Goal: Task Accomplishment & Management: Manage account settings

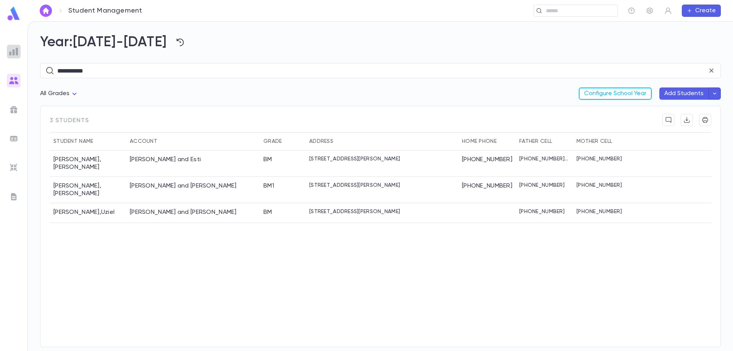
click at [14, 50] on img at bounding box center [13, 51] width 9 height 9
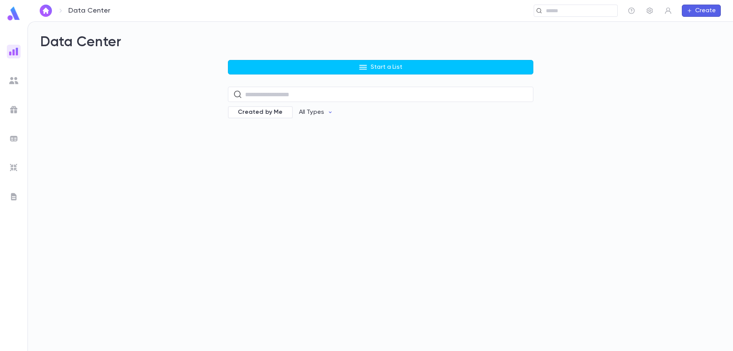
click at [276, 76] on div "Start a List ​ Created by Me All Types" at bounding box center [381, 94] width 306 height 69
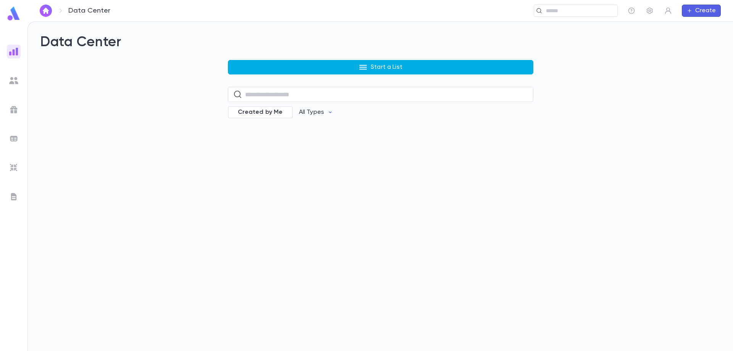
click at [278, 70] on button "Start a List" at bounding box center [381, 67] width 306 height 15
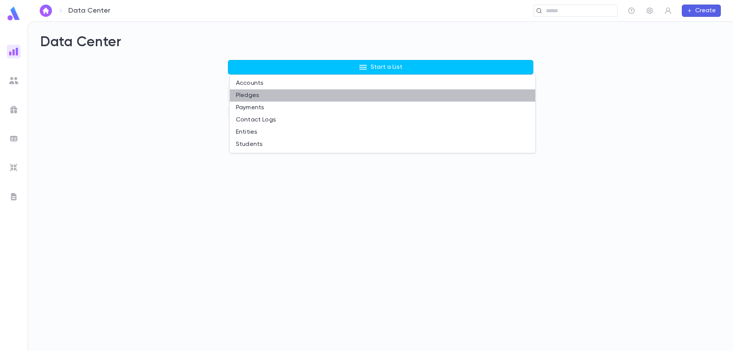
click at [271, 96] on li "Pledges" at bounding box center [383, 95] width 306 height 12
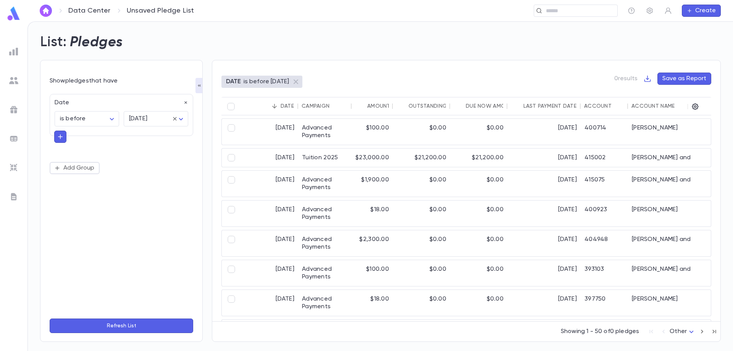
click at [16, 53] on img at bounding box center [13, 51] width 9 height 9
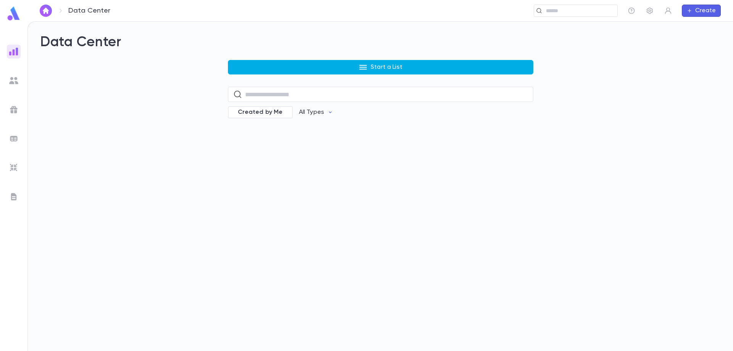
click at [341, 68] on button "Start a List" at bounding box center [381, 67] width 306 height 15
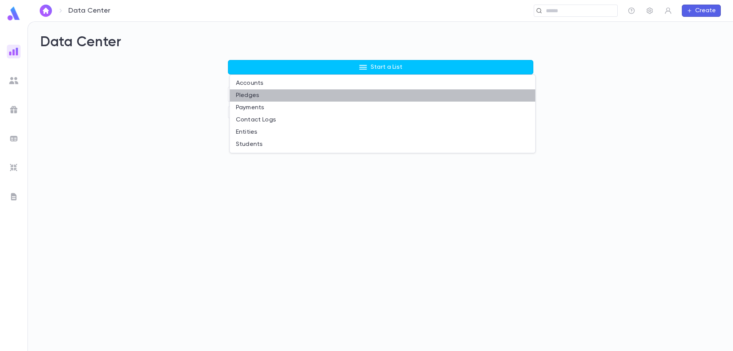
click at [324, 100] on li "Pledges" at bounding box center [383, 95] width 306 height 12
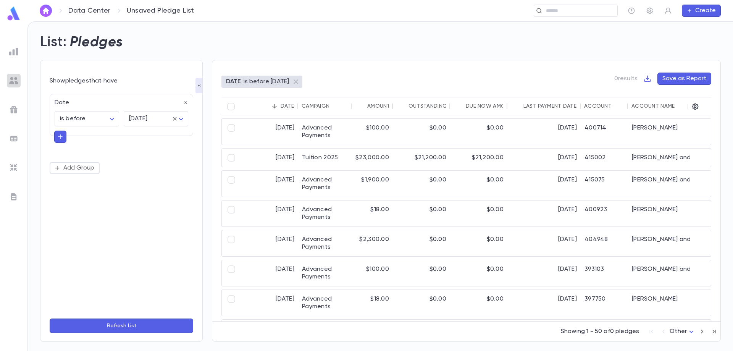
click at [16, 81] on img at bounding box center [13, 80] width 9 height 9
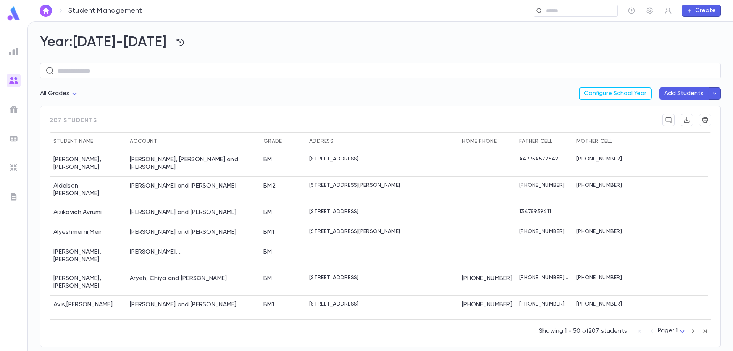
click at [19, 51] on div at bounding box center [14, 52] width 14 height 14
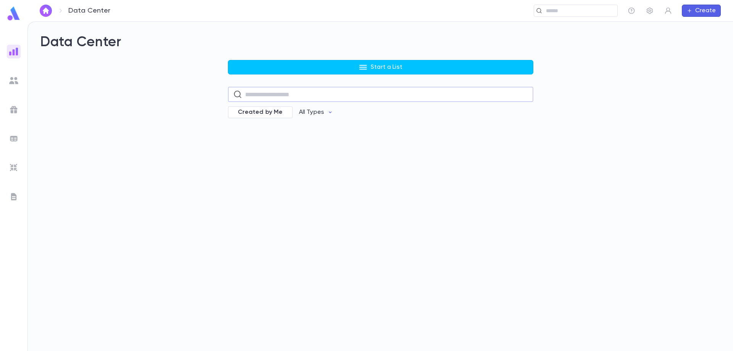
click at [297, 96] on input "text" at bounding box center [386, 94] width 283 height 15
click at [262, 95] on input "text" at bounding box center [386, 94] width 283 height 15
type input "*"
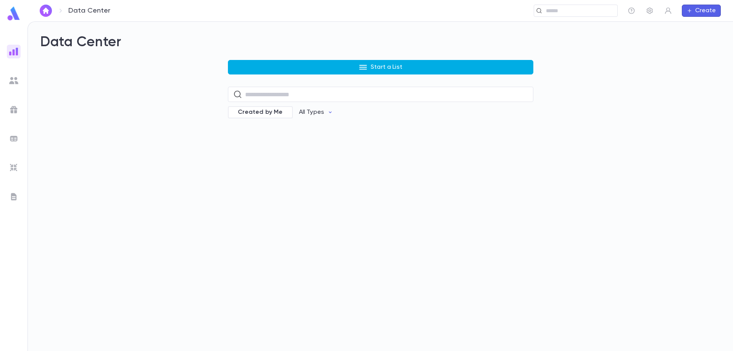
click at [379, 67] on p "Start a List" at bounding box center [387, 67] width 32 height 8
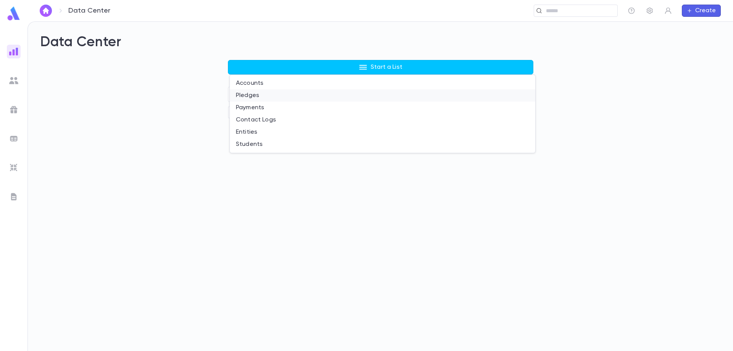
click at [295, 95] on li "Pledges" at bounding box center [383, 95] width 306 height 12
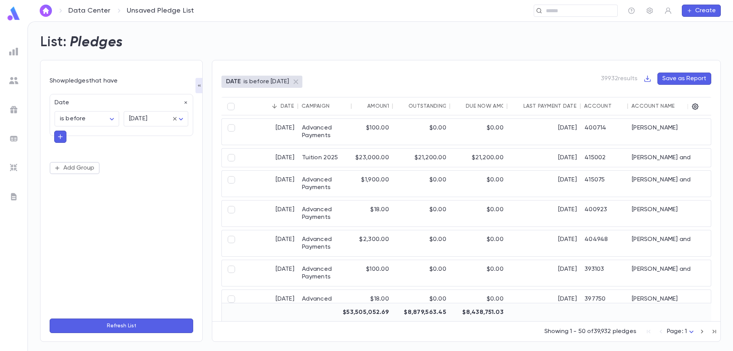
click at [136, 107] on div "tomorrow ******** ​" at bounding box center [153, 117] width 69 height 20
click at [186, 102] on icon "button" at bounding box center [185, 103] width 3 height 3
click at [86, 103] on button "Add Condition" at bounding box center [79, 105] width 59 height 12
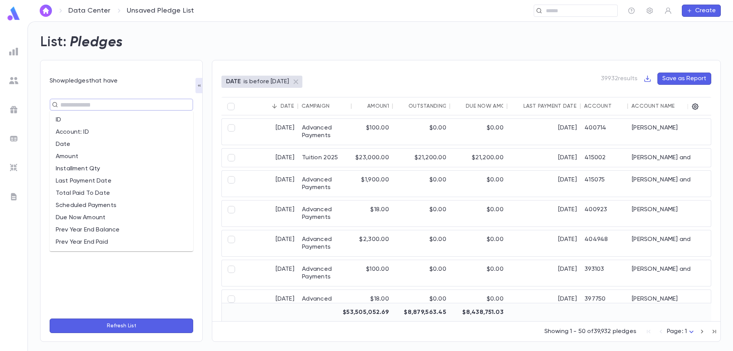
click at [86, 103] on input "text" at bounding box center [118, 104] width 120 height 11
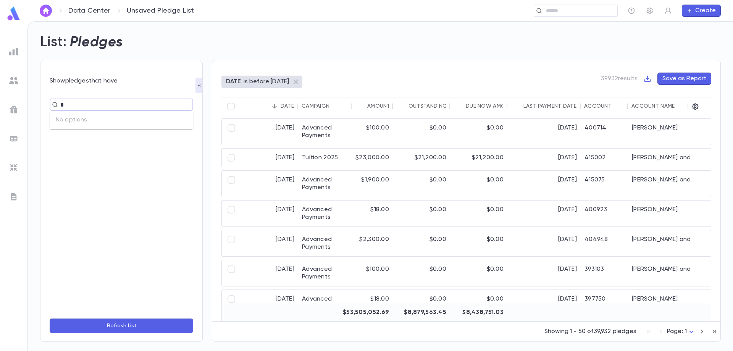
type input "**"
click at [73, 123] on li "Campaign" at bounding box center [122, 120] width 144 height 12
click at [145, 119] on input "text" at bounding box center [150, 119] width 46 height 15
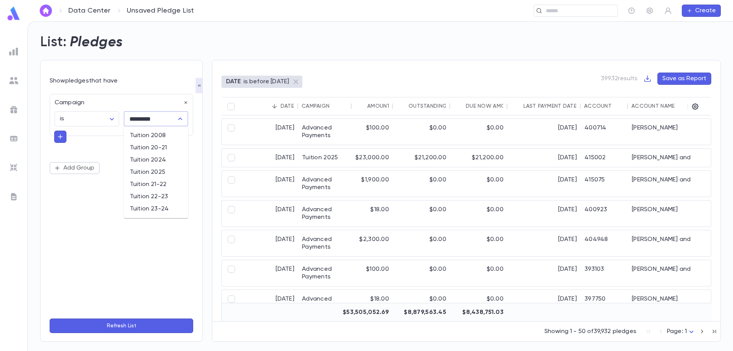
click at [146, 171] on li "Tuition 2025" at bounding box center [156, 172] width 65 height 12
type input "**********"
click at [139, 325] on button "Refresh List" at bounding box center [122, 326] width 144 height 15
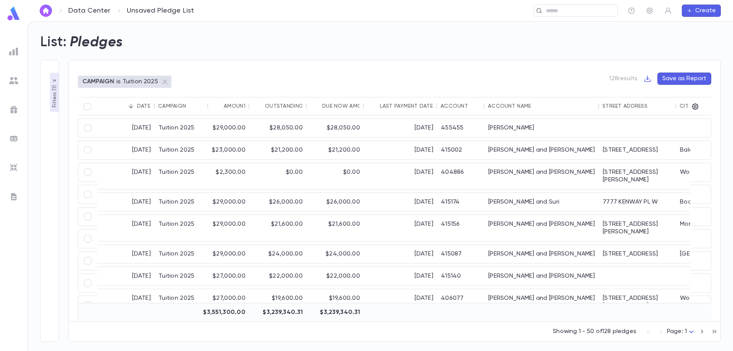
click at [518, 106] on div "Account Name" at bounding box center [509, 106] width 43 height 6
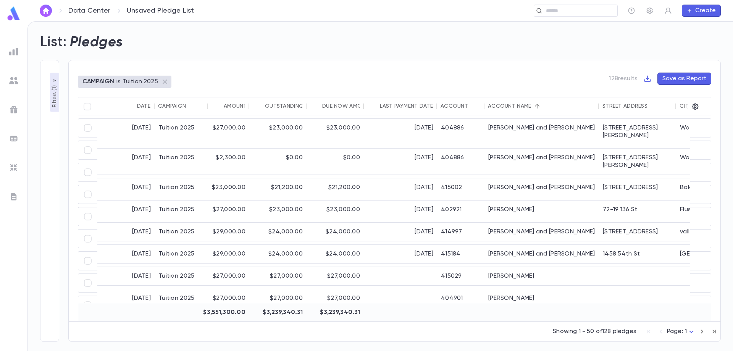
click at [678, 79] on button "Save as Report" at bounding box center [685, 79] width 54 height 12
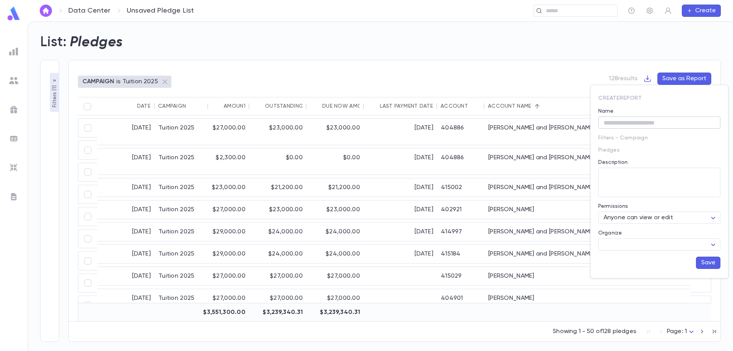
click at [637, 126] on input "Name" at bounding box center [660, 123] width 122 height 12
type input "**********"
click at [643, 216] on body "**********" at bounding box center [366, 186] width 733 height 330
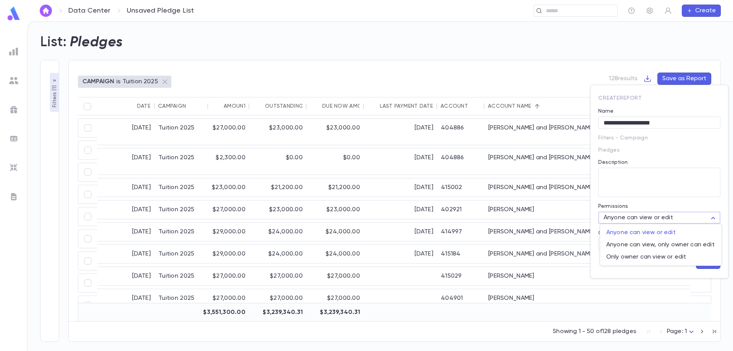
click at [643, 218] on div at bounding box center [366, 175] width 733 height 351
click at [703, 265] on button "Save" at bounding box center [708, 263] width 24 height 12
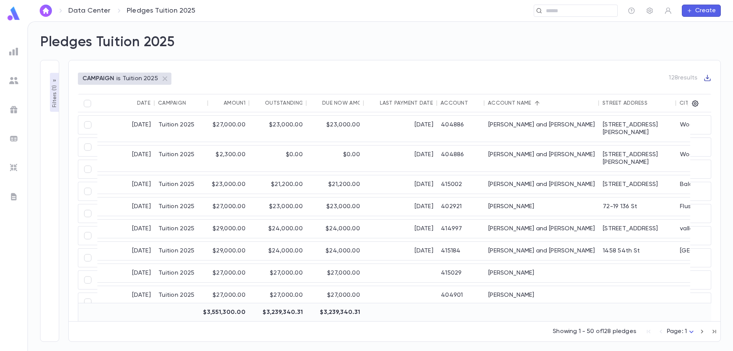
click at [705, 78] on icon "button" at bounding box center [708, 78] width 8 height 8
click at [692, 91] on li "Download CSV" at bounding box center [700, 90] width 55 height 12
click at [631, 147] on div "368 Longacre Ave." at bounding box center [637, 159] width 77 height 26
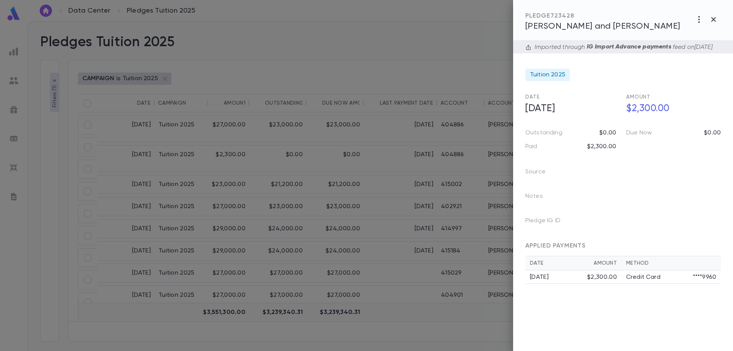
click at [294, 127] on div at bounding box center [366, 175] width 733 height 351
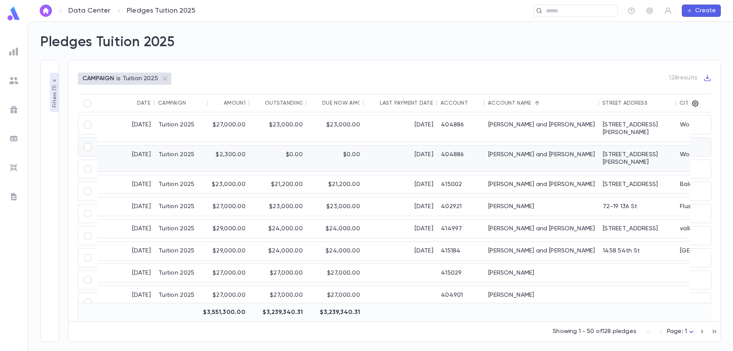
click at [292, 147] on div "$0.00" at bounding box center [277, 159] width 57 height 26
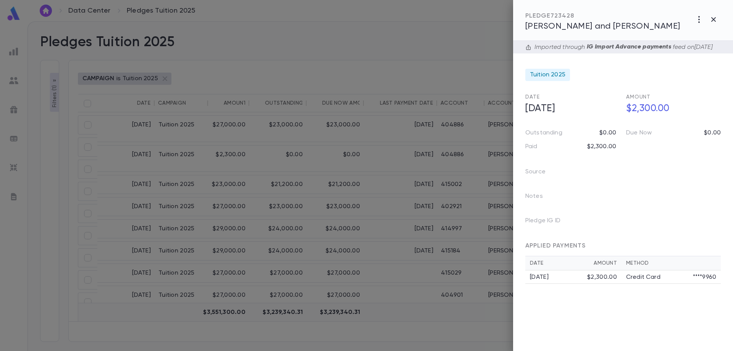
click at [352, 147] on div at bounding box center [366, 175] width 733 height 351
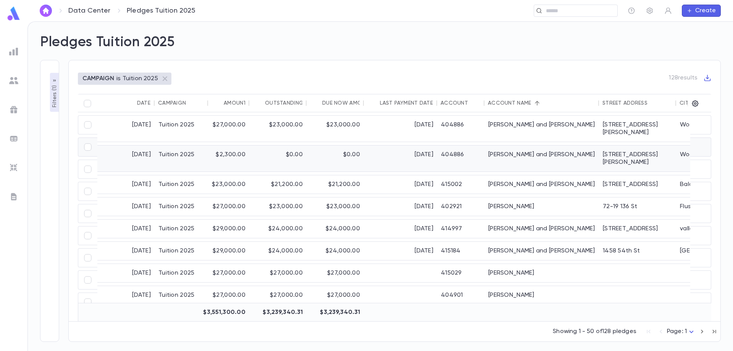
click at [352, 147] on div "$0.00" at bounding box center [335, 159] width 57 height 26
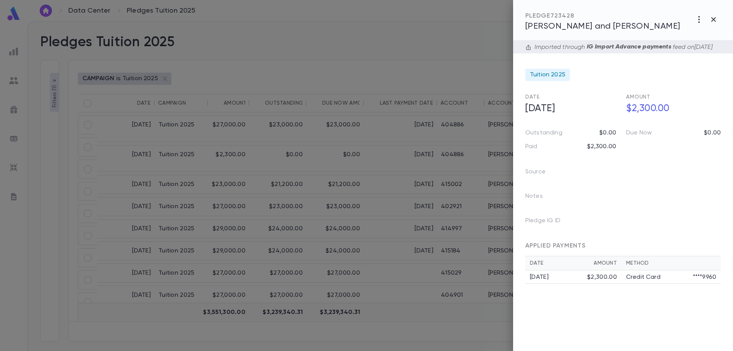
click at [576, 25] on span "Aidelson, David and Deborah" at bounding box center [603, 26] width 155 height 8
click at [717, 18] on icon "button" at bounding box center [713, 19] width 9 height 9
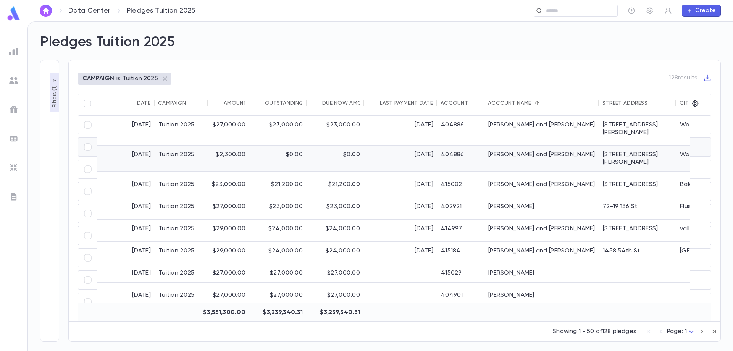
click at [256, 149] on div "$0.00" at bounding box center [277, 159] width 57 height 26
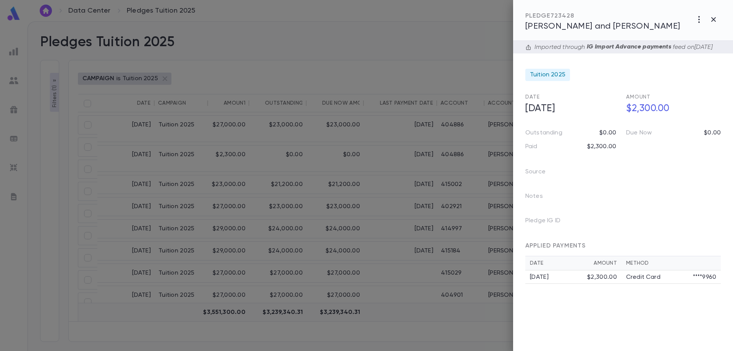
click at [247, 126] on div at bounding box center [366, 175] width 733 height 351
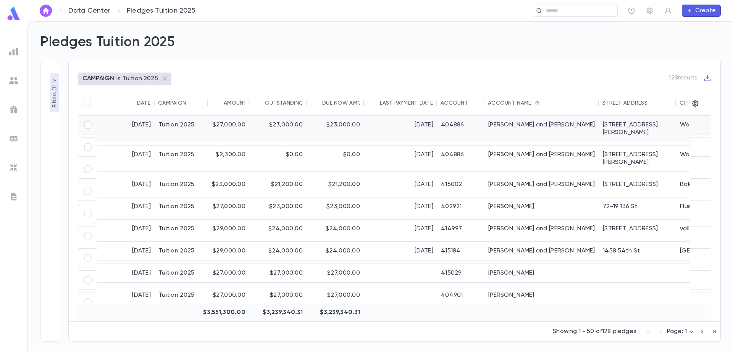
click at [328, 123] on div "$23,000.00" at bounding box center [335, 129] width 57 height 26
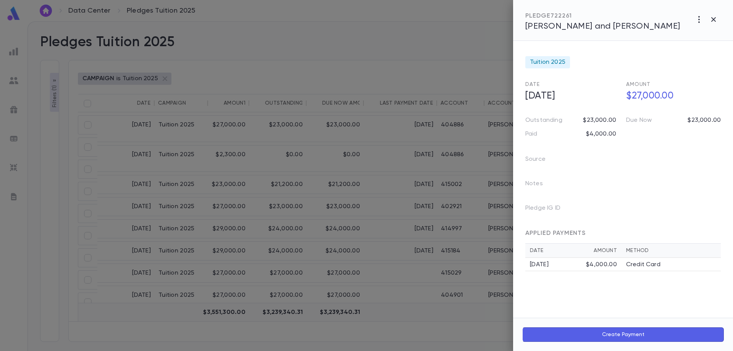
click at [262, 149] on div at bounding box center [366, 175] width 733 height 351
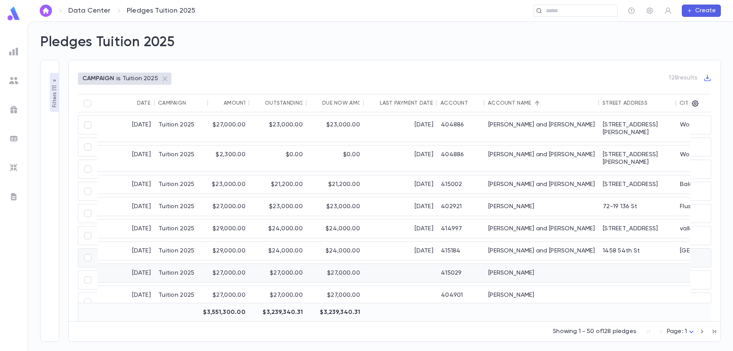
click at [564, 264] on div "Berger, Shmuel" at bounding box center [542, 273] width 115 height 18
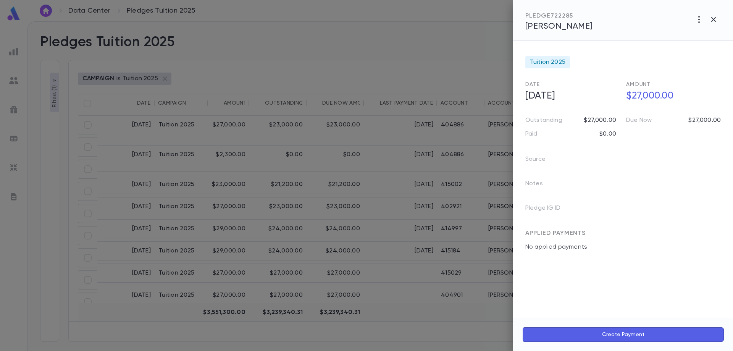
click at [714, 19] on icon "button" at bounding box center [714, 19] width 5 height 5
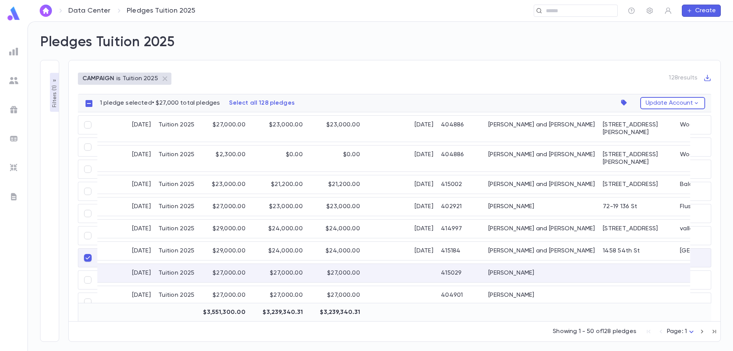
drag, startPoint x: 641, startPoint y: 257, endPoint x: 649, endPoint y: 261, distance: 8.0
click at [649, 264] on div at bounding box center [637, 273] width 77 height 18
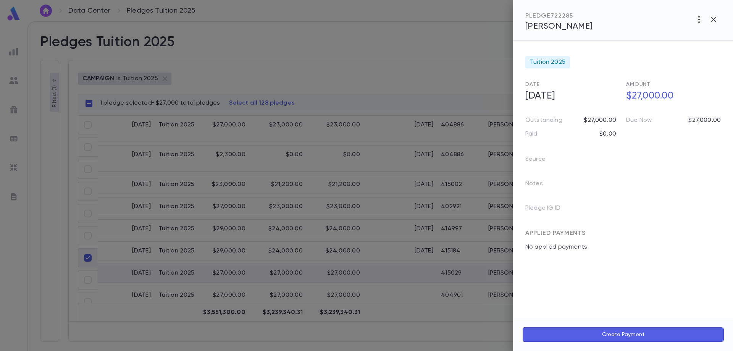
click at [710, 21] on icon "button" at bounding box center [713, 19] width 9 height 9
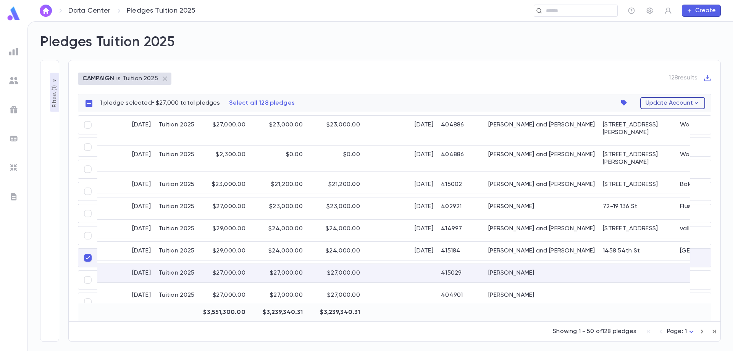
click at [696, 103] on icon "button" at bounding box center [696, 103] width 3 height 2
click at [89, 258] on div at bounding box center [366, 175] width 733 height 351
click at [698, 102] on icon "button" at bounding box center [696, 103] width 7 height 7
click at [92, 257] on div at bounding box center [366, 175] width 733 height 351
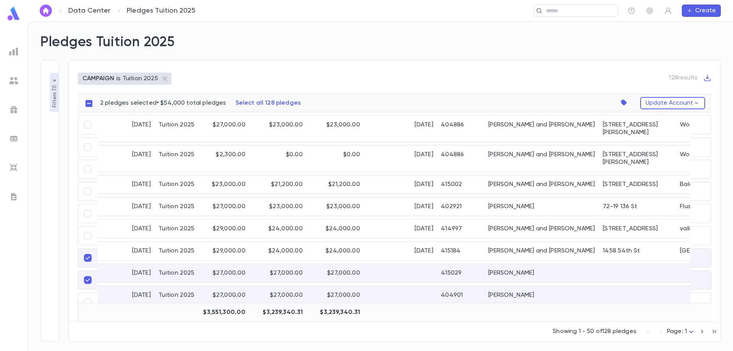
click at [124, 264] on div "6/4/2025" at bounding box center [125, 273] width 57 height 18
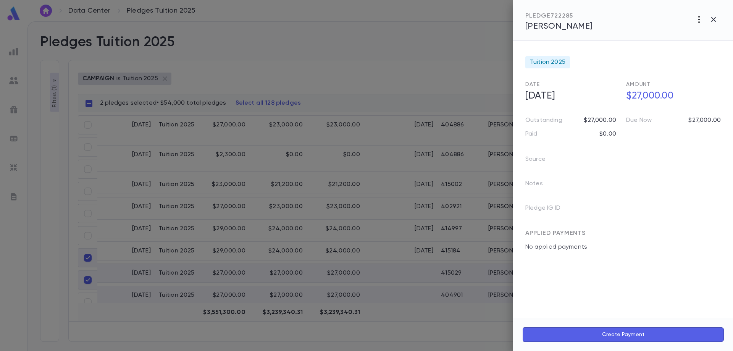
click at [702, 22] on icon "button" at bounding box center [699, 19] width 9 height 9
click at [677, 73] on li "Delete" at bounding box center [682, 72] width 95 height 12
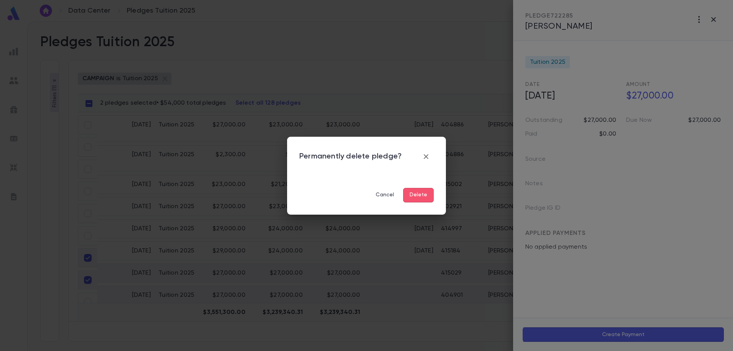
click at [424, 196] on button "Delete" at bounding box center [418, 195] width 31 height 15
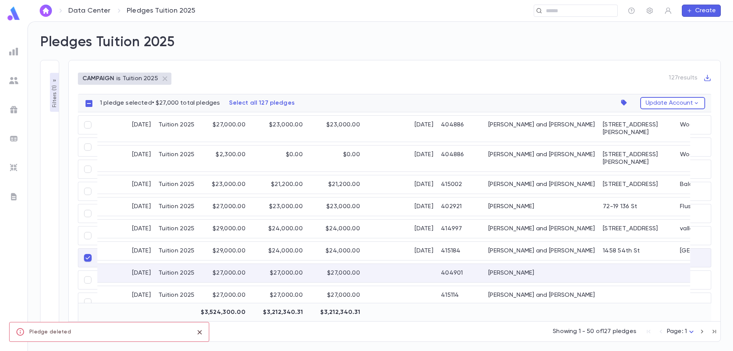
click at [388, 264] on div at bounding box center [400, 273] width 73 height 18
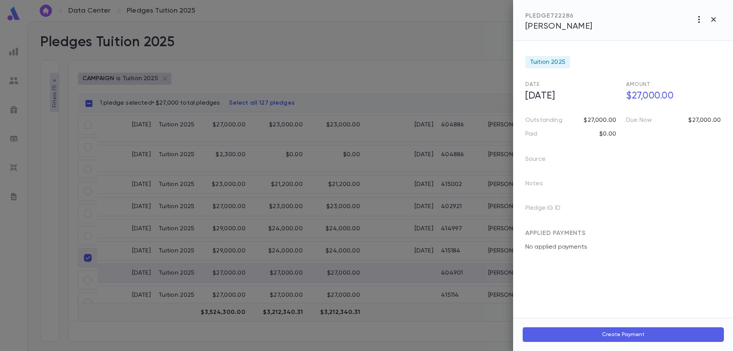
click at [700, 23] on icon "button" at bounding box center [699, 19] width 9 height 9
click at [671, 76] on li "Delete" at bounding box center [682, 72] width 95 height 12
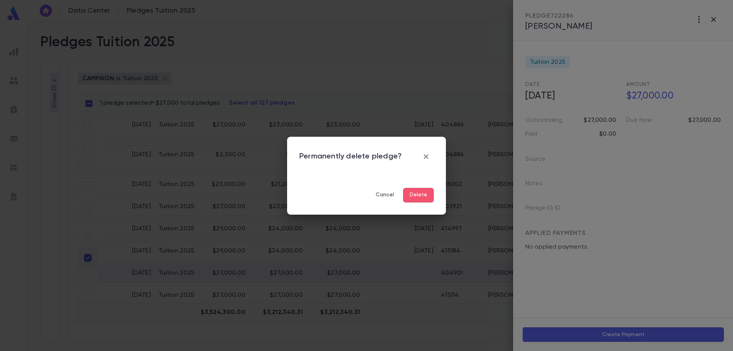
click at [422, 193] on button "Delete" at bounding box center [418, 195] width 31 height 15
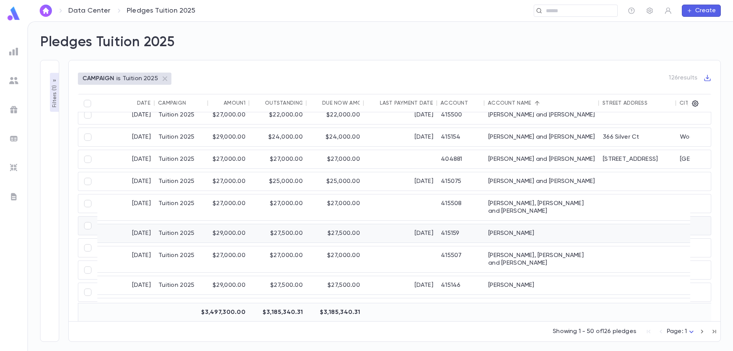
scroll to position [153, 0]
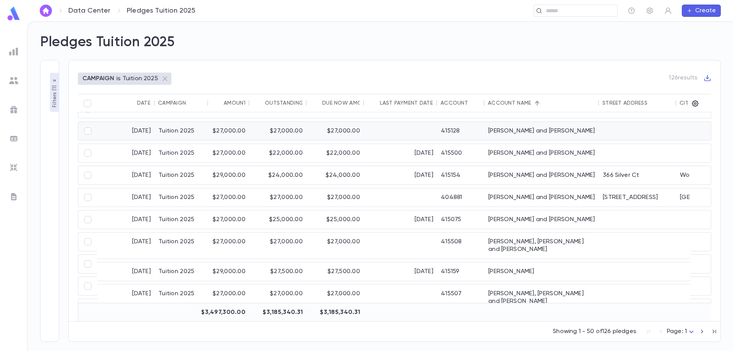
click at [511, 134] on div "Blumenau, Avigdor and Devori" at bounding box center [542, 131] width 115 height 18
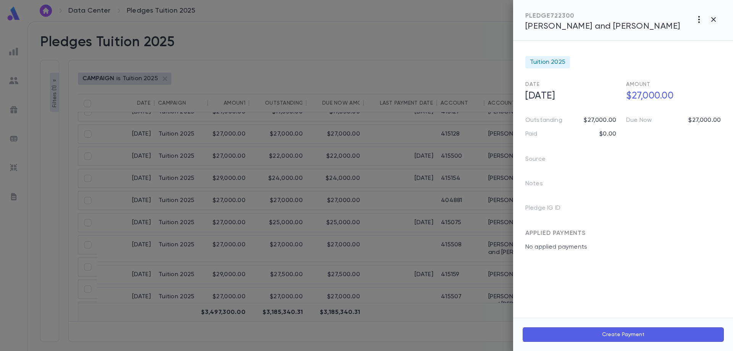
click at [701, 22] on icon "button" at bounding box center [699, 19] width 9 height 9
click at [649, 72] on li "Delete" at bounding box center [682, 72] width 95 height 12
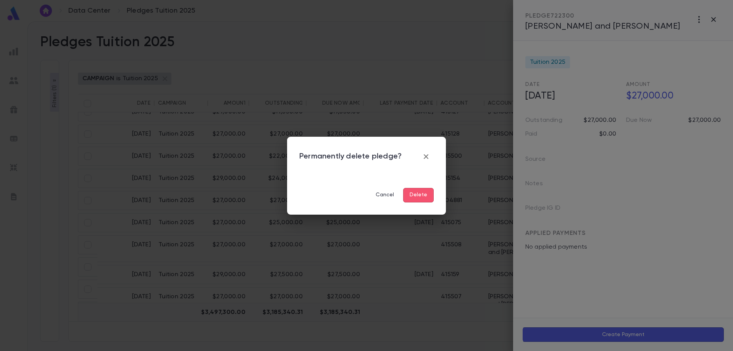
click at [415, 195] on button "Delete" at bounding box center [418, 195] width 31 height 15
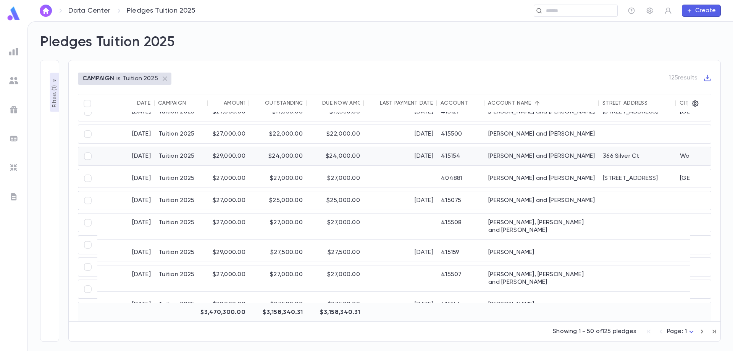
click at [658, 155] on div "366 Silver Ct" at bounding box center [637, 156] width 77 height 18
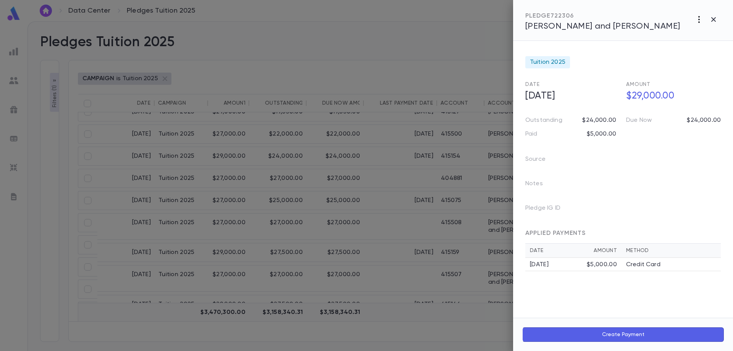
click at [701, 21] on icon "button" at bounding box center [699, 19] width 9 height 9
click at [426, 183] on div at bounding box center [366, 175] width 733 height 351
click at [718, 17] on icon "button" at bounding box center [713, 19] width 9 height 9
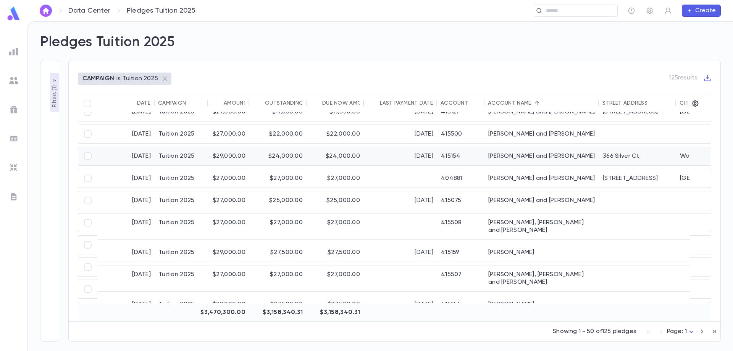
click at [534, 156] on div "Boehm, Mordechai and Ilana" at bounding box center [542, 156] width 115 height 18
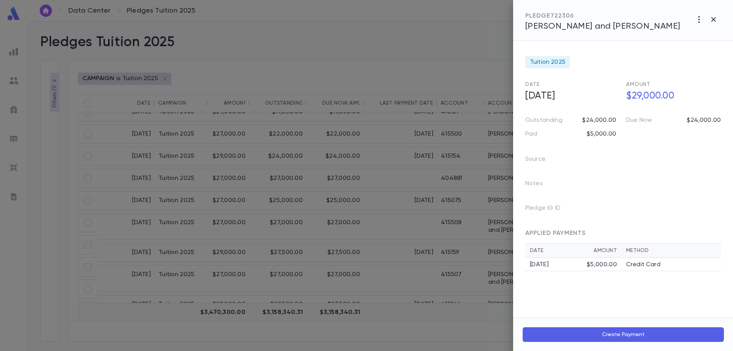
drag, startPoint x: 714, startPoint y: 17, endPoint x: 645, endPoint y: 38, distance: 72.3
click at [713, 17] on icon "button" at bounding box center [713, 19] width 9 height 9
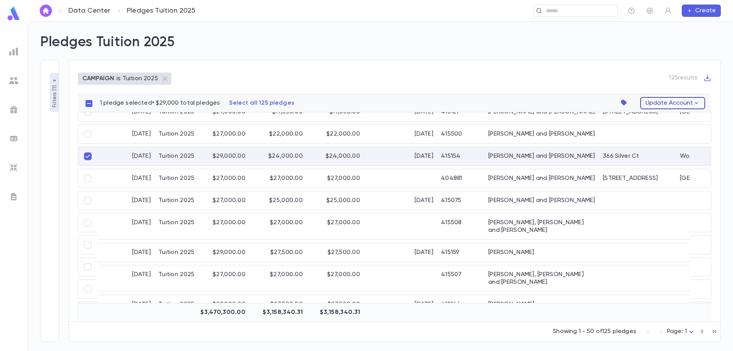
click at [675, 102] on button "Update Account" at bounding box center [673, 103] width 65 height 12
click at [587, 160] on div at bounding box center [366, 175] width 733 height 351
click at [294, 154] on div "$24,000.00" at bounding box center [277, 156] width 57 height 18
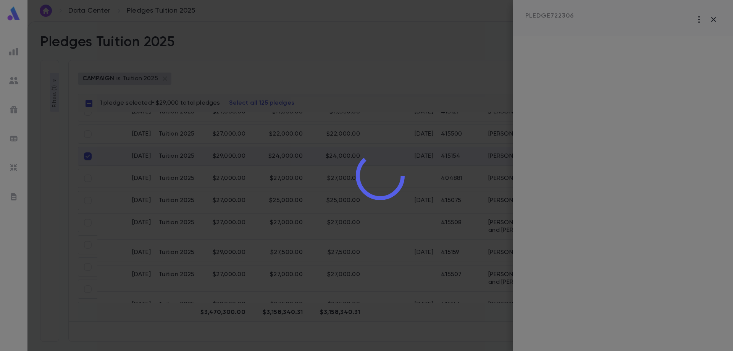
click at [294, 154] on div at bounding box center [381, 175] width 706 height 351
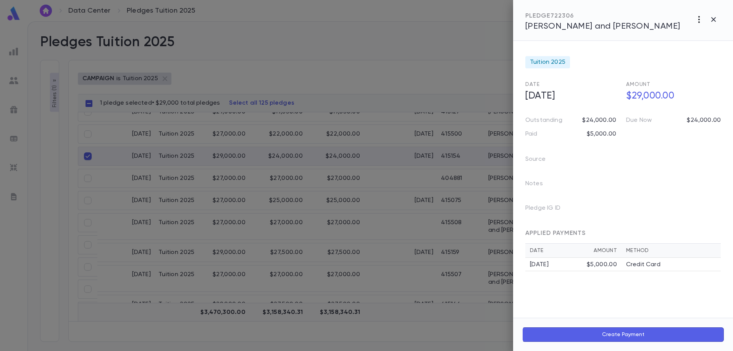
click at [701, 20] on icon "button" at bounding box center [699, 19] width 9 height 9
click at [602, 133] on div at bounding box center [366, 175] width 733 height 351
click at [603, 117] on p "$24,000.00" at bounding box center [599, 120] width 34 height 8
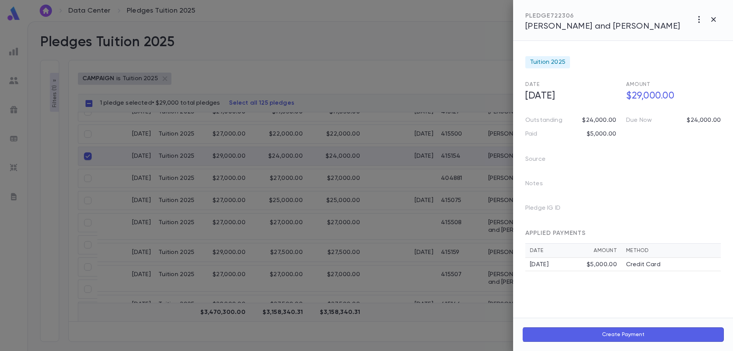
click at [602, 134] on p "$5,000.00" at bounding box center [601, 134] width 29 height 8
click at [644, 91] on h5 "$29,000.00" at bounding box center [671, 96] width 99 height 16
drag, startPoint x: 637, startPoint y: 95, endPoint x: 642, endPoint y: 95, distance: 4.2
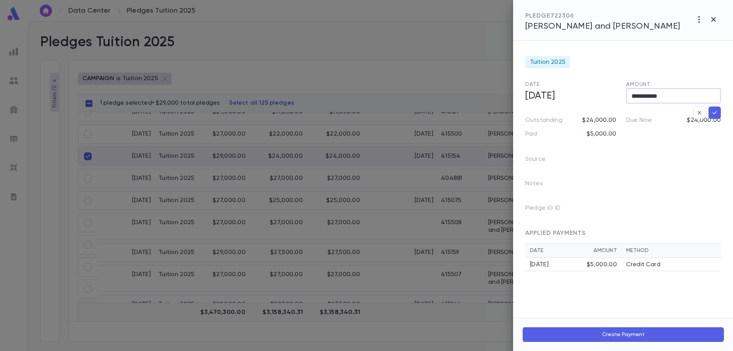
click at [642, 95] on input "**********" at bounding box center [673, 96] width 95 height 15
type input "**********"
click at [715, 106] on form "**********" at bounding box center [624, 162] width 196 height 218
click at [654, 101] on h5 "$29,000.00" at bounding box center [671, 96] width 99 height 16
drag, startPoint x: 641, startPoint y: 95, endPoint x: 633, endPoint y: 94, distance: 8.9
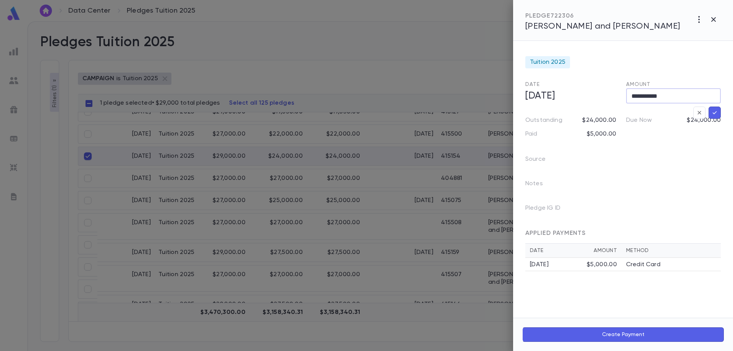
click at [633, 94] on input "**********" at bounding box center [673, 96] width 95 height 15
type input "**********"
click at [639, 96] on h5 "$29,000.00" at bounding box center [671, 96] width 99 height 16
click at [640, 95] on input "**********" at bounding box center [673, 96] width 95 height 15
click at [644, 95] on input "**********" at bounding box center [673, 96] width 95 height 15
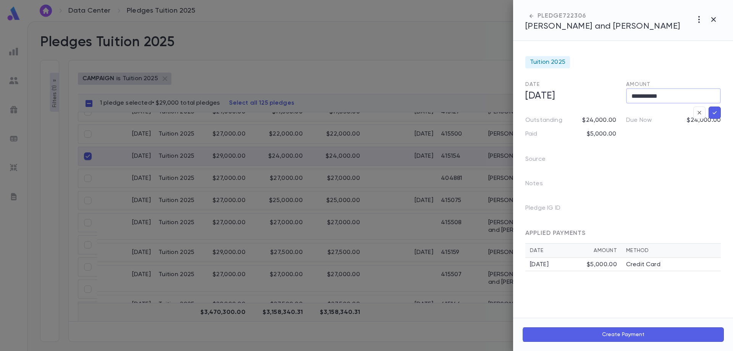
drag, startPoint x: 642, startPoint y: 94, endPoint x: 629, endPoint y: 105, distance: 17.1
click at [623, 96] on div "**********" at bounding box center [670, 93] width 101 height 24
drag, startPoint x: 632, startPoint y: 120, endPoint x: 621, endPoint y: 134, distance: 17.7
click at [632, 121] on p "Due Now" at bounding box center [639, 120] width 26 height 8
click at [594, 146] on div "Source" at bounding box center [567, 156] width 102 height 24
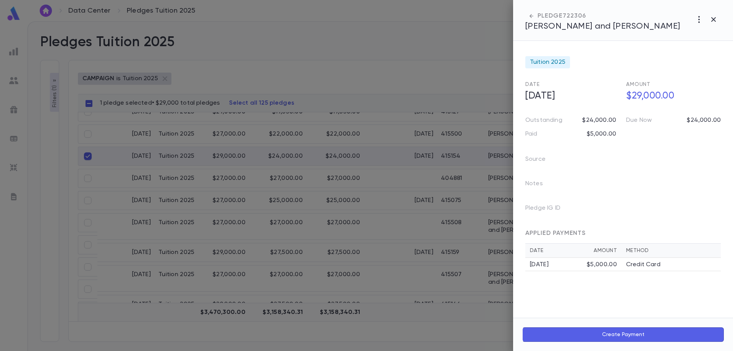
click at [595, 139] on form "Tuition 2025 Date 3/12/2025 Amount $29,000.00 Outstanding $24,000.00 Due Now $2…" at bounding box center [624, 162] width 196 height 218
click at [600, 131] on p "$5,000.00" at bounding box center [601, 134] width 29 height 8
drag, startPoint x: 600, startPoint y: 131, endPoint x: 602, endPoint y: 122, distance: 9.1
click at [601, 128] on div "Paid $5,000.00" at bounding box center [569, 131] width 101 height 14
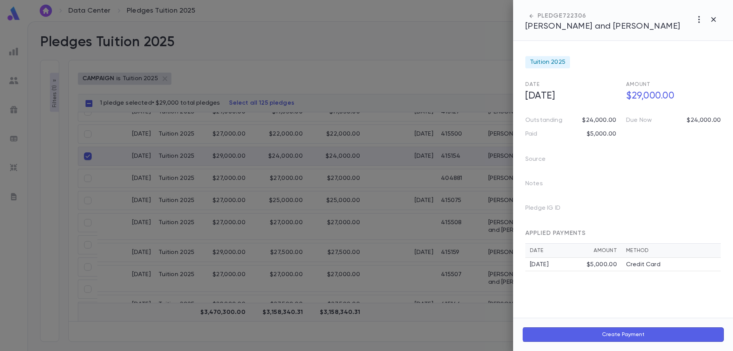
click at [602, 122] on p "$24,000.00" at bounding box center [599, 120] width 34 height 8
click at [646, 92] on h5 "$29,000.00" at bounding box center [671, 96] width 99 height 16
drag, startPoint x: 654, startPoint y: 99, endPoint x: 642, endPoint y: 95, distance: 12.3
click at [642, 95] on input "**********" at bounding box center [673, 96] width 95 height 15
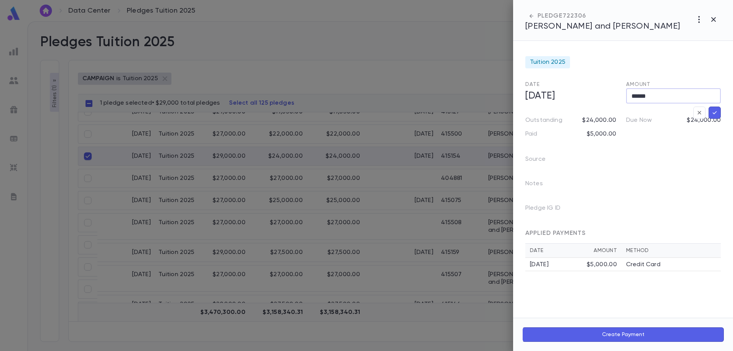
type input "******"
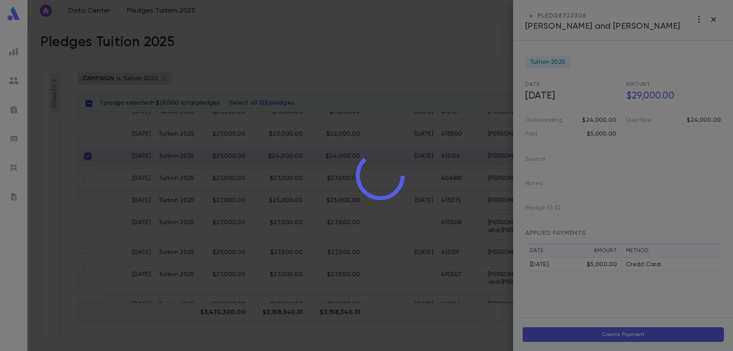
click at [632, 137] on div at bounding box center [381, 175] width 706 height 351
click at [670, 99] on div at bounding box center [381, 175] width 706 height 351
click at [664, 95] on div at bounding box center [381, 175] width 706 height 351
click at [616, 26] on div at bounding box center [381, 175] width 706 height 351
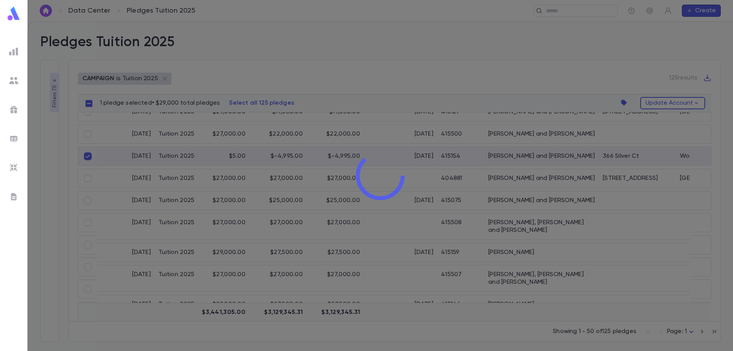
click at [534, 162] on div at bounding box center [381, 175] width 706 height 351
click at [463, 181] on div at bounding box center [381, 175] width 706 height 351
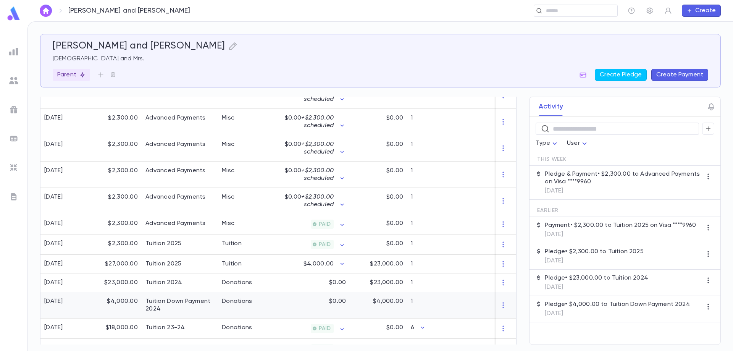
scroll to position [44, 0]
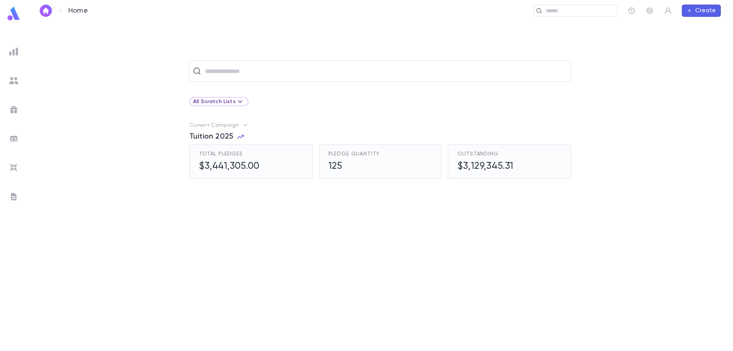
click at [16, 53] on img at bounding box center [13, 51] width 9 height 9
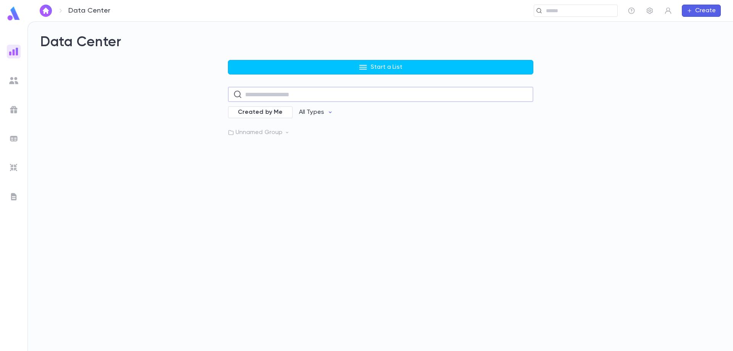
click at [359, 100] on input "text" at bounding box center [386, 94] width 283 height 15
click at [358, 96] on input "text" at bounding box center [386, 94] width 283 height 15
click at [252, 112] on span "Created by Me" at bounding box center [260, 112] width 54 height 8
click at [333, 112] on icon "button" at bounding box center [336, 112] width 6 height 6
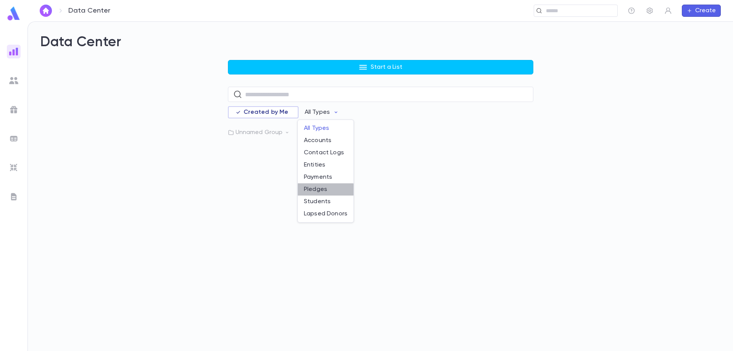
click at [323, 191] on li "Pledges" at bounding box center [326, 189] width 56 height 12
click at [278, 94] on input "text" at bounding box center [386, 94] width 283 height 15
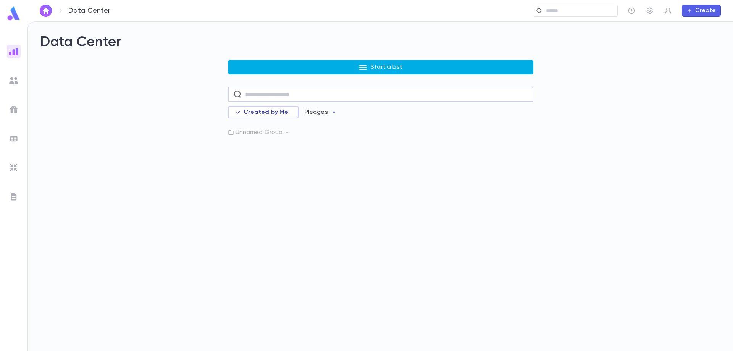
click at [384, 66] on p "Start a List" at bounding box center [387, 67] width 32 height 8
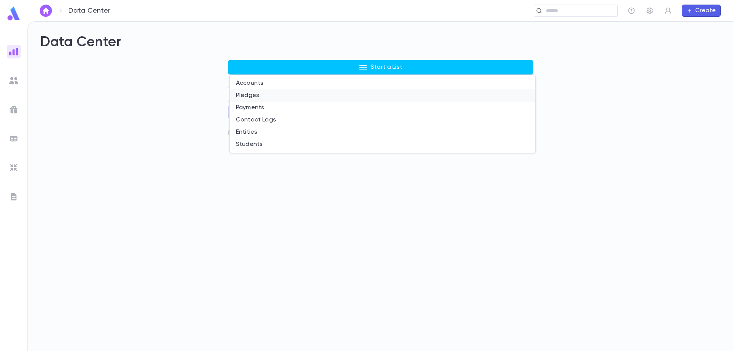
click at [256, 97] on li "Pledges" at bounding box center [383, 95] width 306 height 12
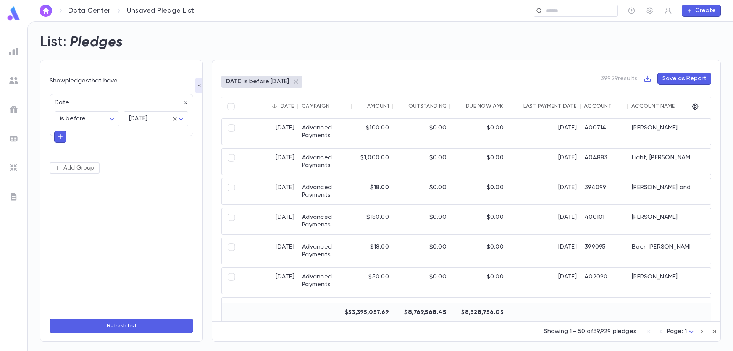
click at [148, 99] on div "Date" at bounding box center [119, 100] width 138 height 12
click at [188, 104] on icon "button" at bounding box center [185, 102] width 5 height 5
click at [79, 104] on button "Add Condition" at bounding box center [79, 105] width 59 height 12
click at [79, 104] on input "text" at bounding box center [118, 104] width 120 height 11
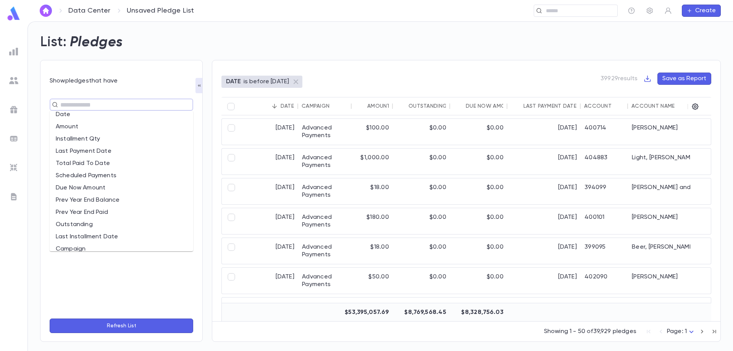
scroll to position [76, 0]
click at [131, 204] on li "Campaign" at bounding box center [122, 202] width 144 height 12
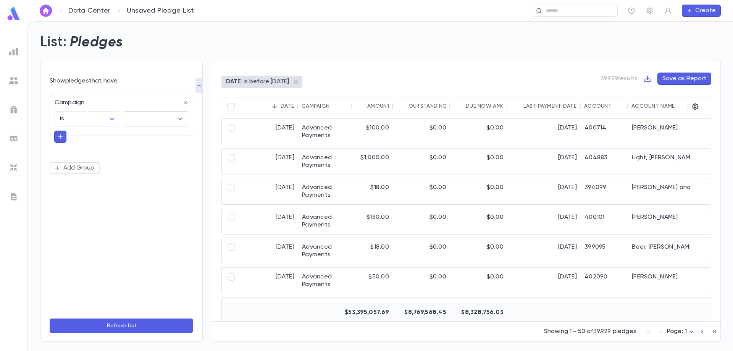
click at [150, 123] on input "text" at bounding box center [150, 119] width 46 height 15
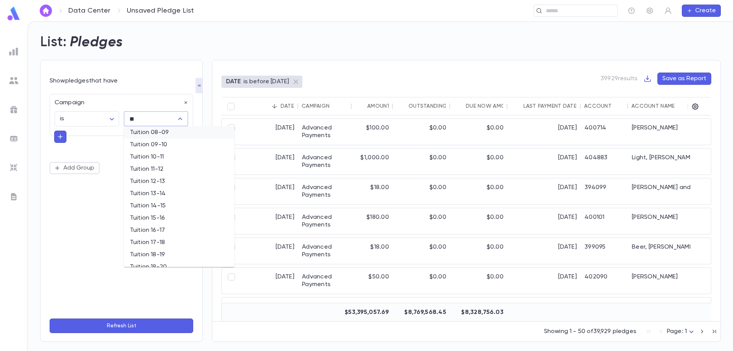
scroll to position [183, 0]
click at [206, 213] on li "Tuition 2025" at bounding box center [179, 209] width 111 height 12
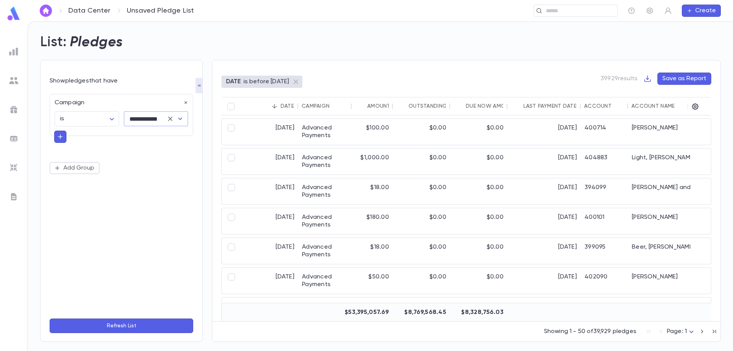
type input "**********"
click at [134, 328] on button "Refresh List" at bounding box center [122, 326] width 144 height 15
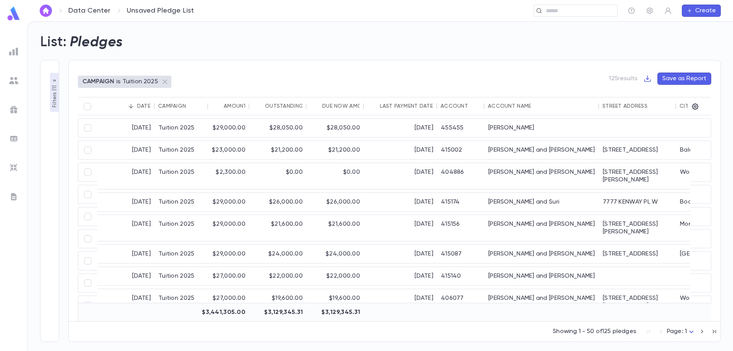
click at [505, 109] on div "Account Name" at bounding box center [509, 106] width 43 height 6
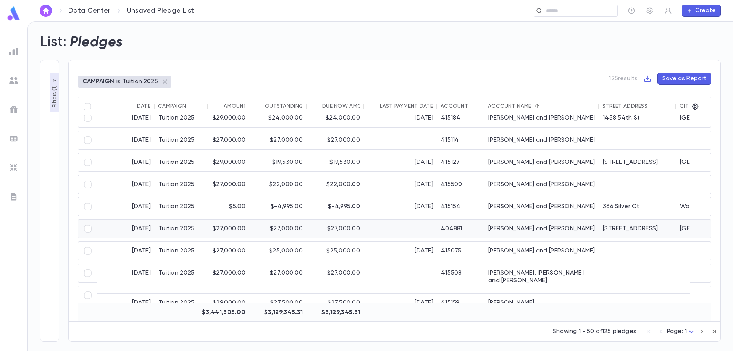
scroll to position [153, 0]
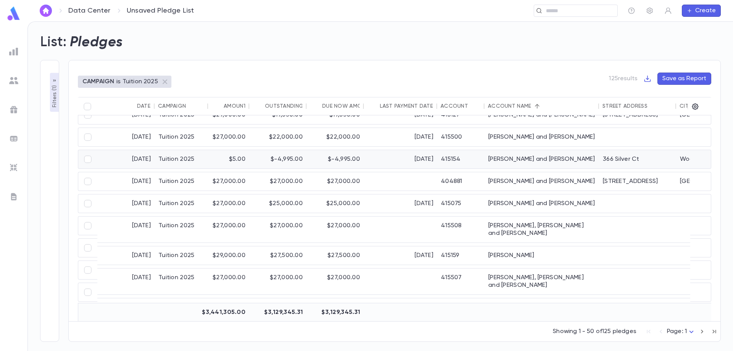
click at [519, 162] on div "[PERSON_NAME] and [PERSON_NAME]" at bounding box center [542, 159] width 115 height 18
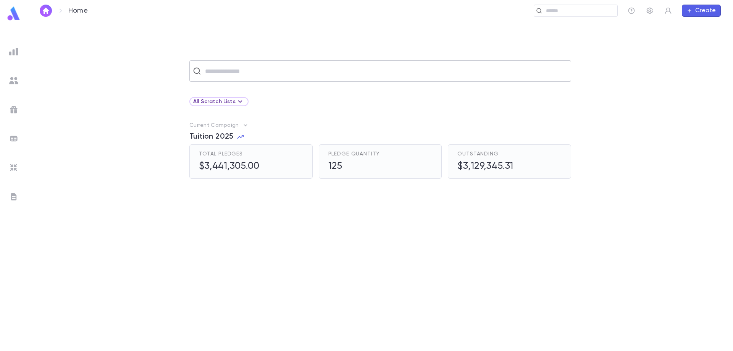
click at [260, 73] on input "text" at bounding box center [385, 71] width 365 height 15
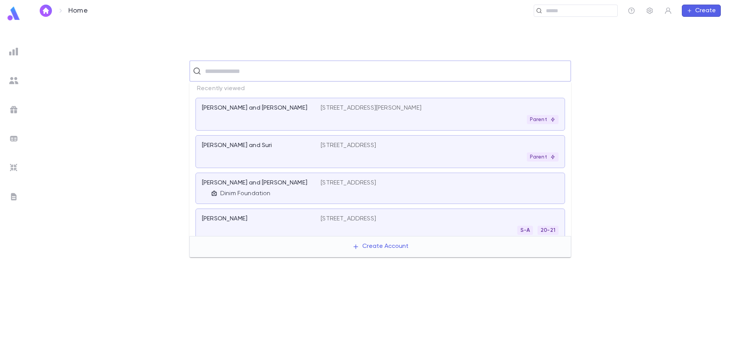
click at [260, 73] on input "text" at bounding box center [385, 71] width 365 height 15
click at [259, 69] on input "text" at bounding box center [385, 71] width 365 height 15
type input "*****"
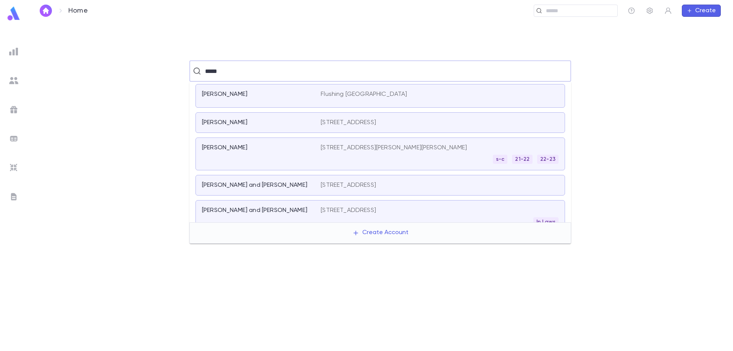
click at [230, 125] on p "[PERSON_NAME]" at bounding box center [224, 123] width 45 height 8
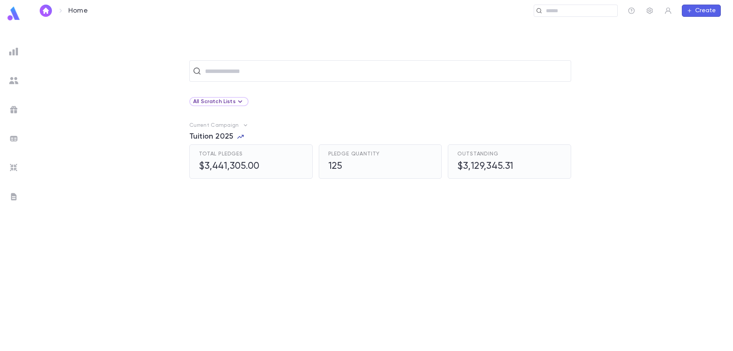
click at [241, 137] on icon "button" at bounding box center [240, 137] width 6 height 4
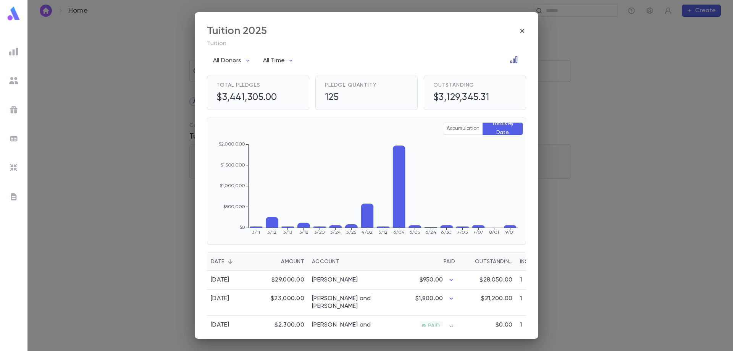
click at [513, 60] on icon "Open in Data Center" at bounding box center [514, 60] width 8 height 8
click at [510, 58] on icon "Open in Data Center" at bounding box center [514, 60] width 8 height 8
click at [520, 28] on icon "button" at bounding box center [523, 31] width 8 height 8
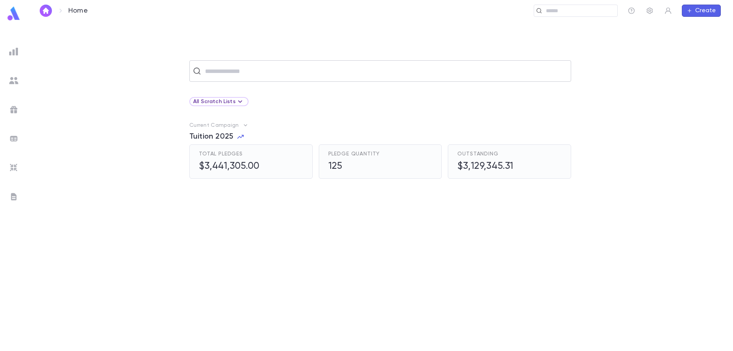
click at [230, 71] on input "text" at bounding box center [385, 71] width 365 height 15
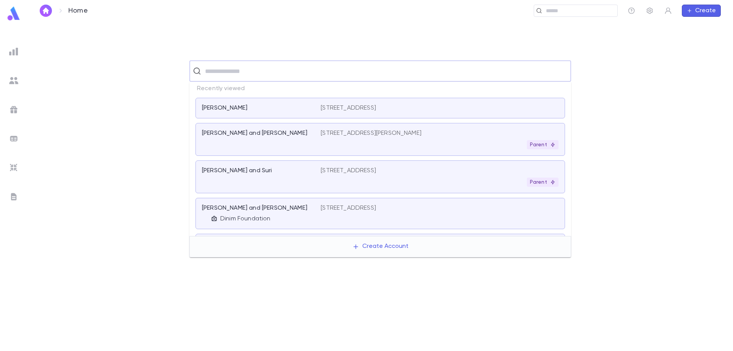
click at [15, 53] on img at bounding box center [13, 51] width 9 height 9
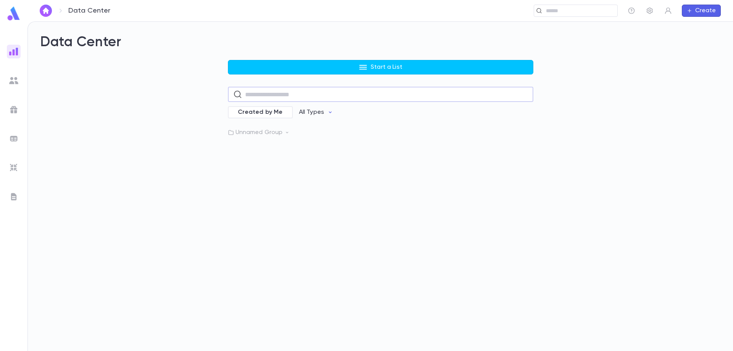
click at [282, 94] on input "text" at bounding box center [386, 94] width 283 height 15
click at [299, 76] on div "Start a List ​ Created by Me All Types Unnamed Group" at bounding box center [381, 98] width 306 height 76
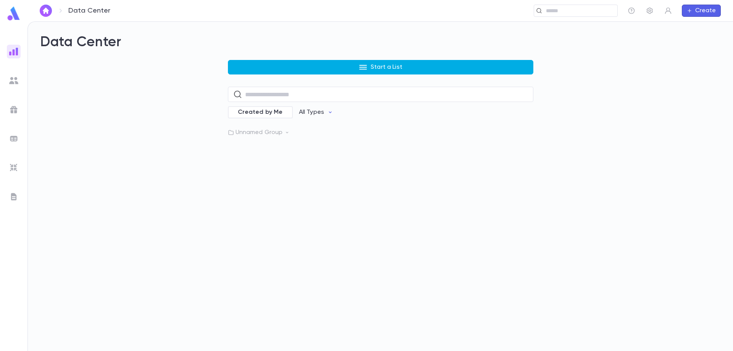
click at [300, 70] on button "Start a List" at bounding box center [381, 67] width 306 height 15
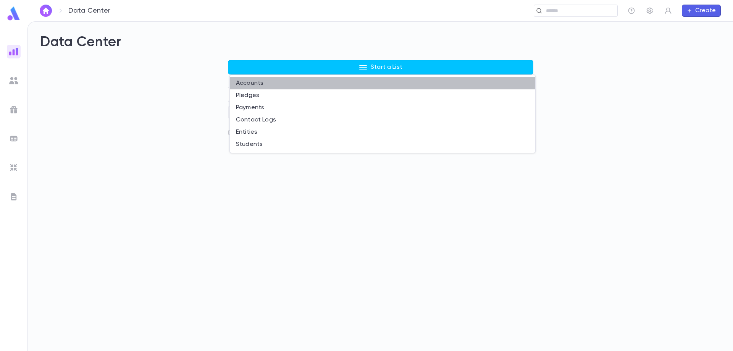
click at [271, 84] on li "Accounts" at bounding box center [383, 83] width 306 height 12
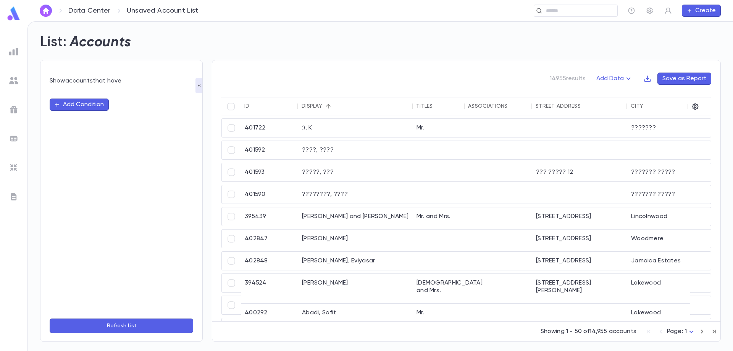
click at [85, 104] on button "Add Condition" at bounding box center [79, 105] width 59 height 12
click at [86, 105] on input "text" at bounding box center [118, 104] width 120 height 11
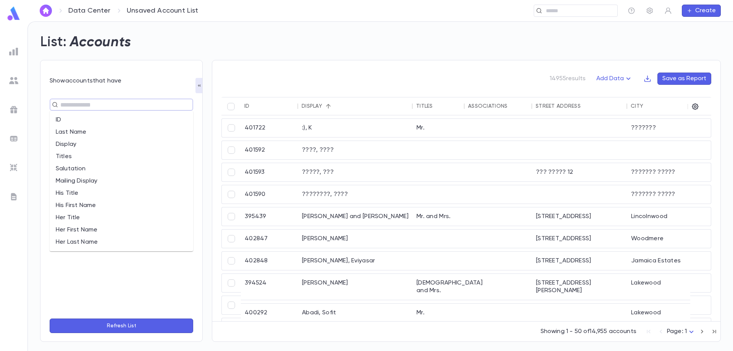
click at [85, 129] on li "Last Name" at bounding box center [122, 132] width 144 height 12
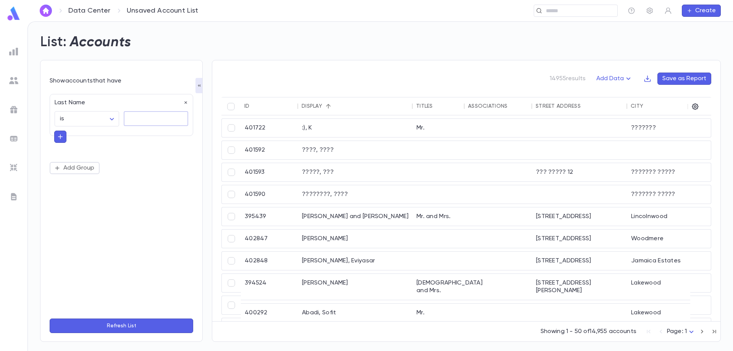
click at [144, 118] on textarea at bounding box center [156, 118] width 54 height 15
type textarea "*****"
click at [133, 328] on button "Refresh List" at bounding box center [122, 326] width 144 height 15
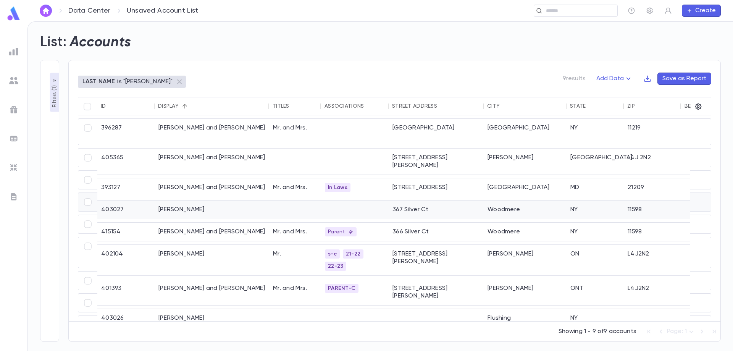
click at [191, 202] on div "Boehm, Mordechai" at bounding box center [212, 210] width 115 height 18
click at [234, 226] on div "[PERSON_NAME] and [PERSON_NAME]" at bounding box center [212, 232] width 115 height 18
click at [16, 52] on img at bounding box center [13, 51] width 9 height 9
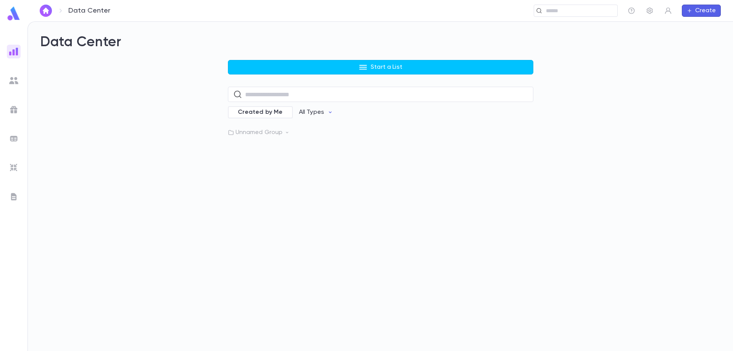
click at [287, 132] on icon at bounding box center [287, 132] width 5 height 5
click at [260, 149] on p "Pledges Tuition 2025" at bounding box center [276, 148] width 60 height 8
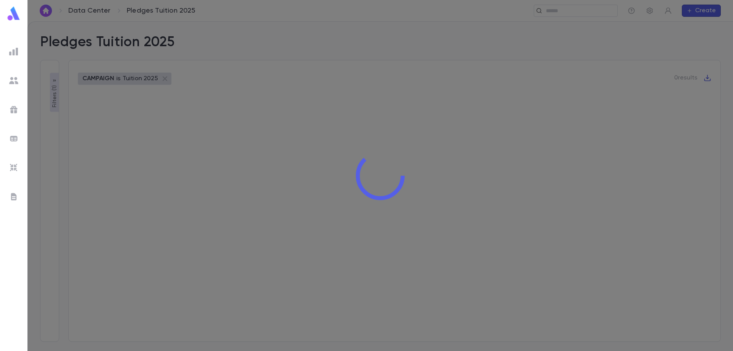
type input "**********"
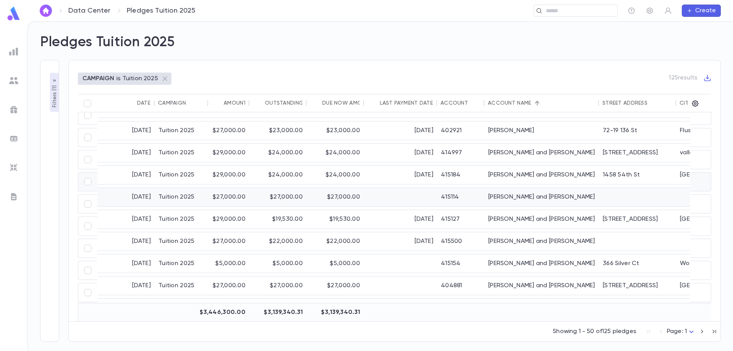
scroll to position [76, 0]
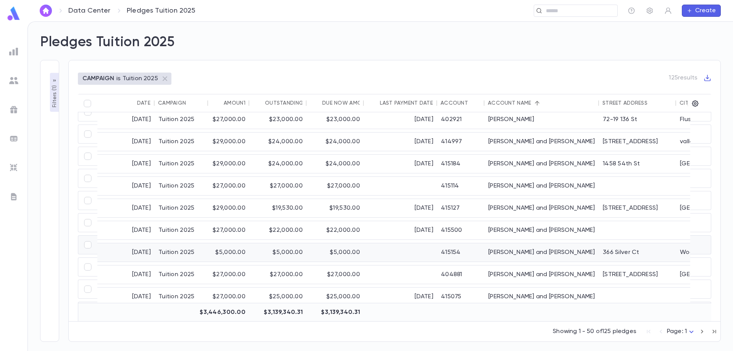
click at [527, 245] on div "[PERSON_NAME] and [PERSON_NAME]" at bounding box center [542, 252] width 115 height 18
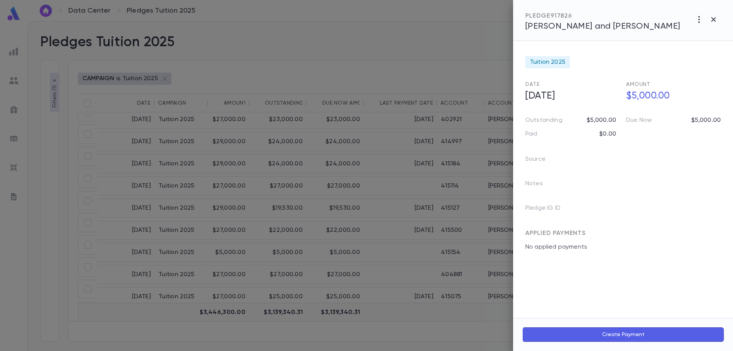
click at [553, 248] on p "No applied payments" at bounding box center [624, 247] width 196 height 8
click at [551, 233] on span "APPLIED PAYMENTS" at bounding box center [556, 233] width 60 height 6
click at [641, 93] on h5 "$5,000.00" at bounding box center [671, 96] width 99 height 16
click at [636, 119] on p "Due Now" at bounding box center [639, 120] width 26 height 8
click at [597, 119] on p "$5,000.00" at bounding box center [601, 120] width 29 height 8
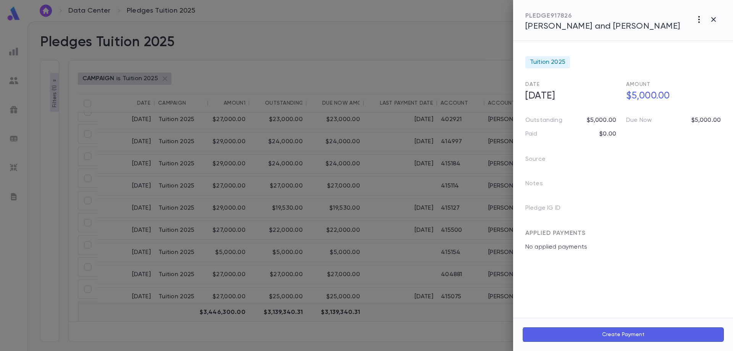
click at [696, 25] on button "button" at bounding box center [699, 19] width 15 height 15
click at [652, 170] on div at bounding box center [366, 175] width 733 height 351
click at [374, 254] on div at bounding box center [366, 175] width 733 height 351
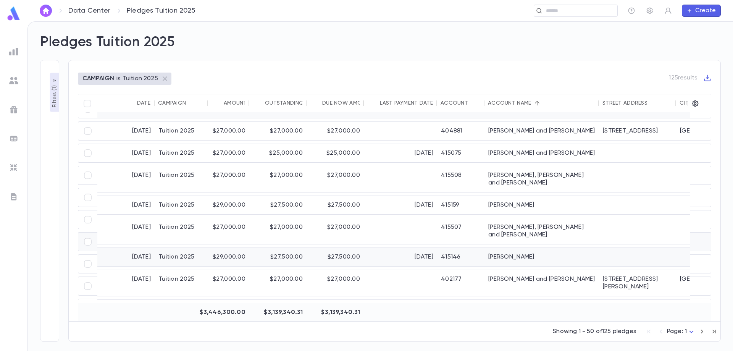
scroll to position [229, 0]
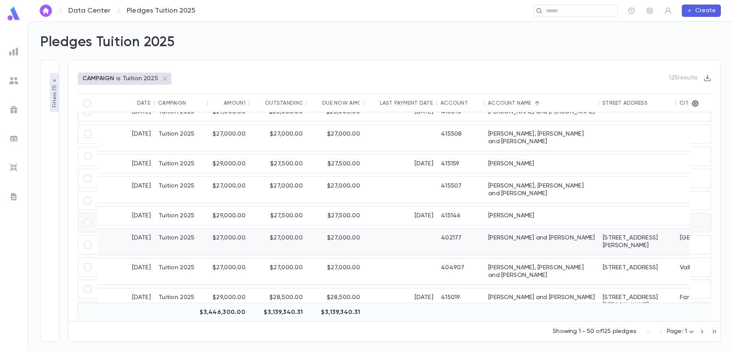
click at [514, 229] on div "Cotton, Shmuel and Rachel" at bounding box center [542, 242] width 115 height 26
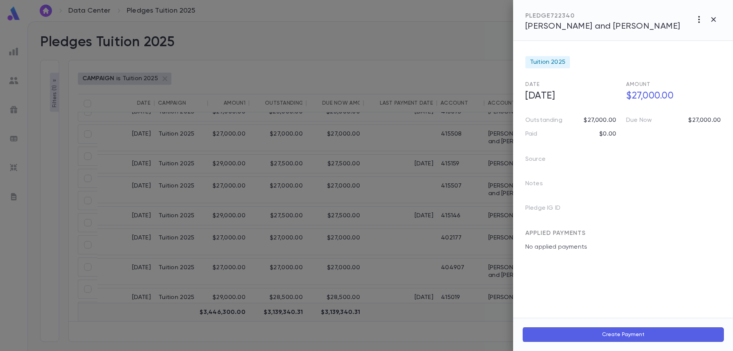
click at [700, 19] on icon "button" at bounding box center [700, 19] width 2 height 7
click at [654, 73] on li "Delete" at bounding box center [682, 72] width 95 height 12
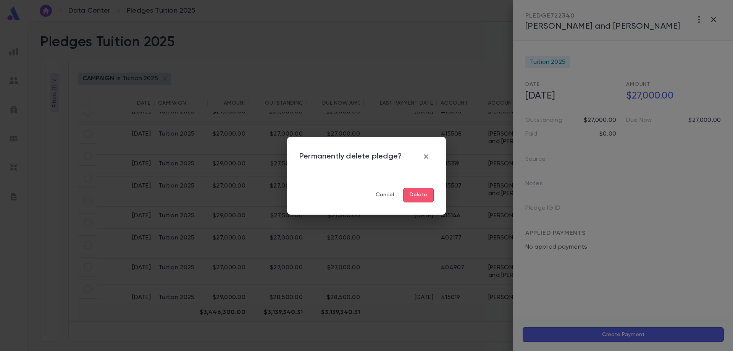
click at [418, 193] on button "Delete" at bounding box center [418, 195] width 31 height 15
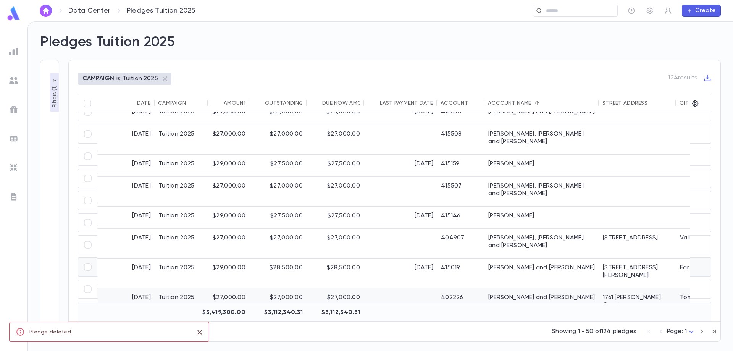
click at [544, 288] on div "Dreifus, Aaron and Hindy Dreifus" at bounding box center [542, 301] width 115 height 26
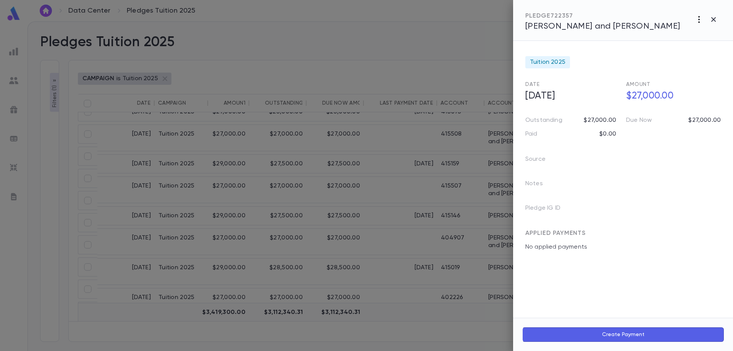
click at [701, 19] on icon "button" at bounding box center [699, 19] width 9 height 9
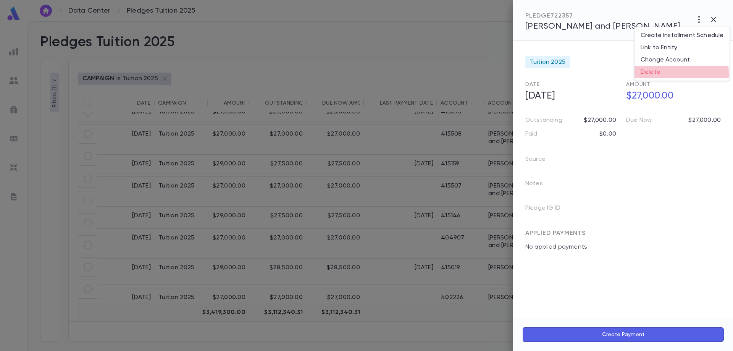
click at [654, 74] on li "Delete" at bounding box center [682, 72] width 95 height 12
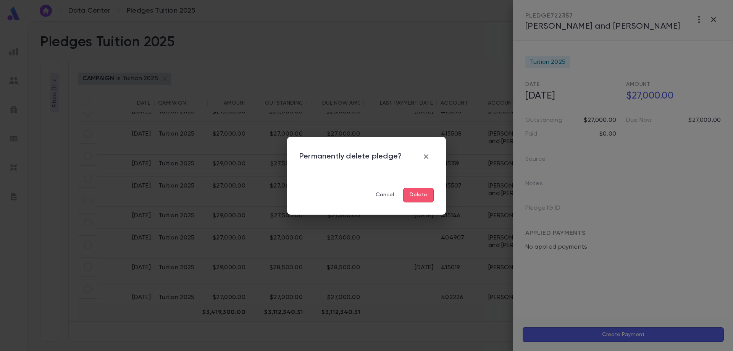
click at [424, 191] on button "Delete" at bounding box center [418, 195] width 31 height 15
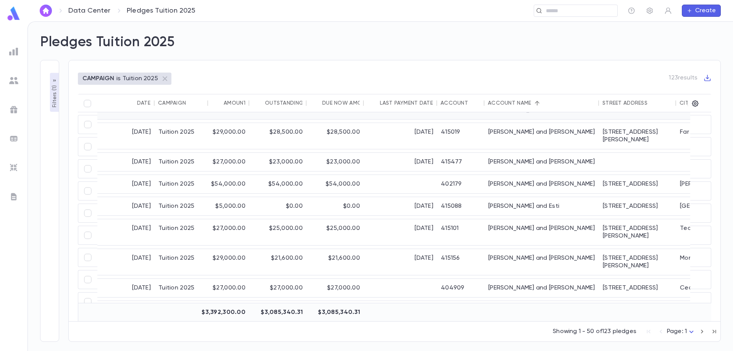
scroll to position [344, 0]
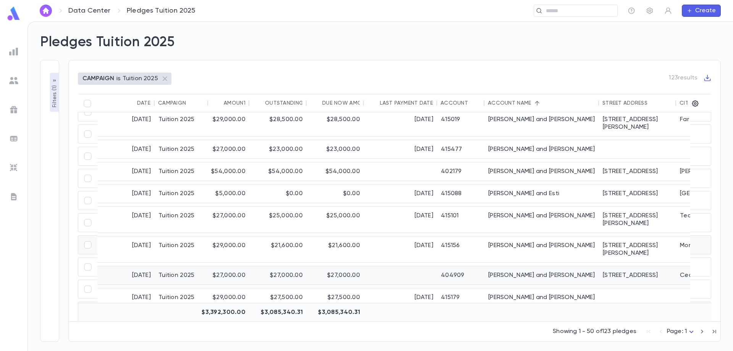
click at [627, 266] on div "329 Carvel Ave." at bounding box center [637, 275] width 77 height 18
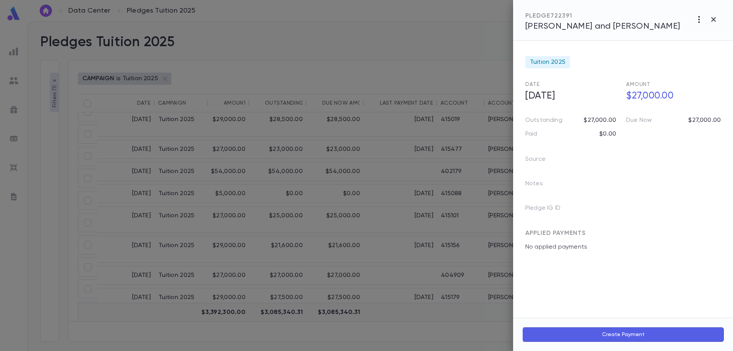
click at [699, 19] on icon "button" at bounding box center [700, 19] width 2 height 7
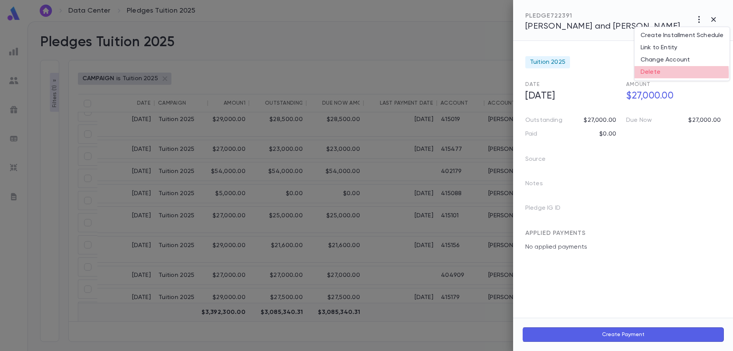
click at [653, 74] on li "Delete" at bounding box center [682, 72] width 95 height 12
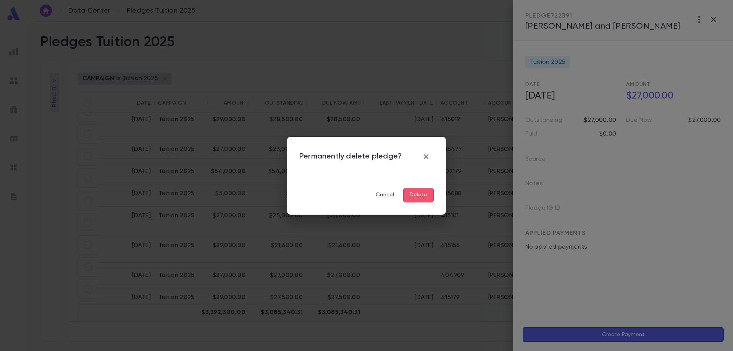
click at [421, 196] on button "Delete" at bounding box center [418, 195] width 31 height 15
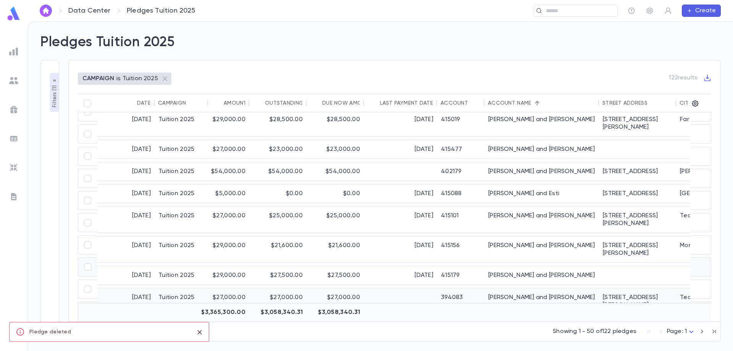
click at [526, 288] on div "Forman, Avrom and Ayelet Forman" at bounding box center [542, 301] width 115 height 26
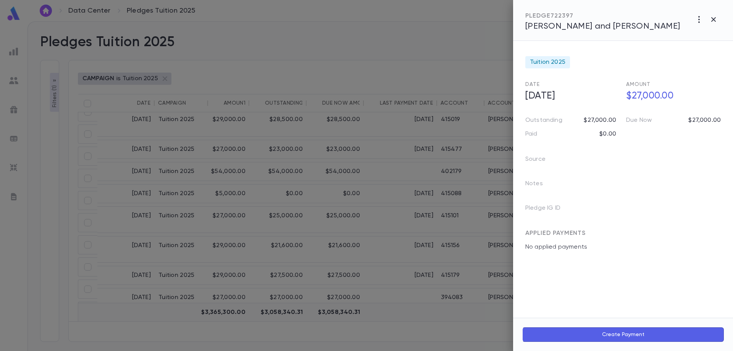
click at [702, 20] on icon "button" at bounding box center [699, 19] width 9 height 9
click at [685, 71] on li "Delete" at bounding box center [682, 72] width 95 height 12
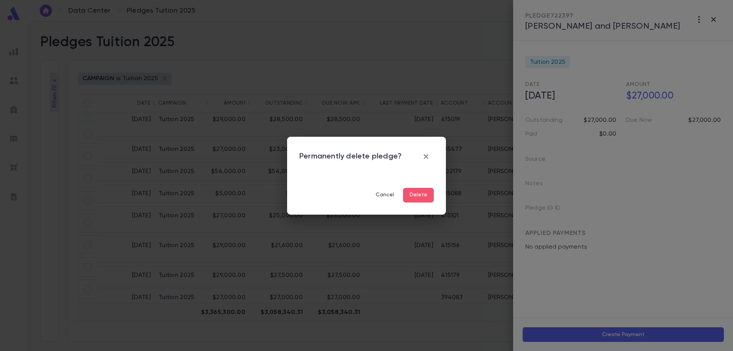
click at [419, 196] on button "Delete" at bounding box center [418, 195] width 31 height 15
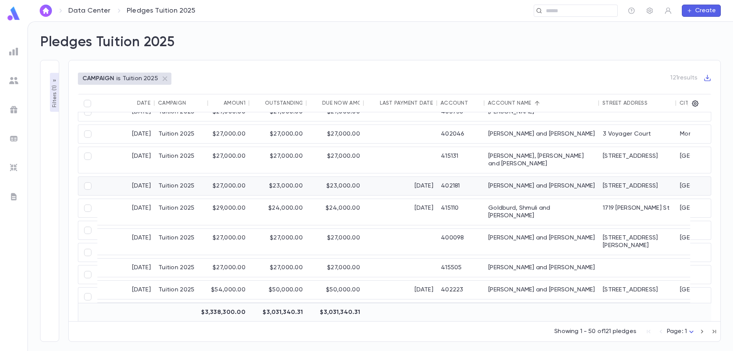
scroll to position [535, 0]
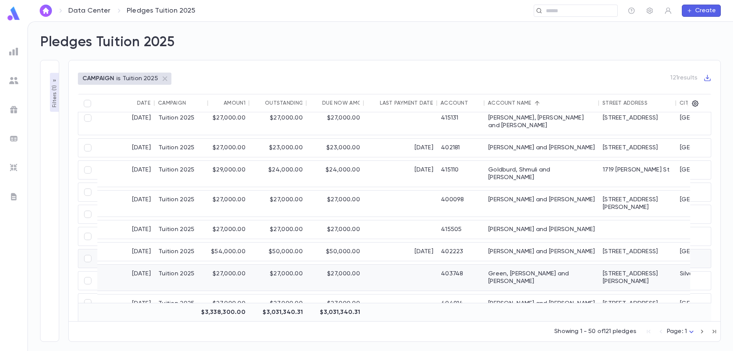
click at [588, 265] on div "Green, Mayer and Ruchel" at bounding box center [542, 278] width 115 height 26
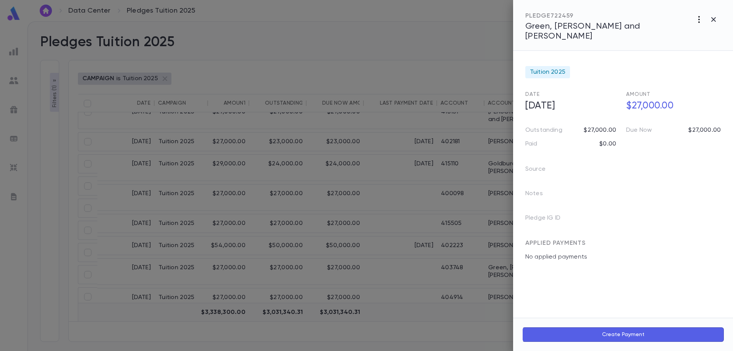
click at [701, 22] on icon "button" at bounding box center [699, 19] width 9 height 9
click at [651, 71] on li "Delete" at bounding box center [682, 72] width 95 height 12
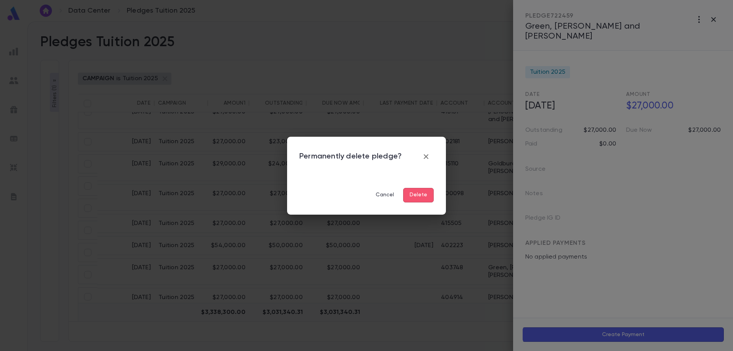
click at [411, 193] on button "Delete" at bounding box center [418, 195] width 31 height 15
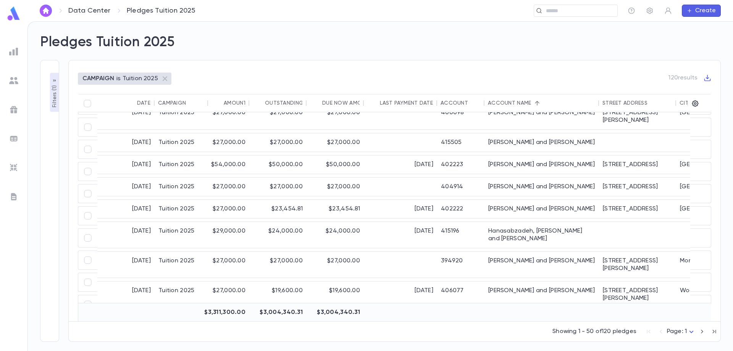
scroll to position [688, 0]
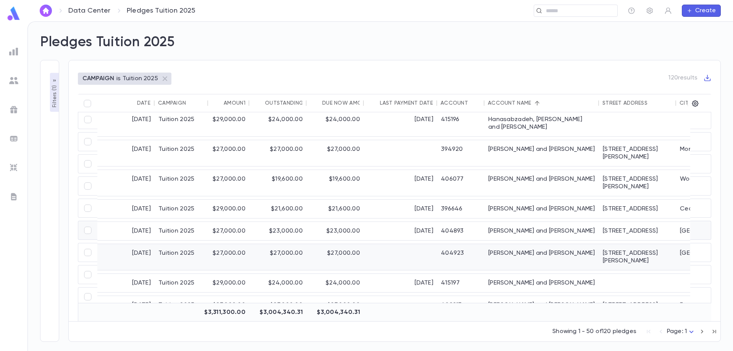
click at [630, 244] on div "102 Regina Ave" at bounding box center [637, 257] width 77 height 26
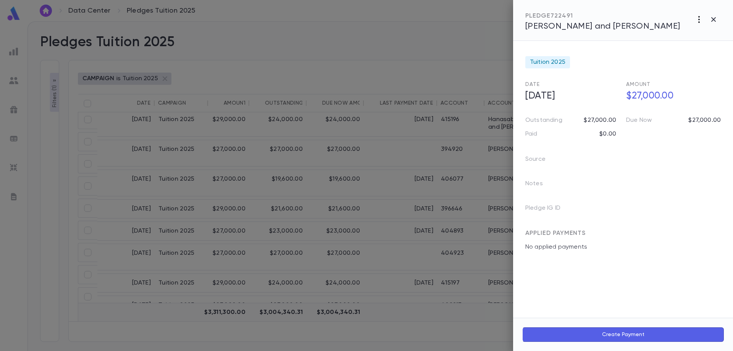
click at [699, 20] on icon "button" at bounding box center [700, 19] width 2 height 7
click at [649, 75] on li "Delete" at bounding box center [682, 72] width 95 height 12
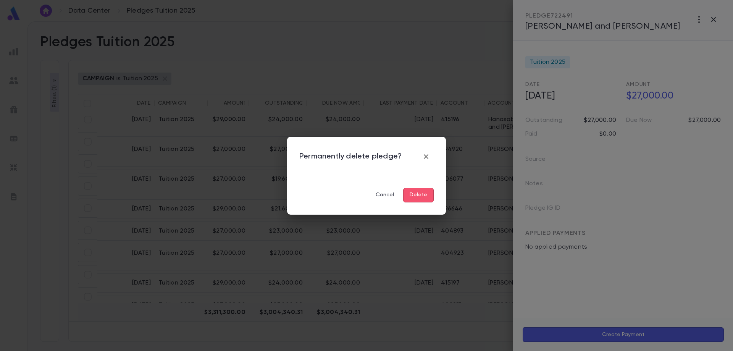
click at [418, 192] on button "Delete" at bounding box center [418, 195] width 31 height 15
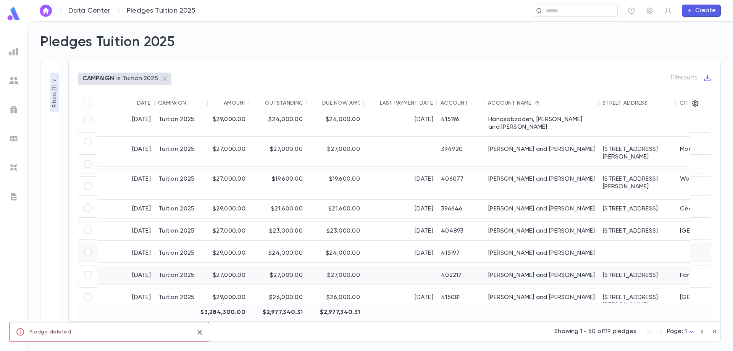
click at [634, 266] on div "279 Beach 17th Street" at bounding box center [637, 275] width 77 height 18
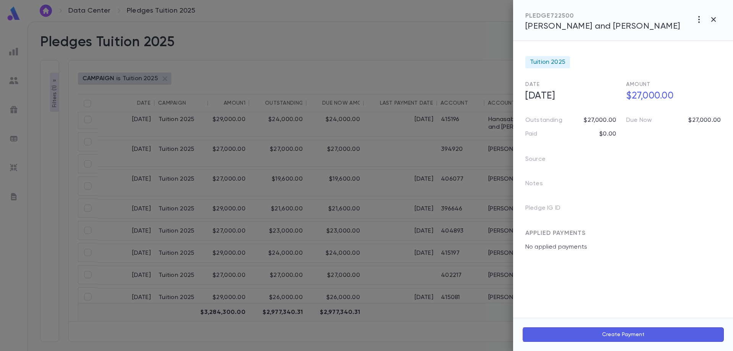
click at [697, 21] on icon "button" at bounding box center [699, 19] width 9 height 9
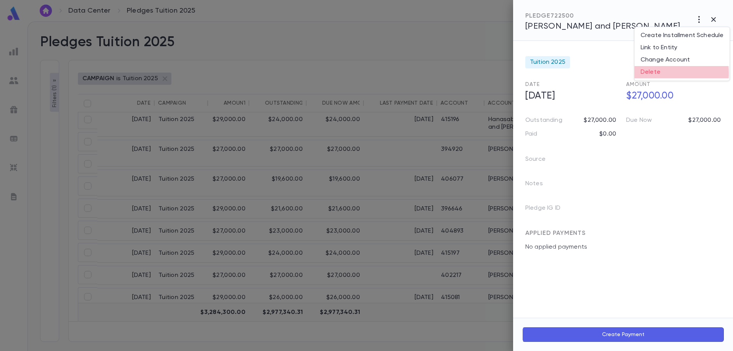
click at [648, 73] on li "Delete" at bounding box center [682, 72] width 95 height 12
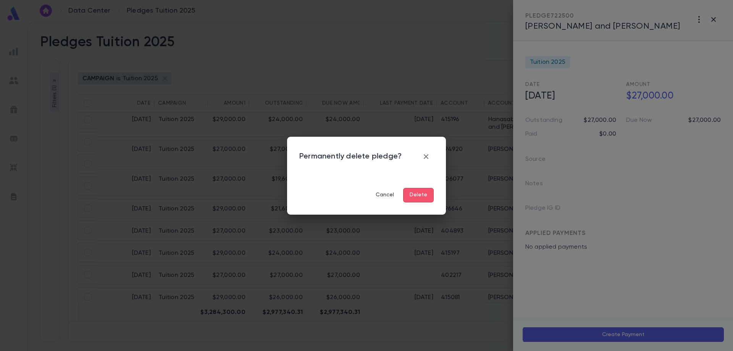
click at [426, 201] on button "Delete" at bounding box center [418, 195] width 31 height 15
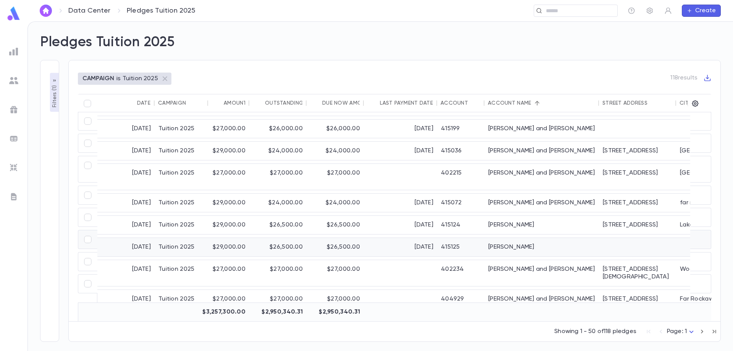
scroll to position [823, 0]
click at [538, 290] on div "Korman, Benjamin and Beth" at bounding box center [542, 299] width 115 height 18
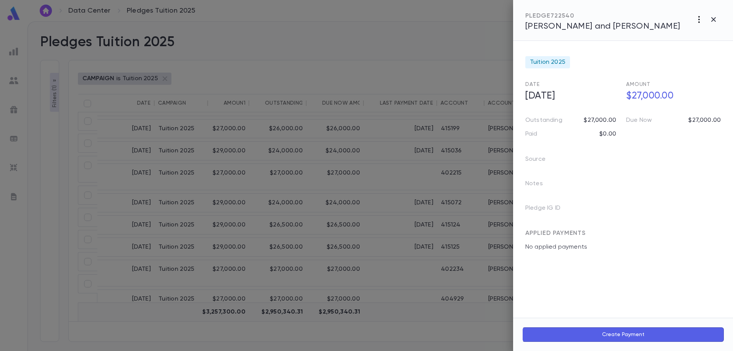
click at [702, 19] on icon "button" at bounding box center [699, 19] width 9 height 9
click at [658, 76] on li "Delete" at bounding box center [682, 72] width 95 height 12
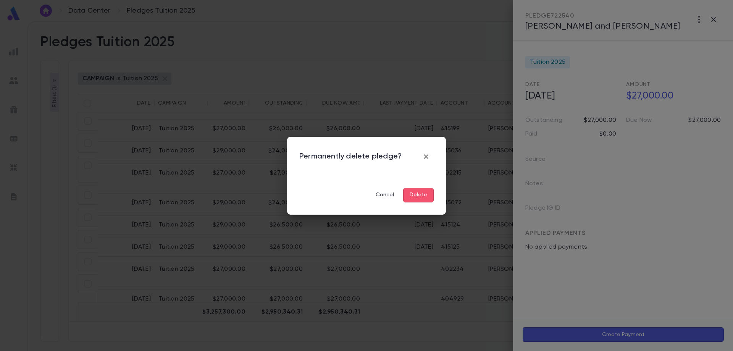
click at [423, 195] on button "Delete" at bounding box center [418, 195] width 31 height 15
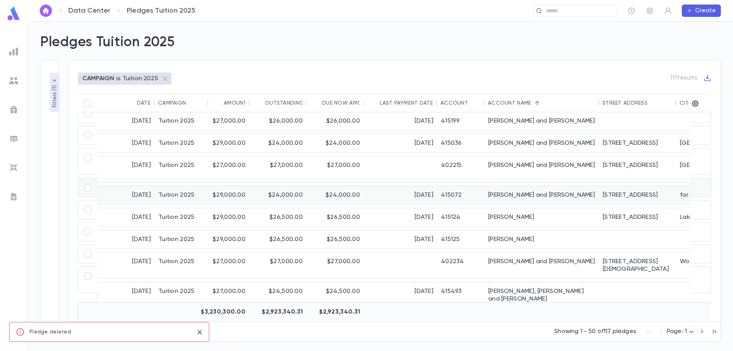
scroll to position [830, 0]
click at [701, 333] on icon "button" at bounding box center [702, 331] width 8 height 9
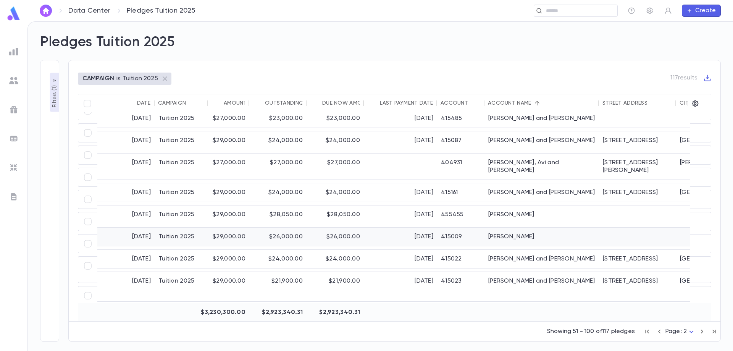
scroll to position [158, 0]
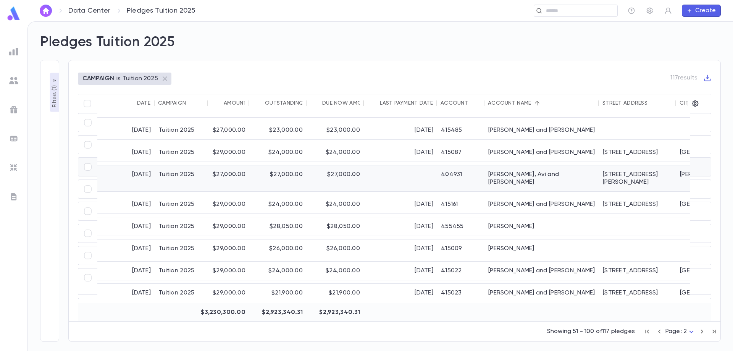
click at [639, 166] on div "73 margaret ave" at bounding box center [637, 178] width 77 height 26
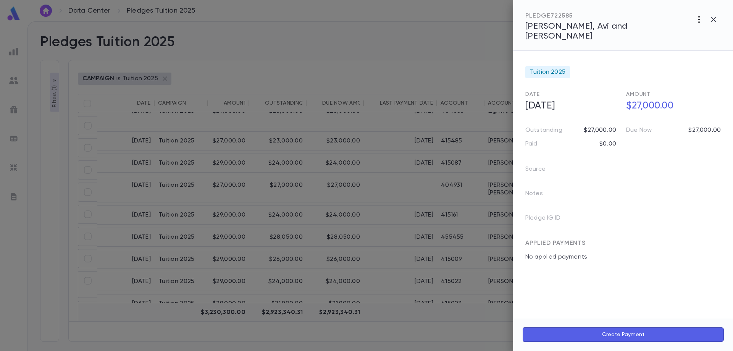
click at [699, 19] on icon "button" at bounding box center [700, 19] width 2 height 7
click at [653, 71] on li "Delete" at bounding box center [682, 72] width 95 height 12
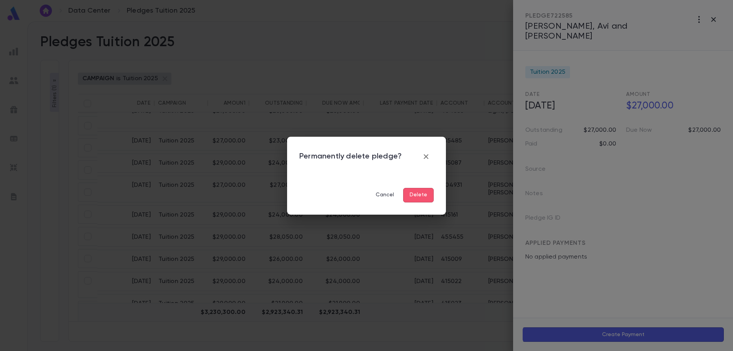
click at [414, 193] on button "Delete" at bounding box center [418, 195] width 31 height 15
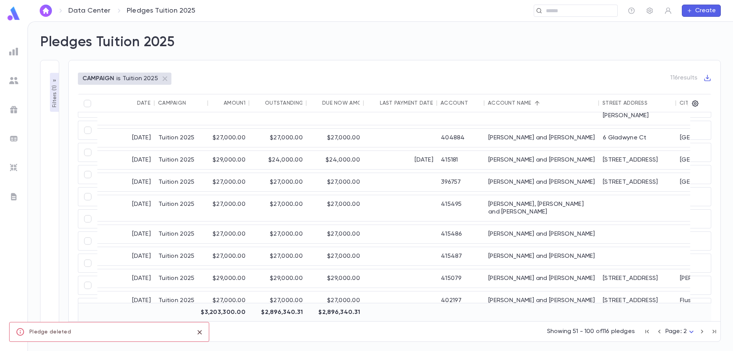
scroll to position [502, 0]
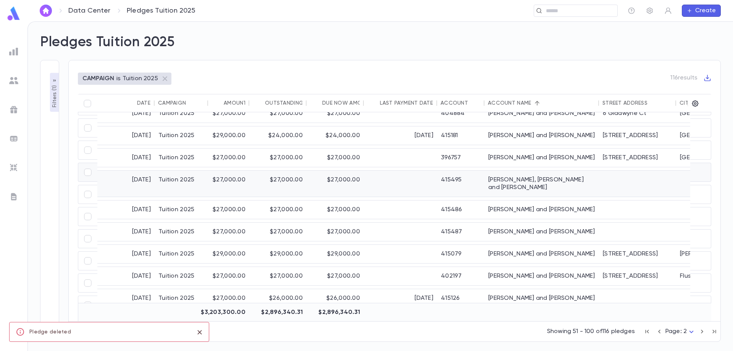
click at [500, 172] on div "Ritholtz, Zali and Sarah" at bounding box center [542, 184] width 115 height 26
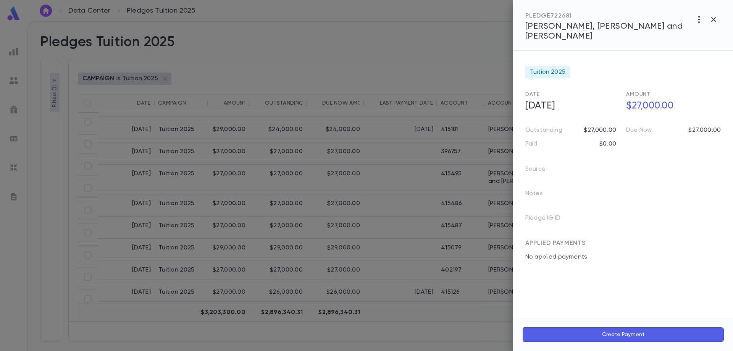
click at [697, 20] on icon "button" at bounding box center [699, 19] width 9 height 9
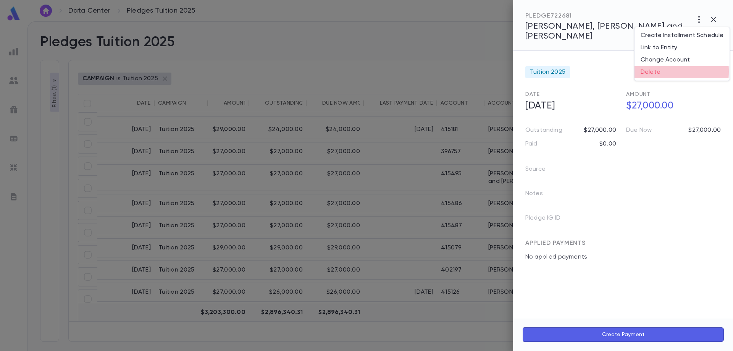
click at [649, 71] on li "Delete" at bounding box center [682, 72] width 95 height 12
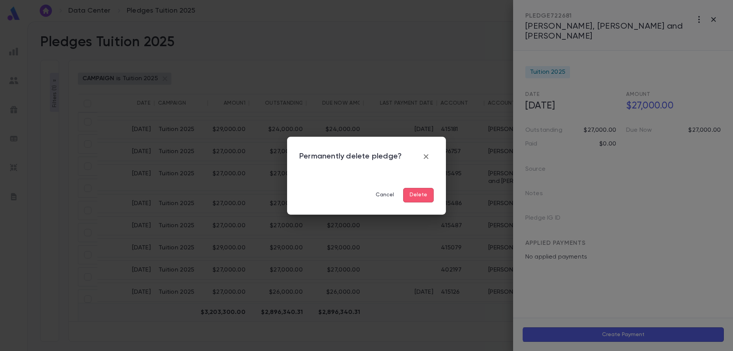
click at [423, 195] on button "Delete" at bounding box center [418, 195] width 31 height 15
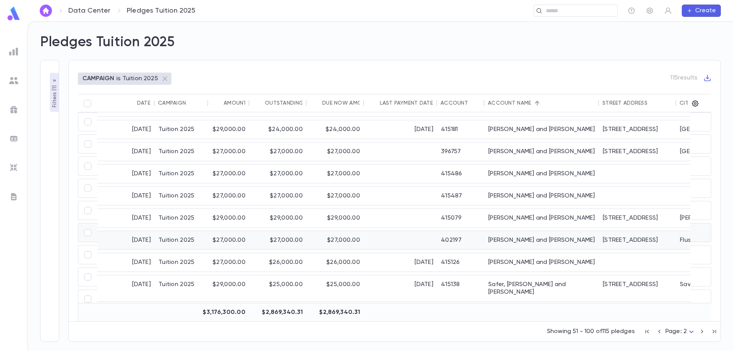
click at [622, 231] on div "144-42 70th Avenue" at bounding box center [637, 240] width 77 height 18
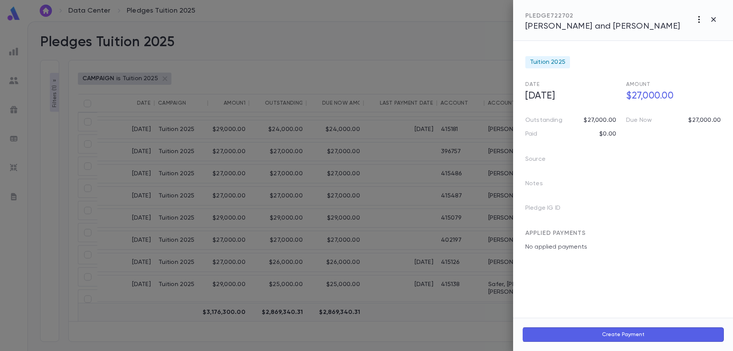
click at [699, 19] on icon "button" at bounding box center [700, 19] width 2 height 7
click at [664, 73] on li "Delete" at bounding box center [682, 72] width 95 height 12
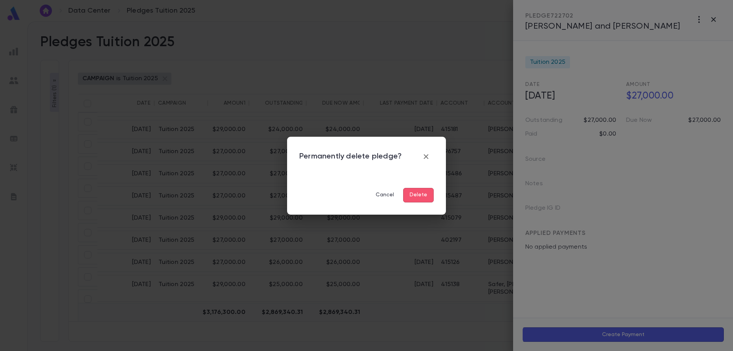
click at [425, 195] on button "Delete" at bounding box center [418, 195] width 31 height 15
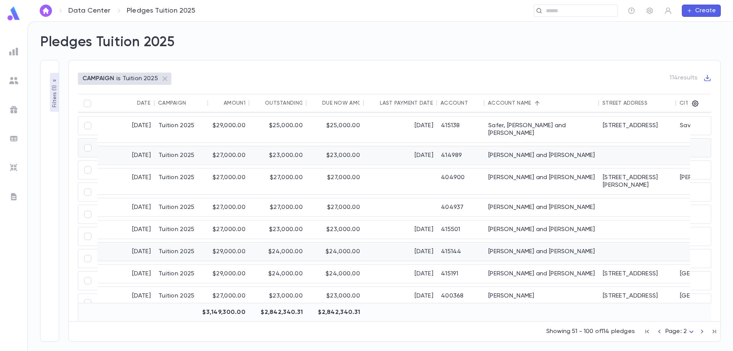
scroll to position [616, 0]
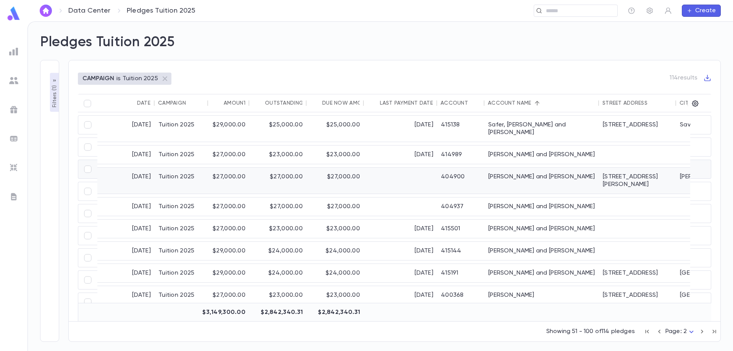
click at [572, 170] on div "Schlam, Mordechai and Chana" at bounding box center [542, 181] width 115 height 26
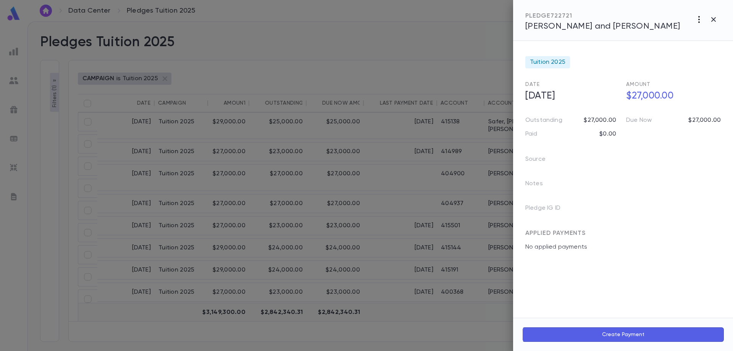
click at [699, 21] on icon "button" at bounding box center [699, 19] width 9 height 9
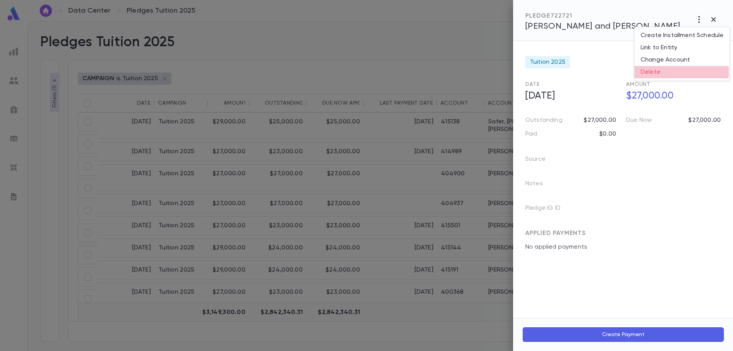
click at [653, 72] on li "Delete" at bounding box center [682, 72] width 95 height 12
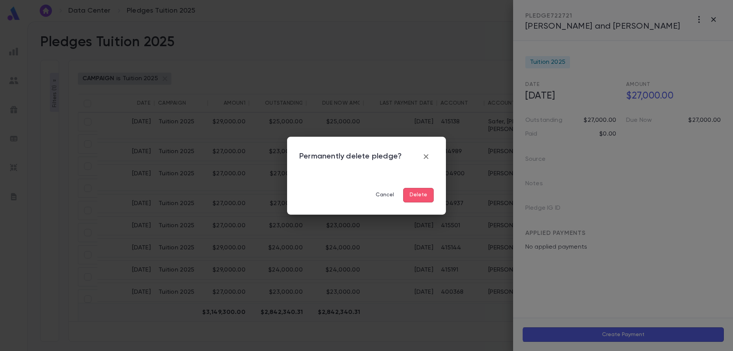
click at [425, 193] on button "Delete" at bounding box center [418, 195] width 31 height 15
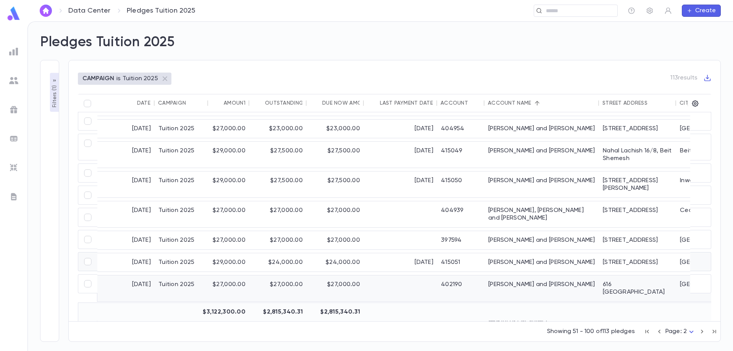
scroll to position [830, 0]
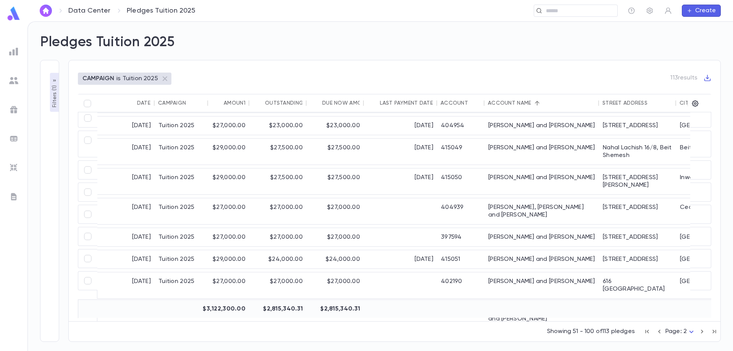
click at [701, 334] on icon "button" at bounding box center [702, 331] width 8 height 9
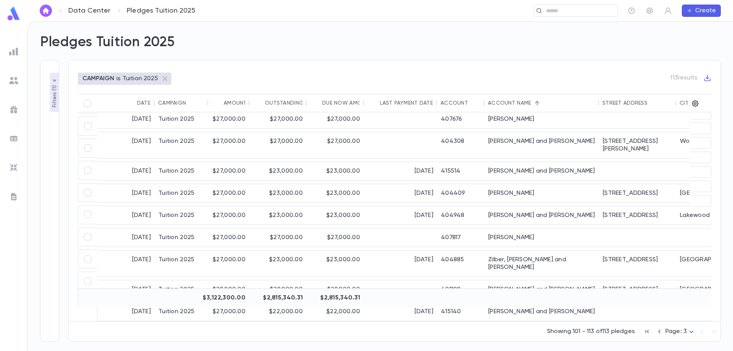
scroll to position [91, 0]
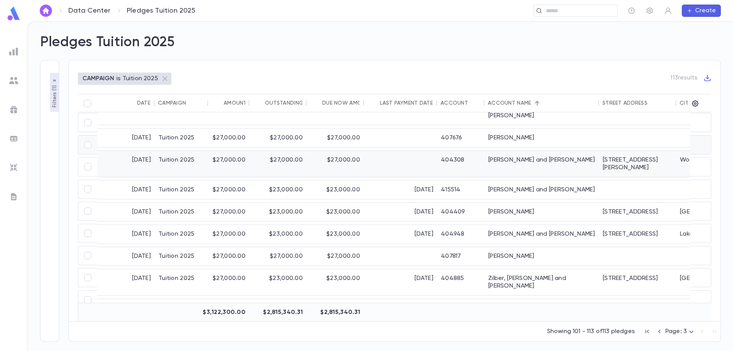
click at [518, 151] on div "Weis, Shlomo and Sarah" at bounding box center [542, 164] width 115 height 26
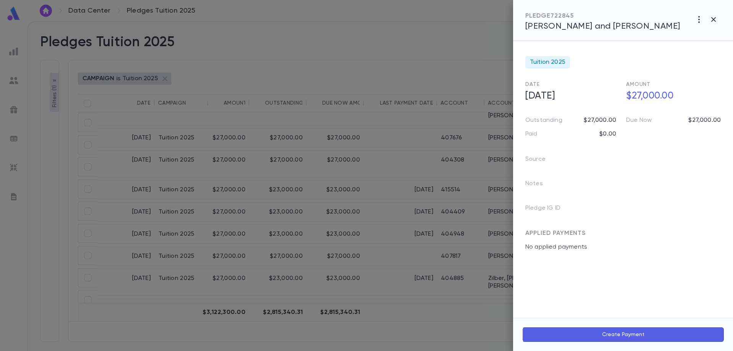
click at [586, 29] on span "Weis, Shlomo and Sarah" at bounding box center [603, 26] width 155 height 8
click at [713, 18] on icon "button" at bounding box center [713, 19] width 9 height 9
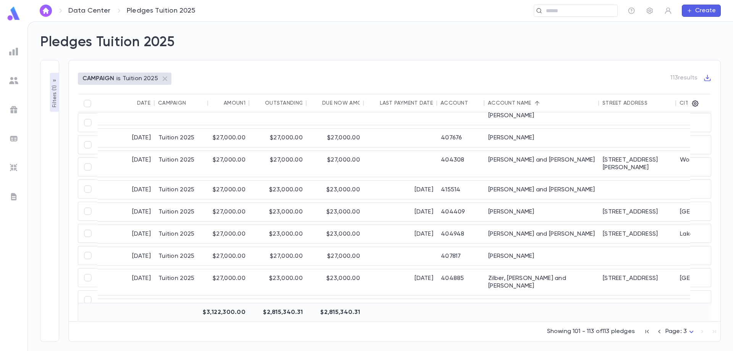
click at [54, 81] on icon "button" at bounding box center [55, 81] width 6 height 6
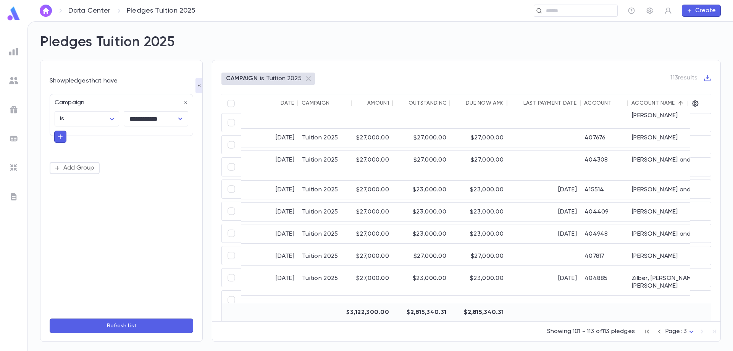
click at [17, 52] on img at bounding box center [13, 51] width 9 height 9
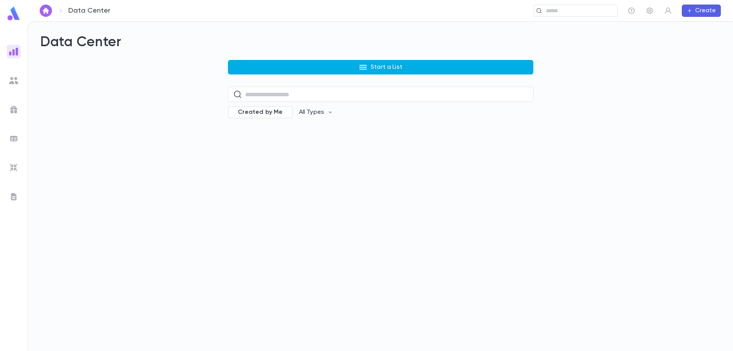
click at [288, 68] on button "Start a List" at bounding box center [381, 67] width 306 height 15
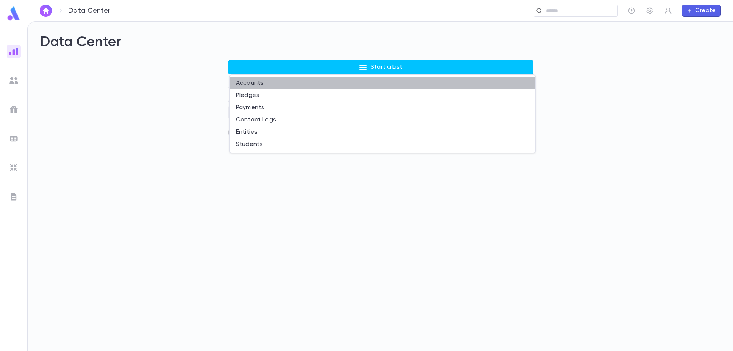
click at [259, 84] on li "Accounts" at bounding box center [383, 83] width 306 height 12
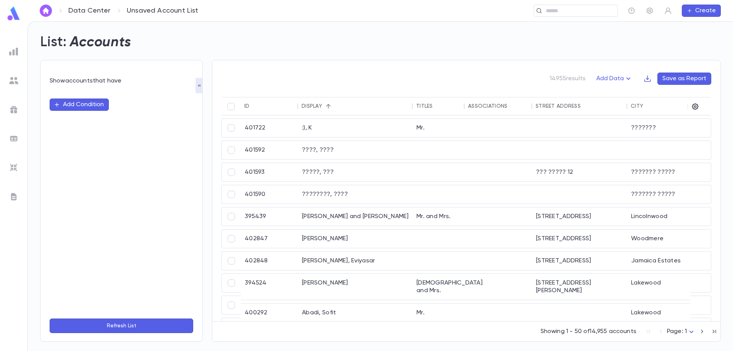
click at [94, 106] on button "Add Condition" at bounding box center [79, 105] width 59 height 12
click at [94, 106] on input "text" at bounding box center [118, 104] width 120 height 11
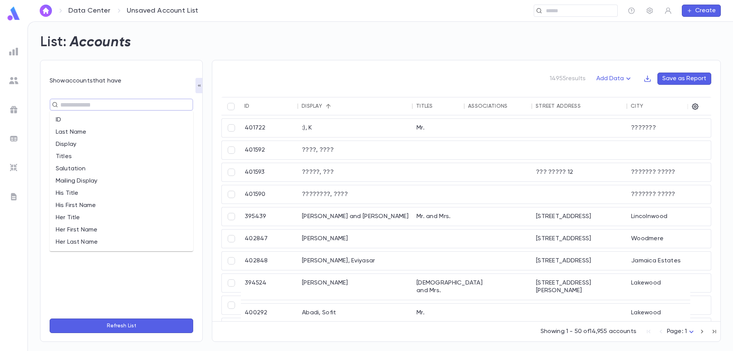
click at [91, 130] on li "Last Name" at bounding box center [122, 132] width 144 height 12
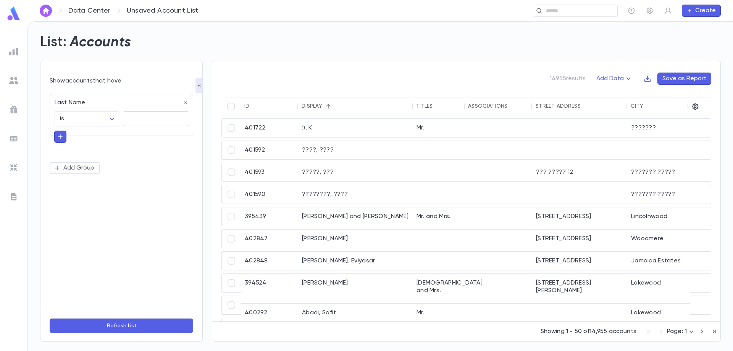
click at [154, 119] on textarea at bounding box center [156, 118] width 54 height 15
type textarea "*********"
click at [151, 324] on button "Refresh List" at bounding box center [122, 326] width 144 height 15
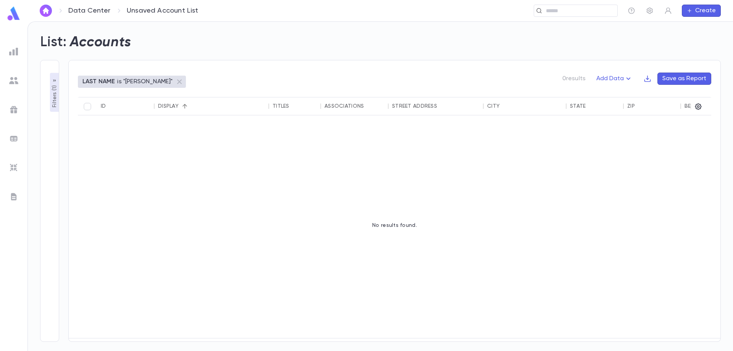
click at [139, 83] on p "is "dashevsky"" at bounding box center [144, 82] width 55 height 8
click at [54, 102] on p "Filters ( 1 )" at bounding box center [55, 96] width 8 height 24
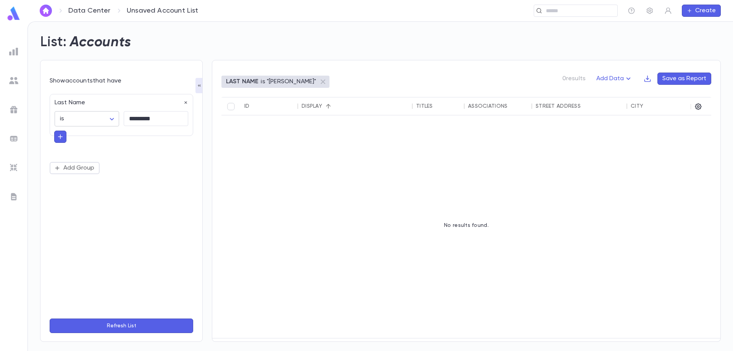
click at [111, 118] on body "Data Center Unsaved Account List ​ Create List: Accounts Show accounts that hav…" at bounding box center [366, 186] width 733 height 330
click at [136, 118] on div at bounding box center [366, 175] width 733 height 351
click at [136, 118] on textarea "*********" at bounding box center [156, 118] width 54 height 15
click at [113, 118] on body "Data Center Unsaved Account List ​ Create List: Accounts Show accounts that hav…" at bounding box center [366, 186] width 733 height 330
click at [70, 158] on span "contains" at bounding box center [89, 160] width 52 height 8
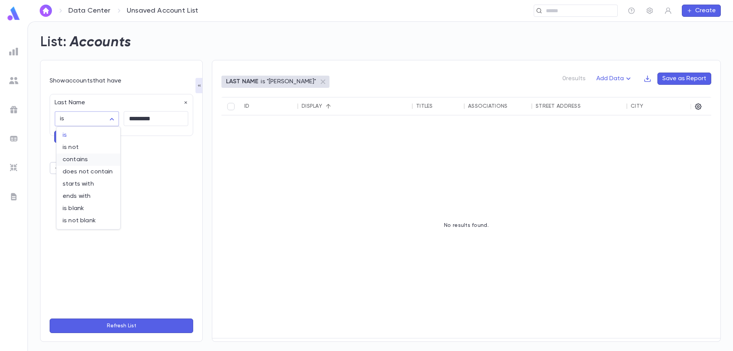
type input "********"
click at [119, 325] on button "Refresh List" at bounding box center [122, 326] width 144 height 15
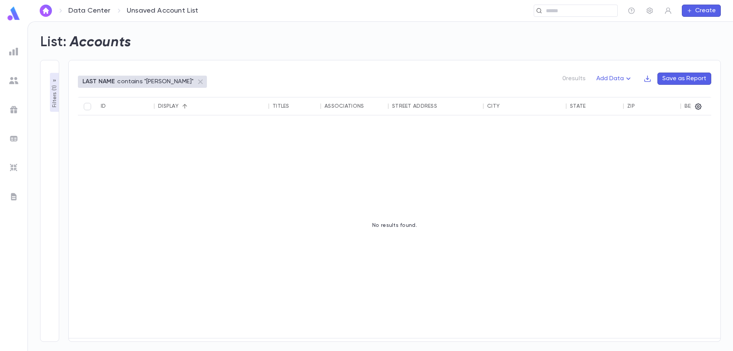
click at [55, 99] on p "Filters ( 1 )" at bounding box center [55, 96] width 8 height 24
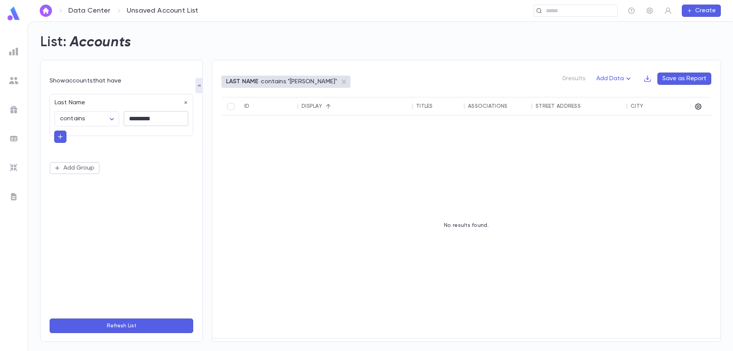
click at [139, 117] on textarea "*********" at bounding box center [156, 118] width 54 height 15
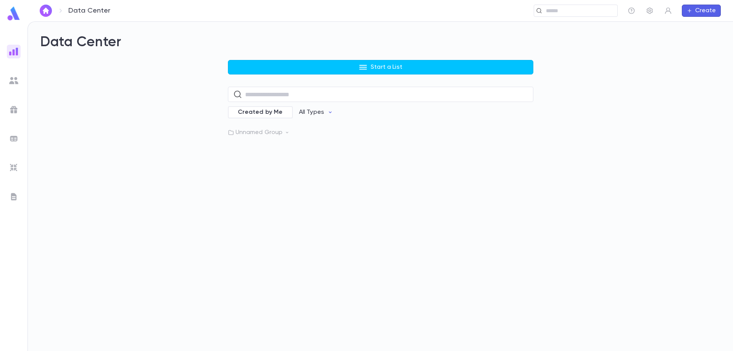
click at [17, 79] on img at bounding box center [13, 80] width 9 height 9
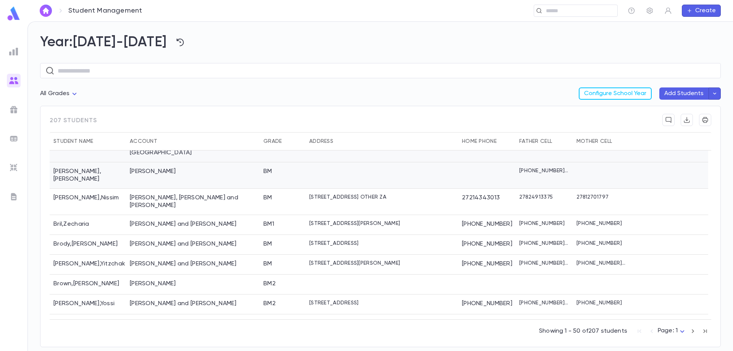
scroll to position [366, 0]
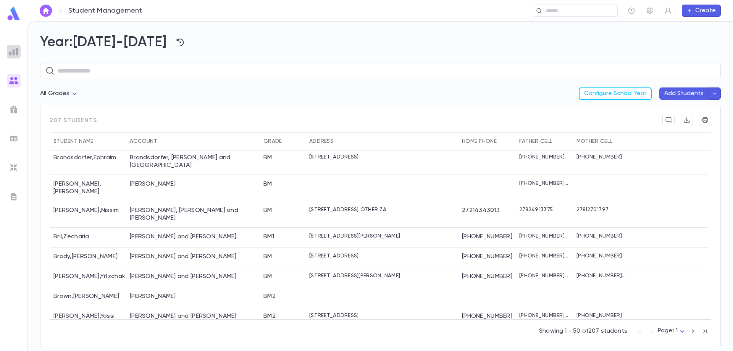
click at [14, 54] on img at bounding box center [13, 51] width 9 height 9
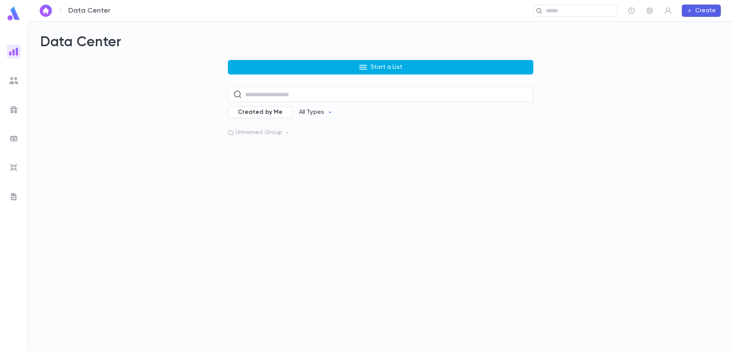
click at [338, 66] on button "Start a List" at bounding box center [381, 67] width 306 height 15
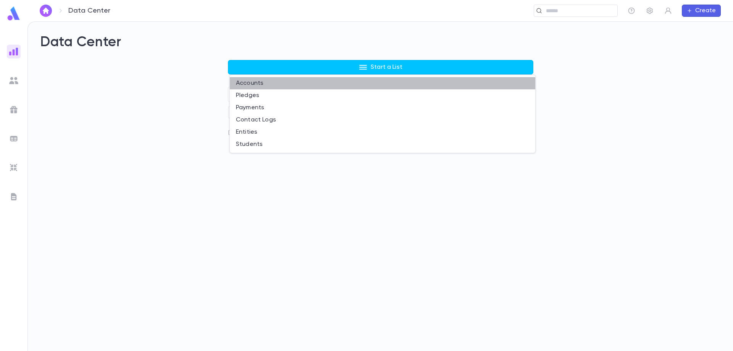
click at [302, 83] on li "Accounts" at bounding box center [383, 83] width 306 height 12
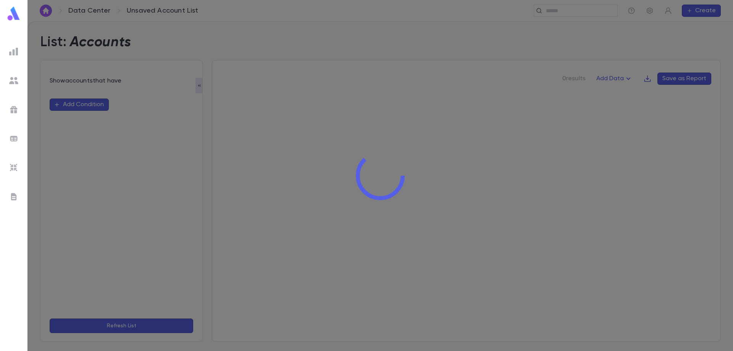
click at [74, 103] on div at bounding box center [381, 175] width 706 height 351
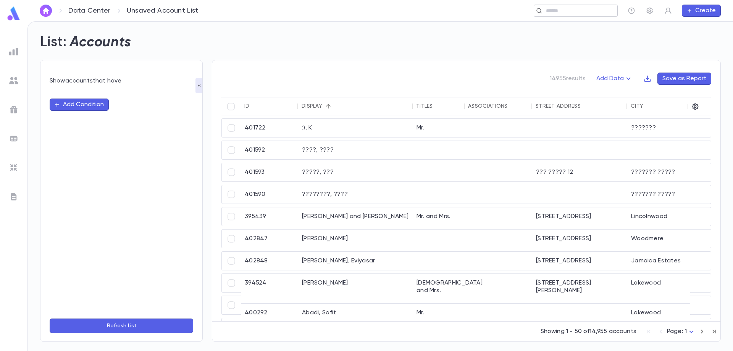
click at [560, 10] on input "text" at bounding box center [579, 10] width 71 height 7
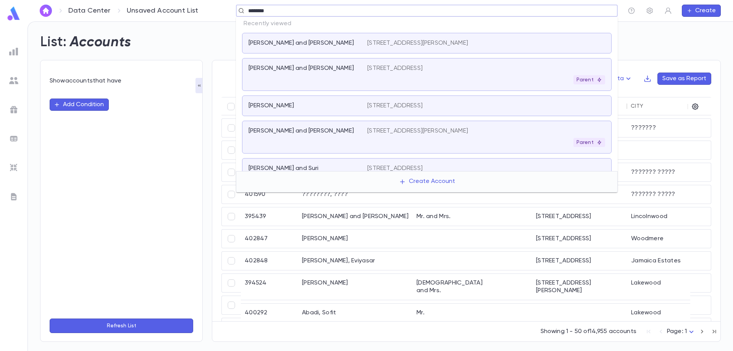
type input "*********"
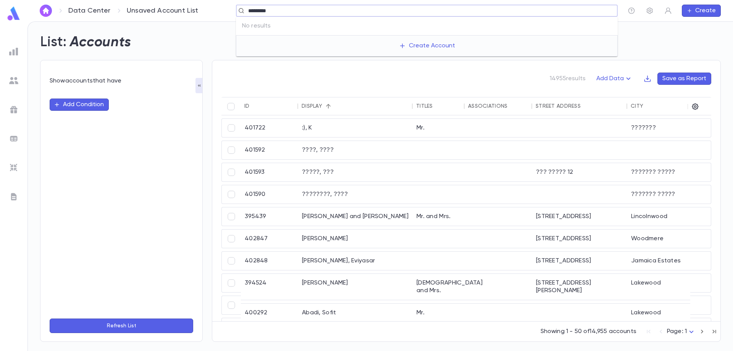
click at [286, 11] on input "*********" at bounding box center [424, 10] width 357 height 7
click at [80, 108] on button "Add Condition" at bounding box center [79, 105] width 59 height 12
click at [84, 107] on input "text" at bounding box center [118, 104] width 120 height 11
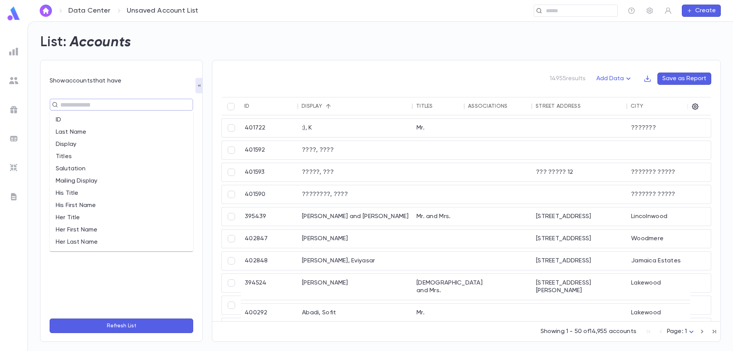
click at [79, 130] on li "Last Name" at bounding box center [122, 132] width 144 height 12
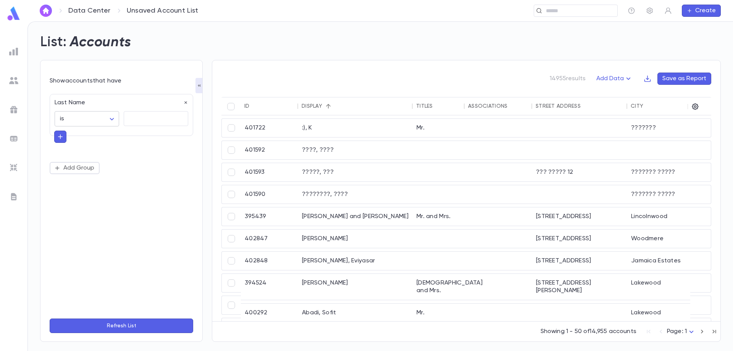
click at [85, 121] on body "Data Center Unsaved Account List ​ Create List: Accounts Show accounts that hav…" at bounding box center [366, 186] width 733 height 330
click at [94, 187] on span "starts with" at bounding box center [89, 184] width 52 height 8
type input "**********"
click at [142, 117] on textarea at bounding box center [156, 118] width 54 height 15
type textarea "***"
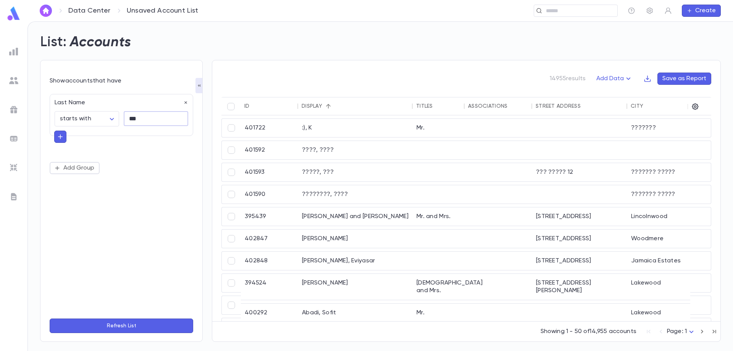
click at [133, 328] on button "Refresh List" at bounding box center [122, 326] width 144 height 15
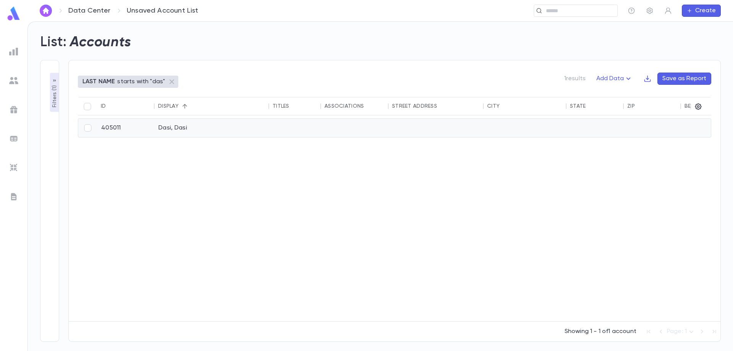
click at [176, 126] on div "Dasi, Dasi" at bounding box center [212, 128] width 115 height 18
click at [15, 49] on img at bounding box center [13, 51] width 9 height 9
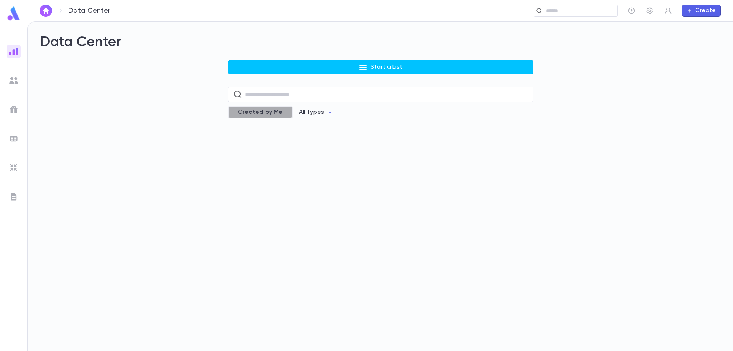
click at [266, 114] on span "Created by Me" at bounding box center [260, 112] width 54 height 8
click at [270, 134] on p "Unnamed Group" at bounding box center [381, 133] width 306 height 8
click at [286, 147] on p "Pledges Tuition 2025" at bounding box center [276, 148] width 60 height 8
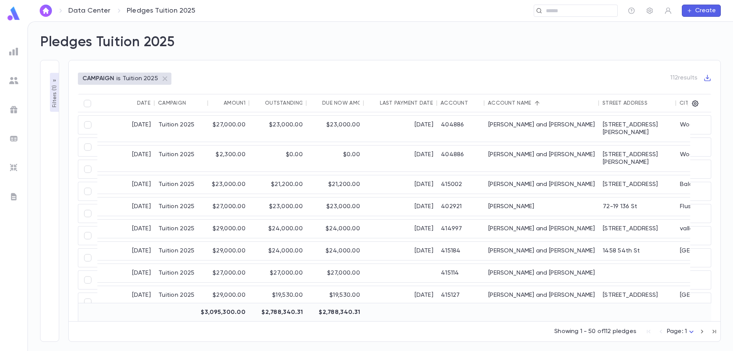
click at [534, 103] on icon "Sort" at bounding box center [537, 103] width 7 height 7
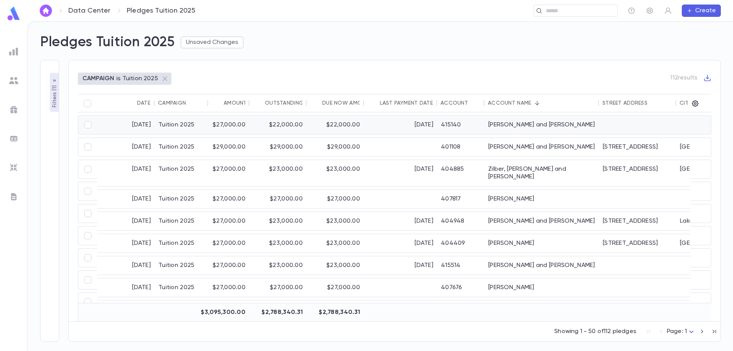
click at [530, 124] on div "[PERSON_NAME] and [PERSON_NAME]" at bounding box center [542, 125] width 115 height 18
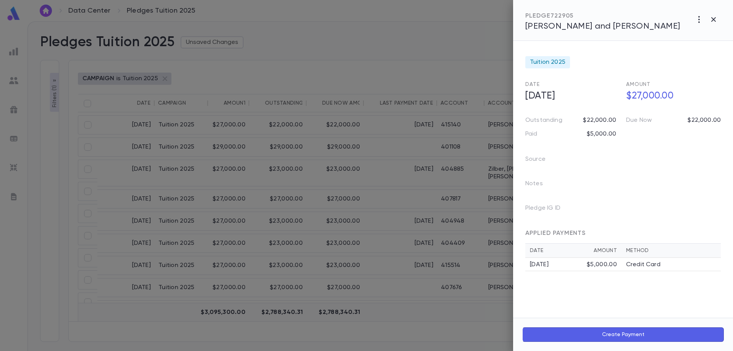
click at [580, 21] on div "PLEDGE 722905 Zoldan, Yaakov and Lani" at bounding box center [603, 21] width 155 height 19
click at [580, 26] on span "[PERSON_NAME] and [PERSON_NAME]" at bounding box center [603, 26] width 155 height 8
click at [717, 18] on icon "button" at bounding box center [713, 19] width 9 height 9
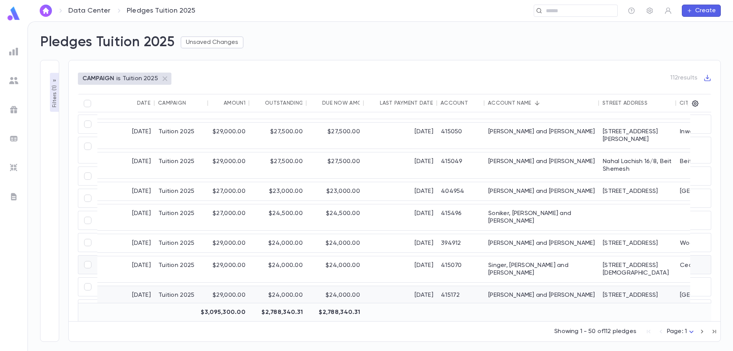
scroll to position [306, 0]
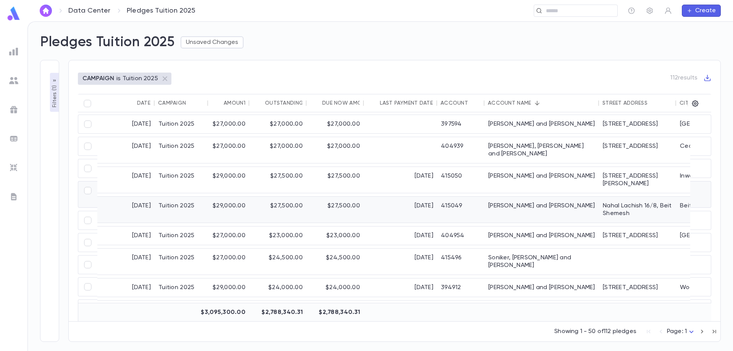
click at [526, 197] on div "Steinberg, Moshe and Lizette Rena" at bounding box center [542, 210] width 115 height 26
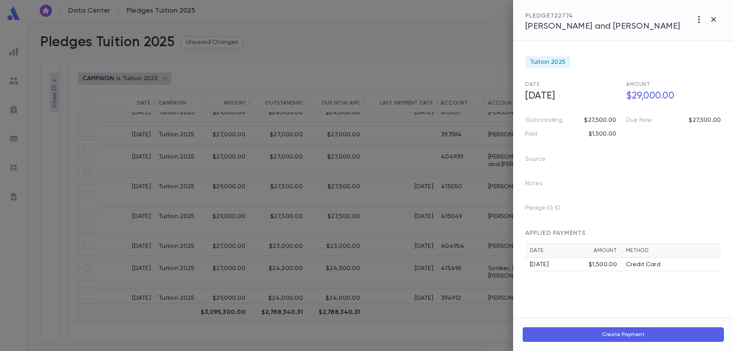
click at [699, 23] on icon "button" at bounding box center [699, 19] width 9 height 9
click at [642, 94] on div at bounding box center [366, 175] width 733 height 351
click at [649, 97] on h5 "$29,000.00" at bounding box center [671, 96] width 99 height 16
click at [649, 97] on input "**********" at bounding box center [673, 96] width 95 height 15
type input "**********"
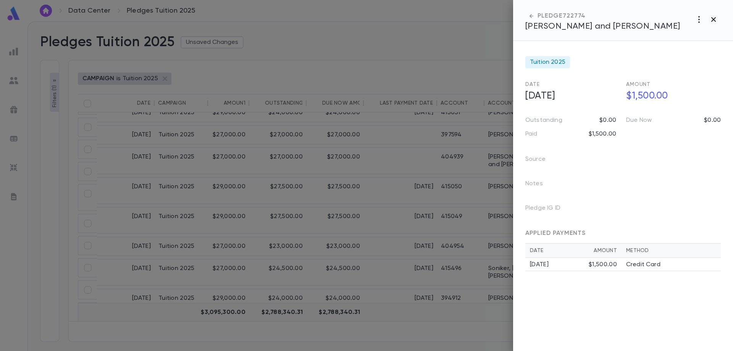
click at [717, 18] on icon "button" at bounding box center [713, 19] width 9 height 9
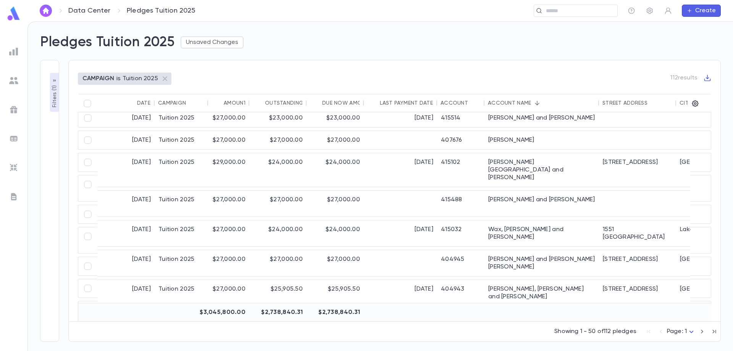
scroll to position [115, 0]
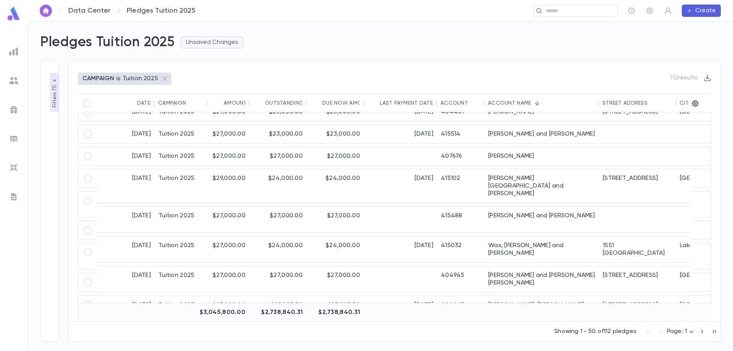
click at [222, 44] on button "Unsaved Changes" at bounding box center [212, 42] width 63 height 12
click at [505, 105] on div at bounding box center [366, 175] width 733 height 351
click at [536, 102] on icon "Sort" at bounding box center [537, 103] width 5 height 5
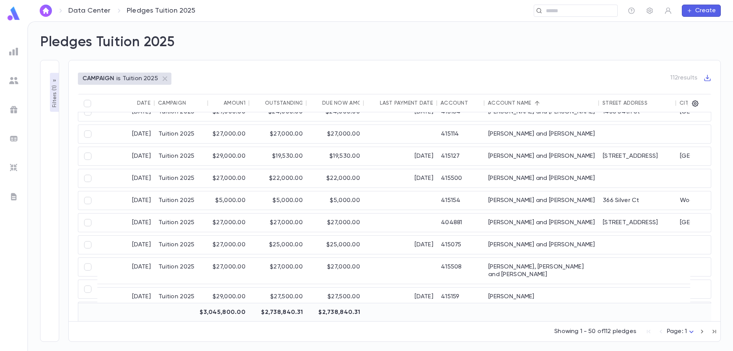
click at [184, 81] on div "CAMPAIGN is Tuition 2025 112 results" at bounding box center [395, 83] width 634 height 21
click at [248, 42] on div "Pledges Tuition 2025" at bounding box center [376, 38] width 690 height 26
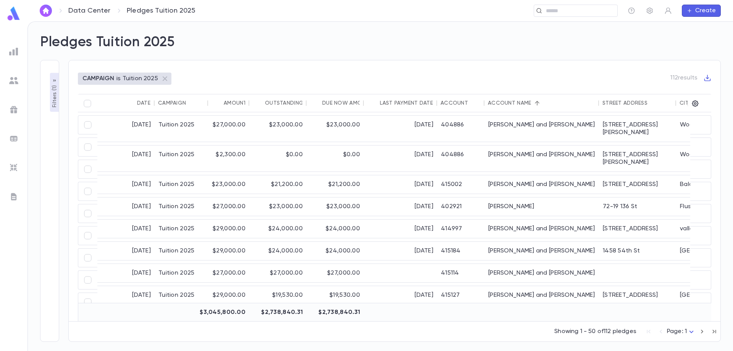
click at [13, 55] on img at bounding box center [13, 51] width 9 height 9
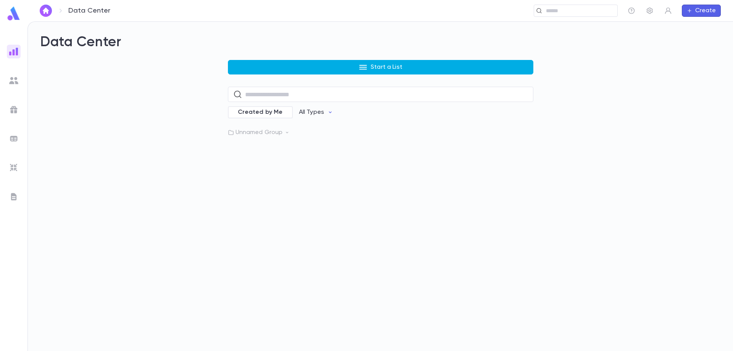
click at [273, 69] on button "Start a List" at bounding box center [381, 67] width 306 height 15
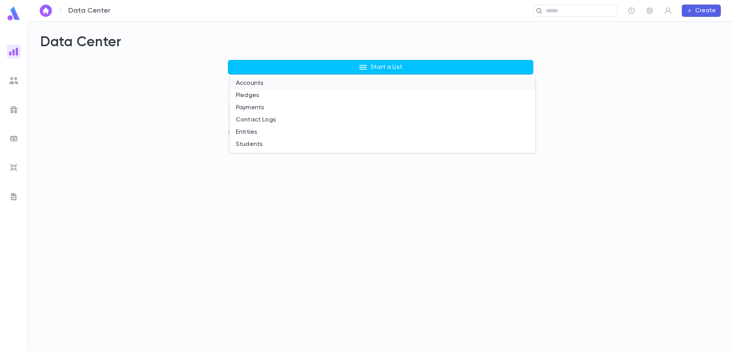
click at [261, 84] on li "Accounts" at bounding box center [383, 83] width 306 height 12
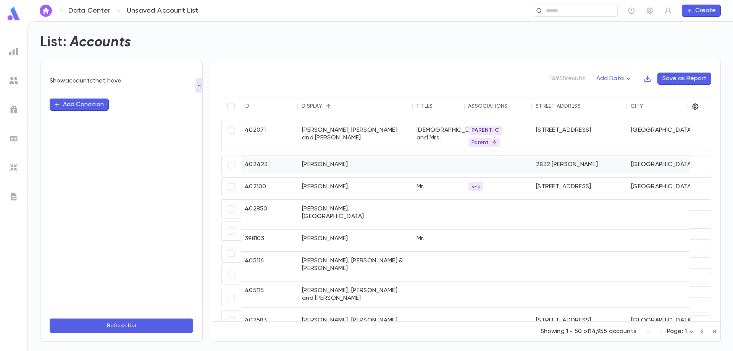
scroll to position [535, 0]
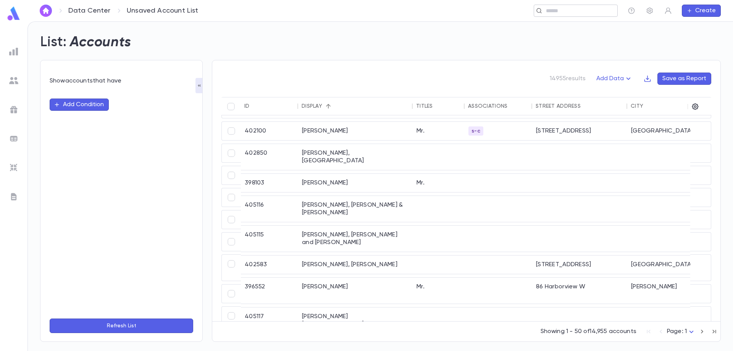
click at [563, 13] on div "​" at bounding box center [576, 11] width 84 height 12
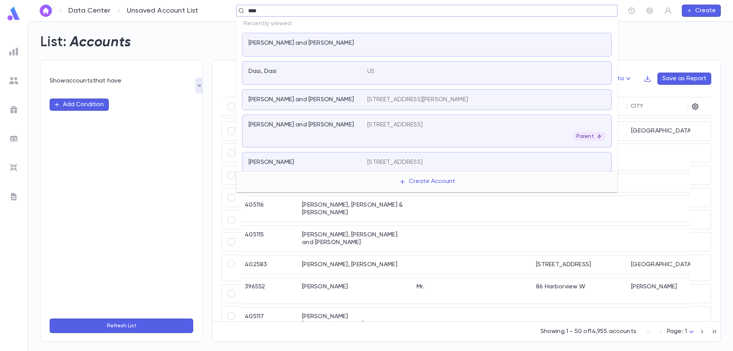
type input "*****"
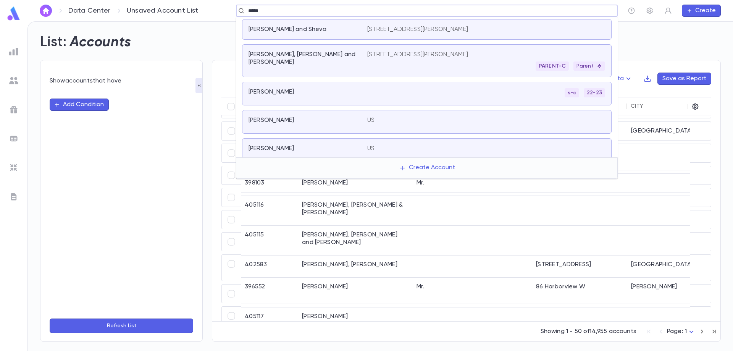
click at [448, 56] on p "1415 minton street, Far Rockaway NY 11691 US" at bounding box center [417, 55] width 101 height 8
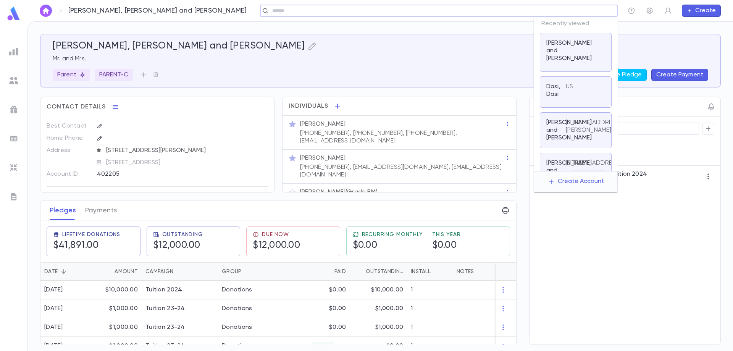
click at [550, 9] on input "text" at bounding box center [436, 10] width 333 height 7
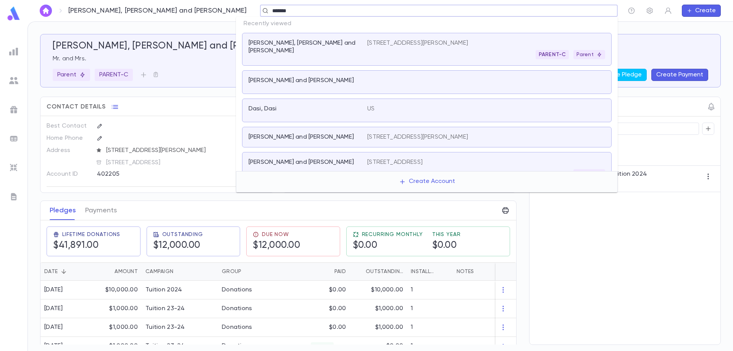
type input "********"
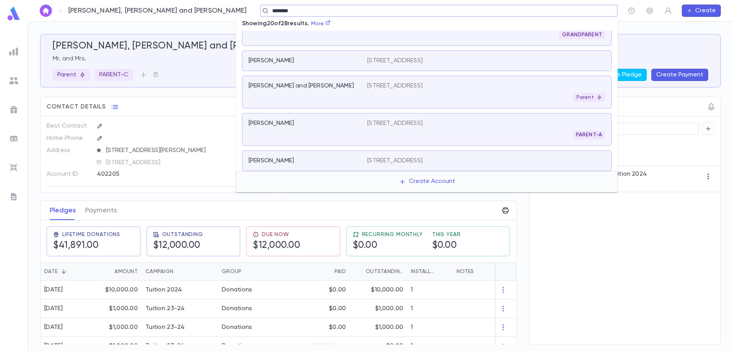
scroll to position [229, 0]
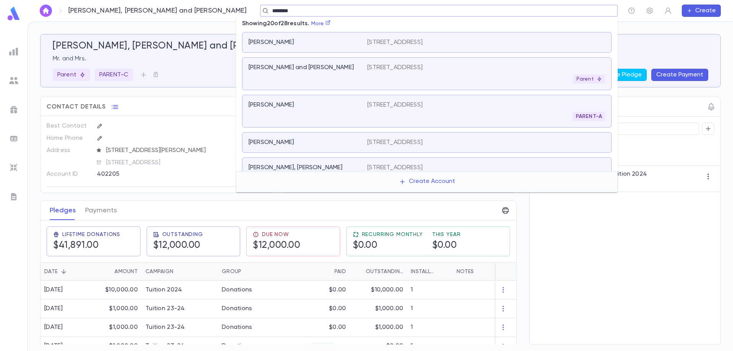
click at [423, 67] on p "50 Fairholme Avenue, Toronto Ontario M6B2W6 Canada" at bounding box center [394, 68] width 55 height 8
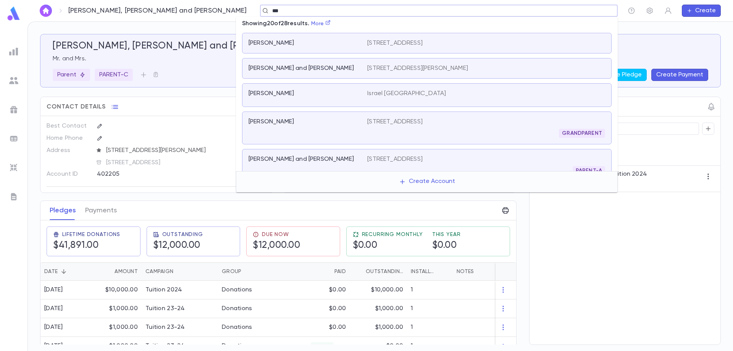
scroll to position [165, 0]
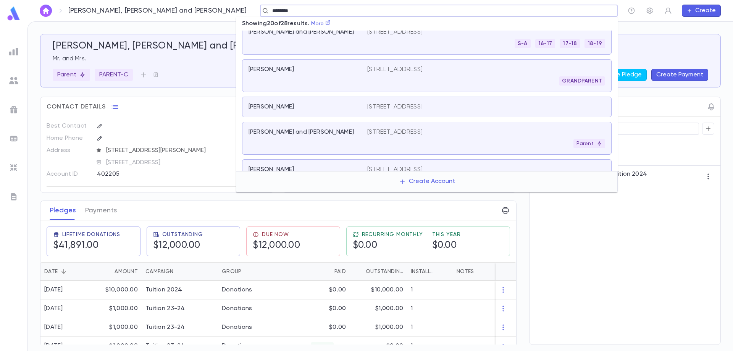
type input "********"
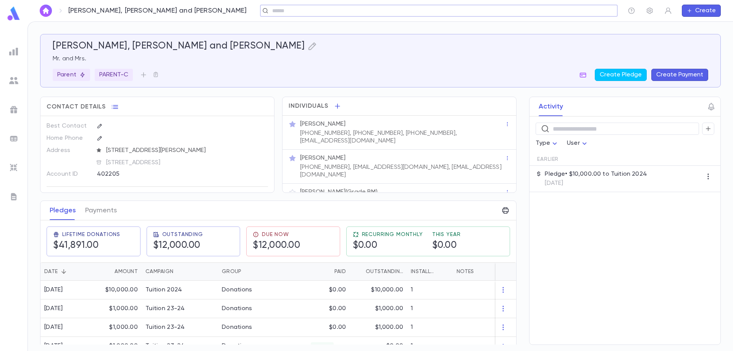
click at [361, 11] on input "text" at bounding box center [436, 10] width 333 height 7
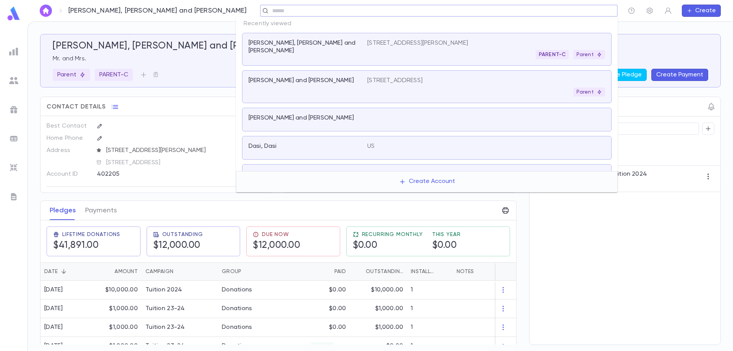
paste input "**********"
type input "**********"
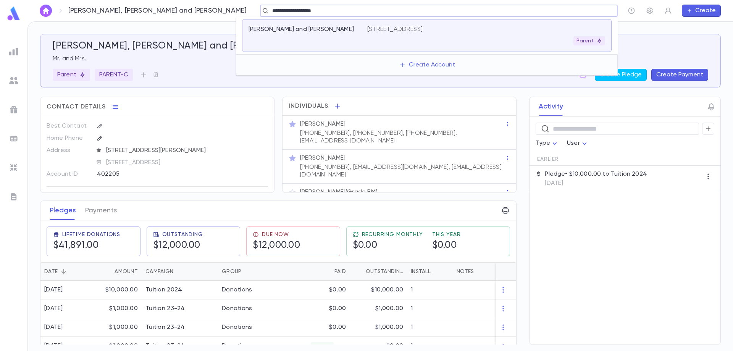
click at [335, 27] on div "Nussbaum, Dovi and Sara" at bounding box center [304, 30] width 110 height 8
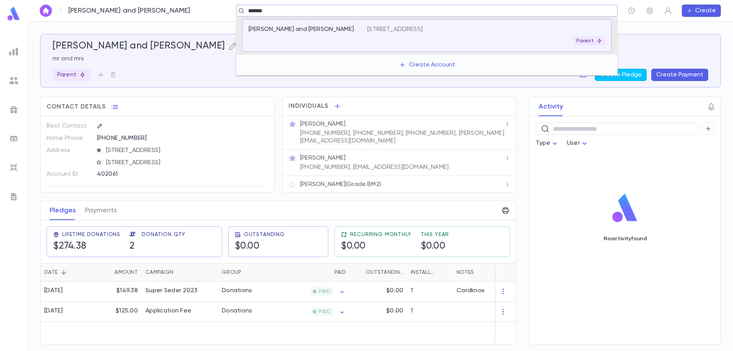
type input "********"
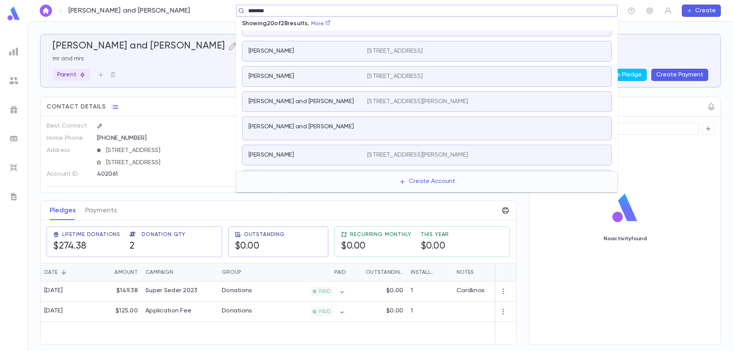
scroll to position [420, 0]
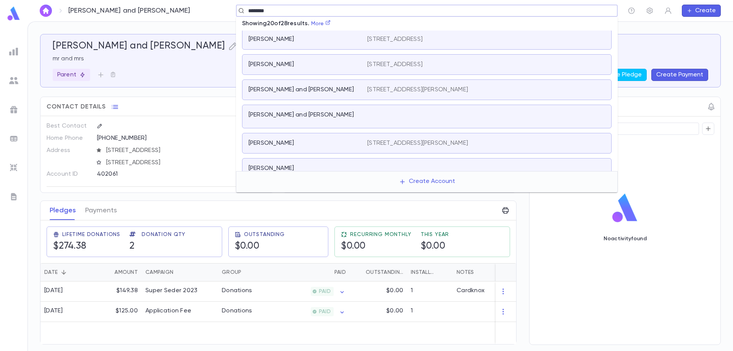
click at [486, 120] on div at bounding box center [486, 116] width 238 height 11
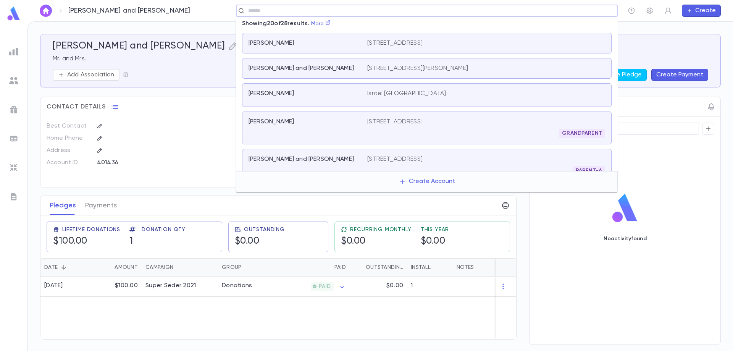
click at [294, 13] on input "text" at bounding box center [424, 10] width 357 height 7
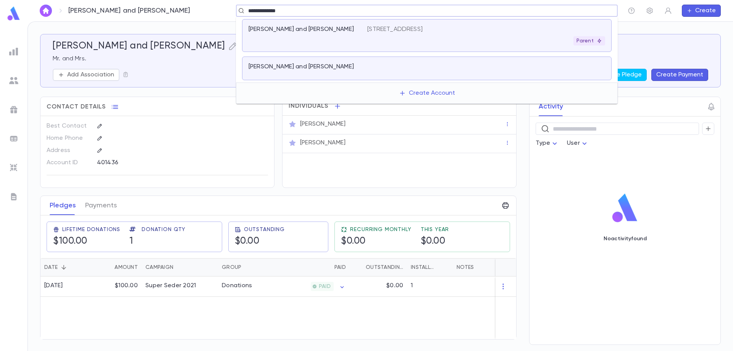
click at [364, 10] on input "**********" at bounding box center [424, 10] width 357 height 7
type input "**********"
click at [364, 10] on input "**********" at bounding box center [424, 10] width 357 height 7
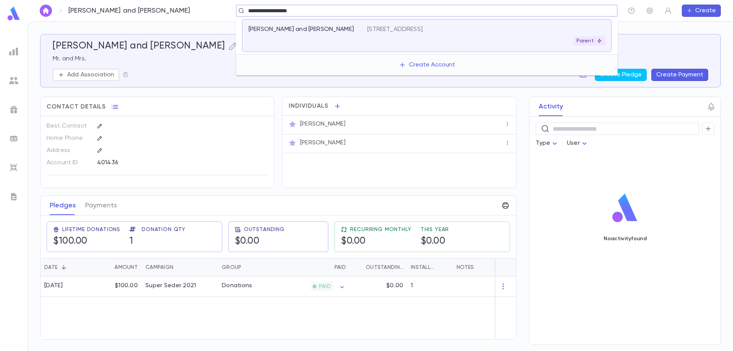
click at [364, 10] on input "**********" at bounding box center [424, 10] width 357 height 7
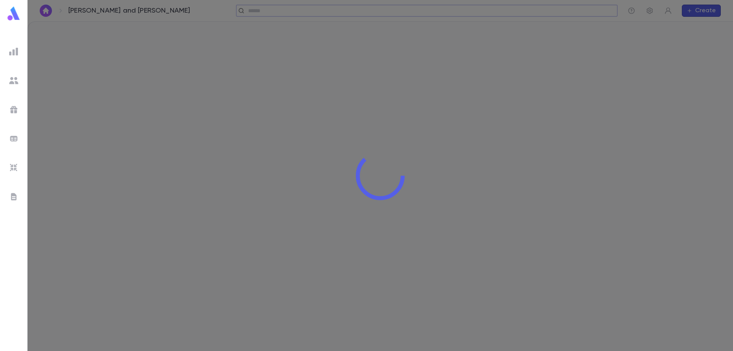
click at [273, 11] on div at bounding box center [381, 175] width 706 height 351
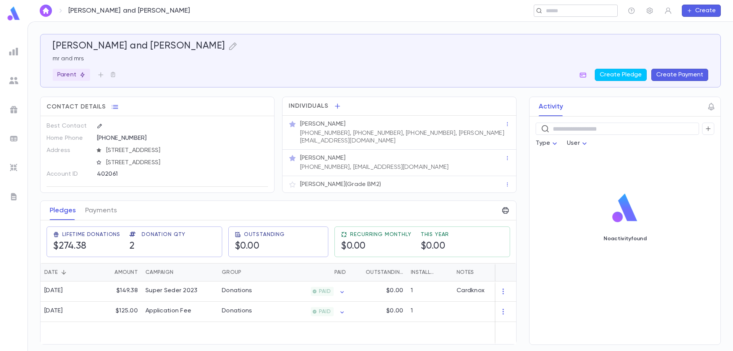
click at [558, 5] on div "​" at bounding box center [576, 11] width 84 height 12
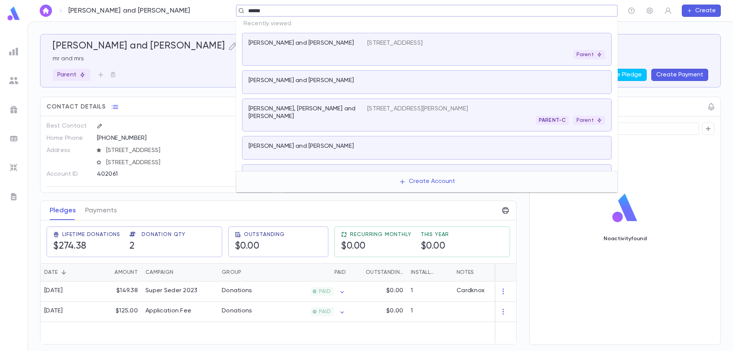
type input "*******"
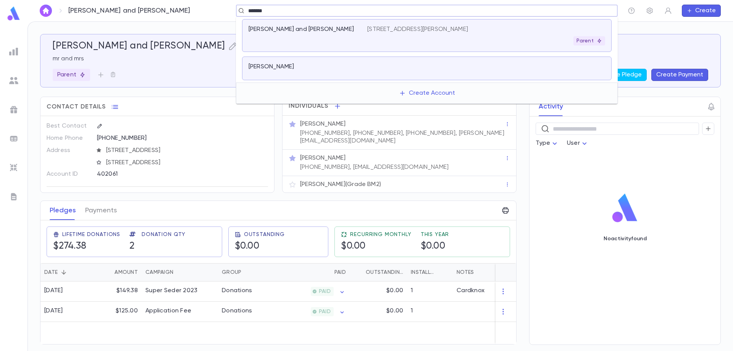
click at [488, 37] on div "Parent" at bounding box center [486, 40] width 238 height 9
click at [315, 9] on input "text" at bounding box center [424, 10] width 357 height 7
click at [317, 67] on div "Strohli, Michael" at bounding box center [304, 67] width 110 height 8
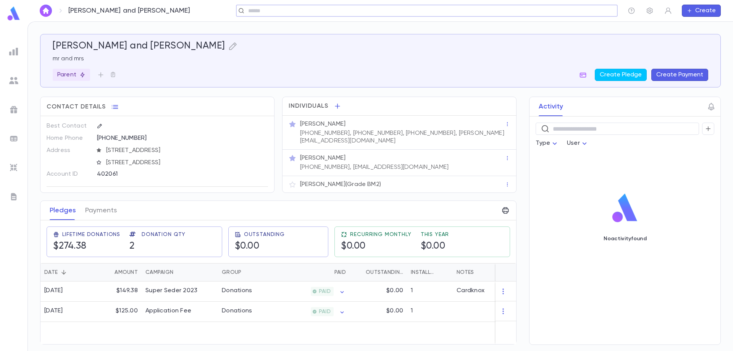
click at [415, 15] on div "​" at bounding box center [427, 11] width 382 height 12
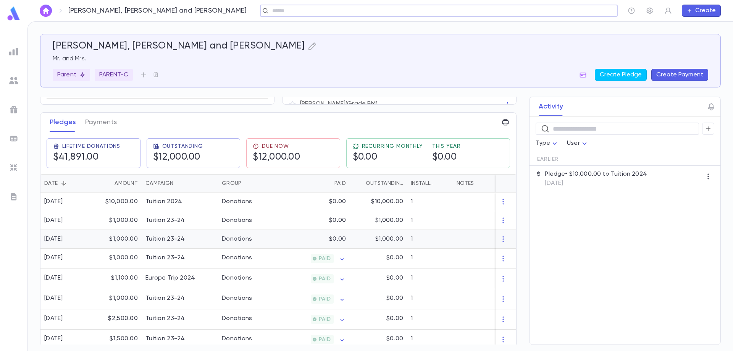
scroll to position [102, 0]
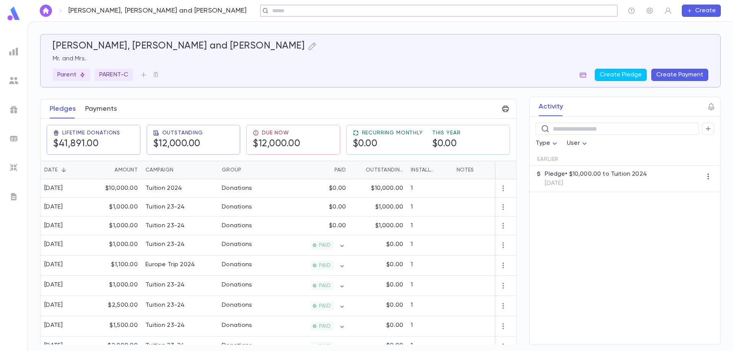
click at [104, 110] on button "Payments" at bounding box center [101, 108] width 32 height 19
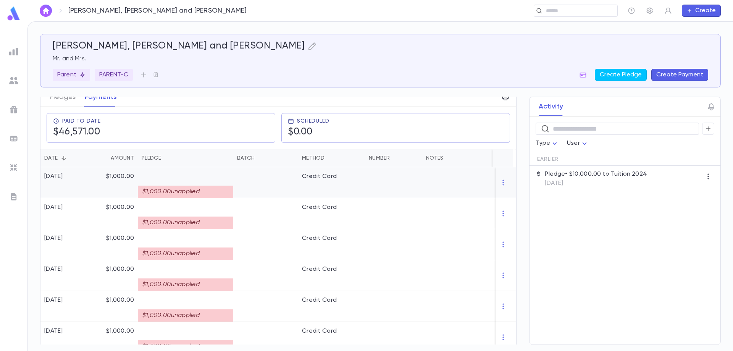
scroll to position [115, 0]
click at [176, 193] on div "$1,000.00 unapplied" at bounding box center [185, 190] width 95 height 12
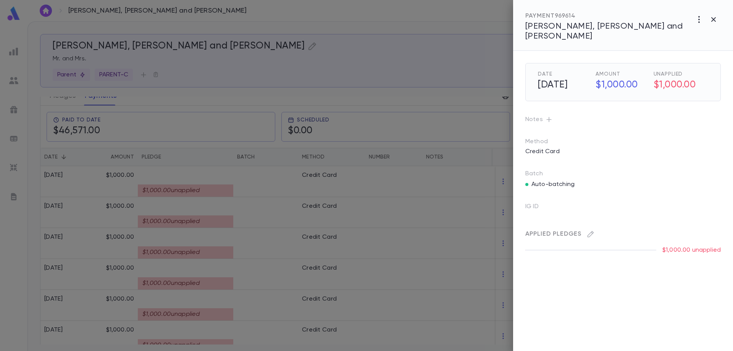
click at [681, 246] on p "$1,000.00 unapplied" at bounding box center [692, 250] width 58 height 8
click at [194, 198] on div at bounding box center [366, 175] width 733 height 351
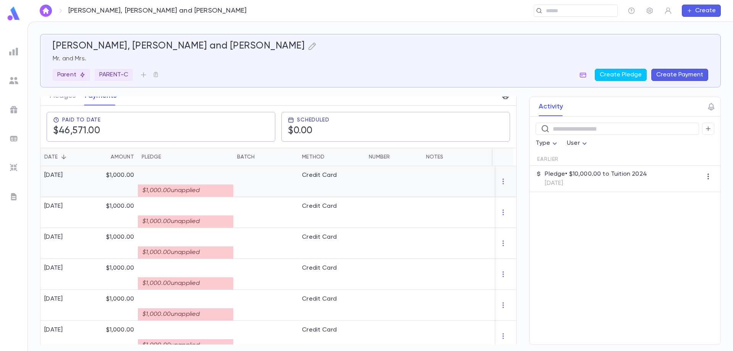
click at [196, 191] on div "$1,000.00 unapplied" at bounding box center [185, 190] width 95 height 12
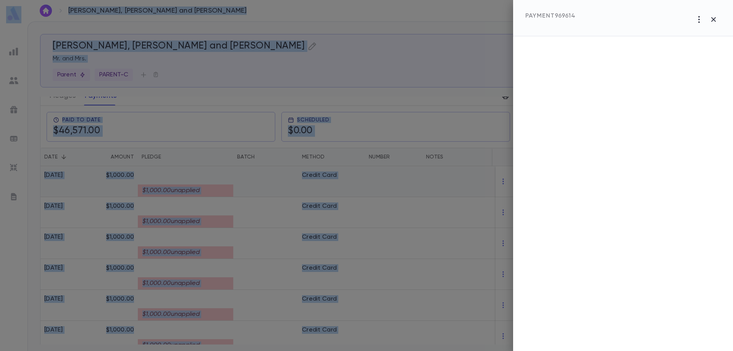
click at [196, 191] on div at bounding box center [366, 175] width 733 height 351
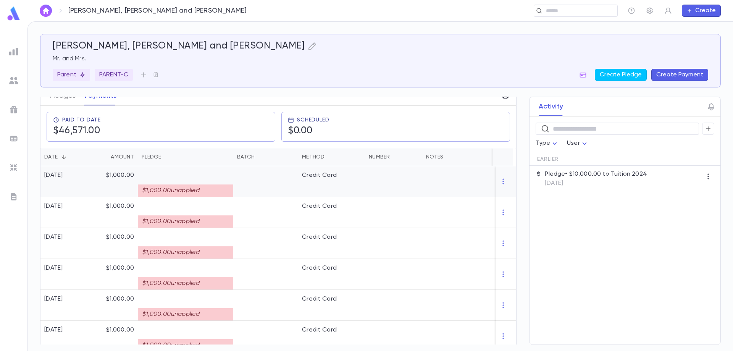
click at [196, 191] on div "$1,000.00 unapplied" at bounding box center [185, 190] width 95 height 12
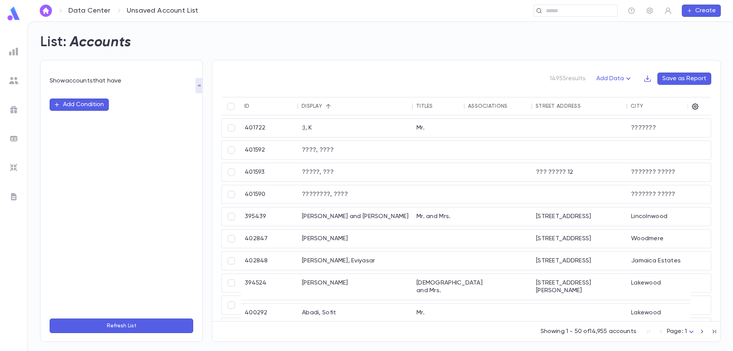
click at [169, 13] on p "Unsaved Account List" at bounding box center [163, 10] width 72 height 8
drag, startPoint x: 177, startPoint y: 29, endPoint x: 186, endPoint y: 31, distance: 8.9
click at [178, 30] on div "List: Accounts" at bounding box center [376, 38] width 690 height 26
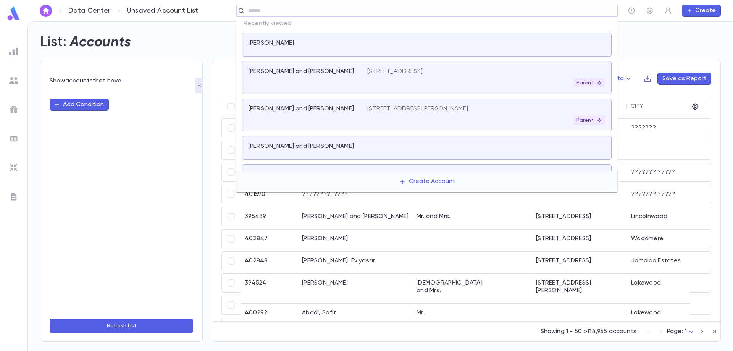
click at [552, 13] on input "text" at bounding box center [424, 10] width 357 height 7
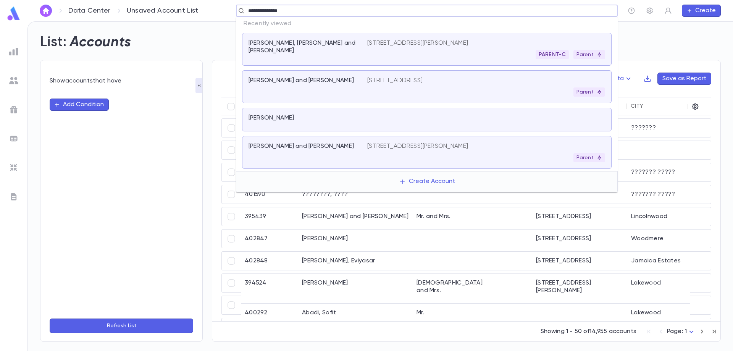
type input "**********"
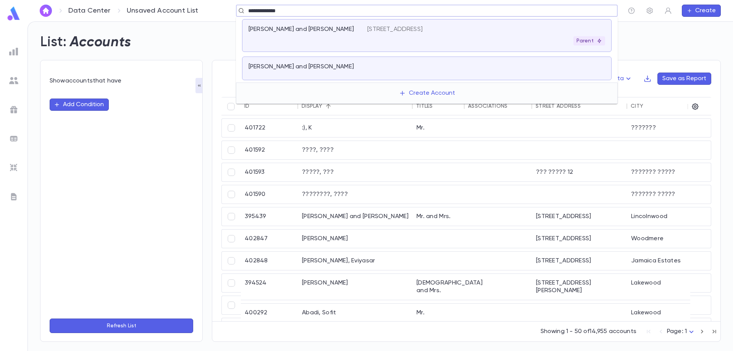
click at [457, 44] on div "Parent" at bounding box center [486, 40] width 238 height 9
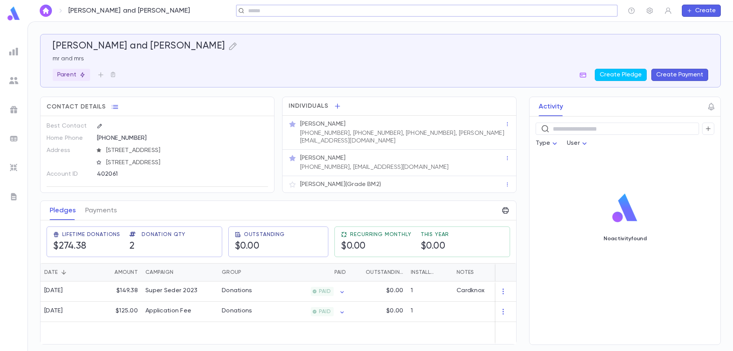
click at [296, 15] on div "​" at bounding box center [427, 11] width 382 height 12
click at [294, 11] on input "text" at bounding box center [424, 10] width 357 height 7
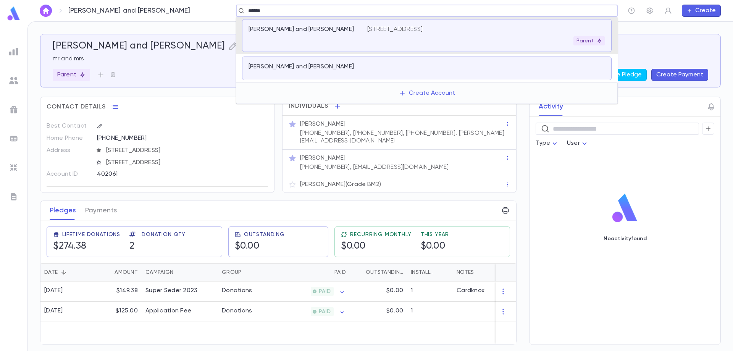
type input "*******"
click at [299, 26] on p "Strohli, Moshe and Yochi" at bounding box center [301, 30] width 105 height 8
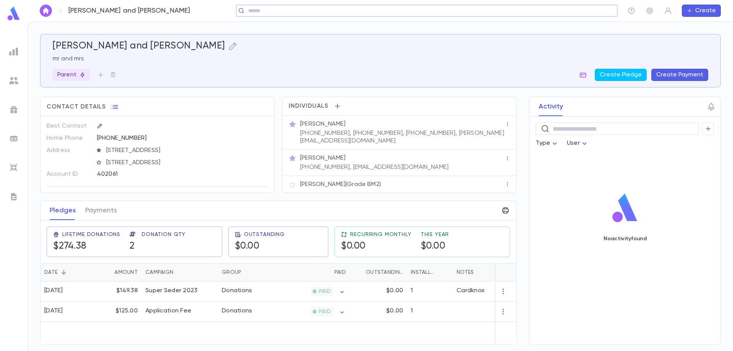
click at [311, 16] on div "​" at bounding box center [427, 11] width 382 height 12
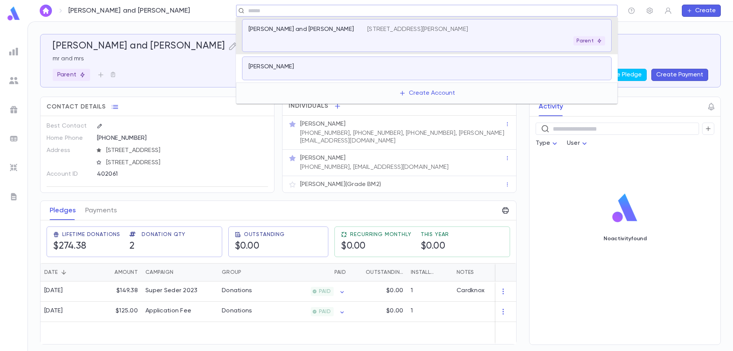
click at [310, 14] on input "text" at bounding box center [424, 10] width 357 height 7
type input "*"
click at [306, 68] on div "Strohli, Michael" at bounding box center [304, 67] width 110 height 8
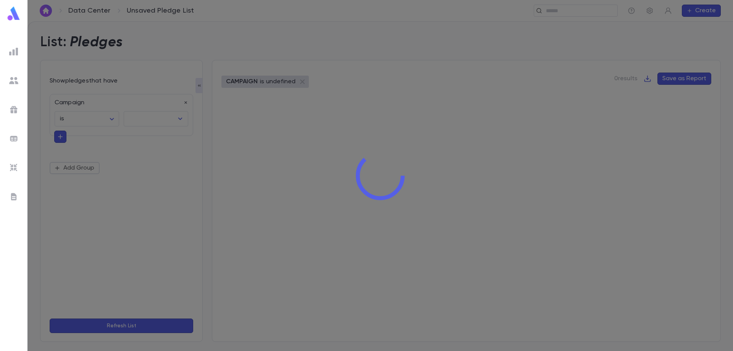
type input "**********"
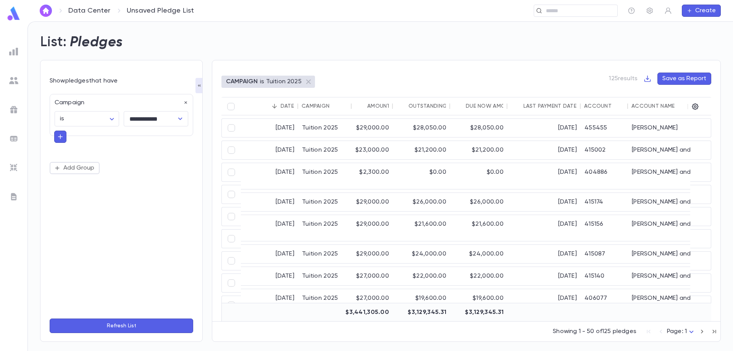
click at [646, 108] on div "Account Name" at bounding box center [653, 106] width 43 height 6
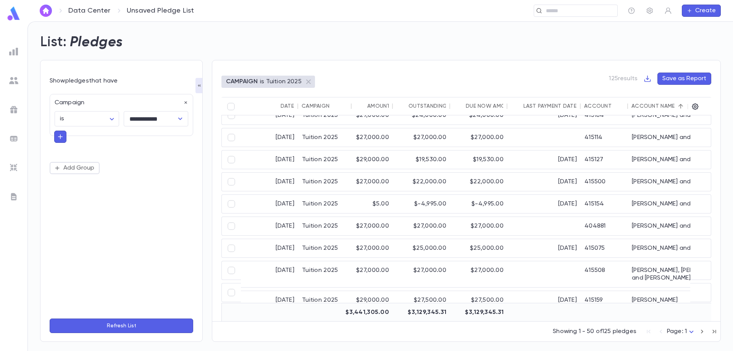
scroll to position [115, 0]
click at [646, 205] on div "[PERSON_NAME] and [PERSON_NAME]" at bounding box center [685, 203] width 115 height 18
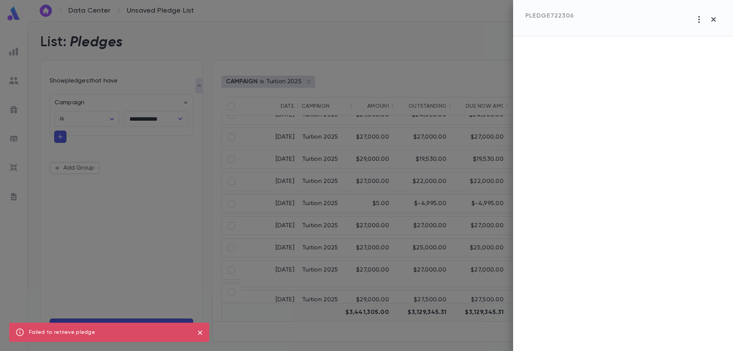
click at [201, 333] on icon "close" at bounding box center [200, 332] width 8 height 9
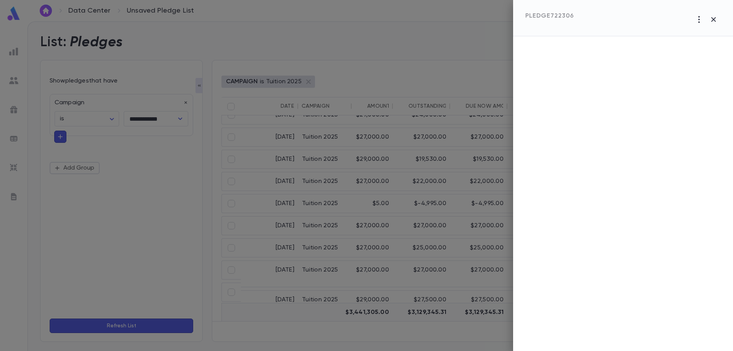
click at [716, 18] on icon "button" at bounding box center [714, 19] width 5 height 5
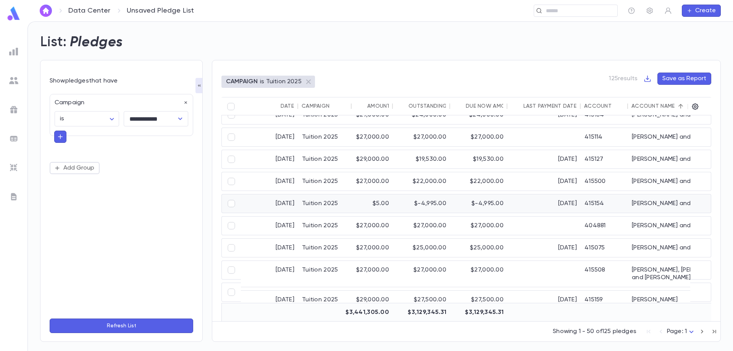
click at [427, 207] on div "$-4,995.00" at bounding box center [421, 203] width 57 height 18
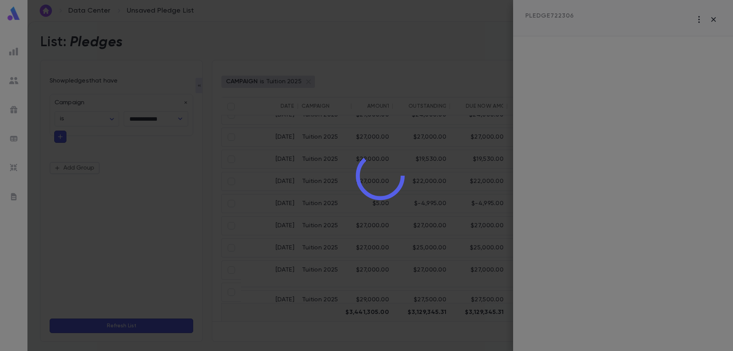
drag, startPoint x: 706, startPoint y: 13, endPoint x: 712, endPoint y: 17, distance: 6.7
click at [710, 16] on div at bounding box center [381, 175] width 706 height 351
click at [712, 17] on div at bounding box center [381, 175] width 706 height 351
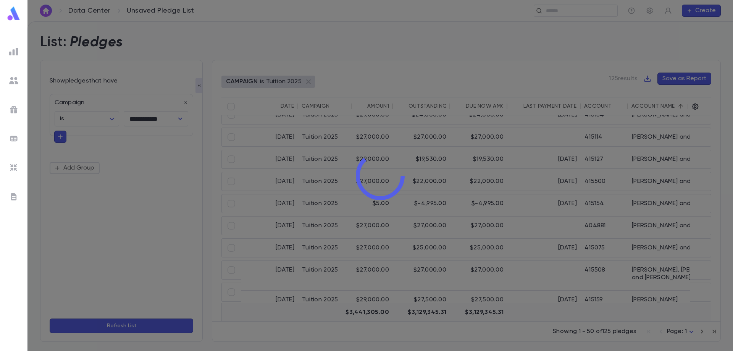
click at [369, 205] on div at bounding box center [381, 175] width 706 height 351
click at [83, 126] on div at bounding box center [381, 175] width 706 height 351
click at [13, 13] on img at bounding box center [13, 13] width 15 height 15
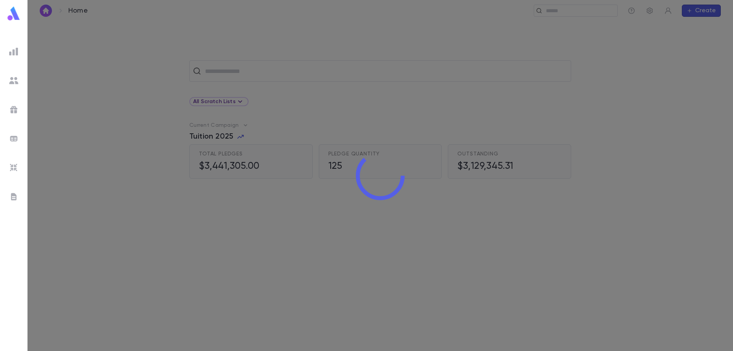
click at [262, 72] on div at bounding box center [381, 175] width 706 height 351
click at [241, 138] on div at bounding box center [381, 175] width 706 height 351
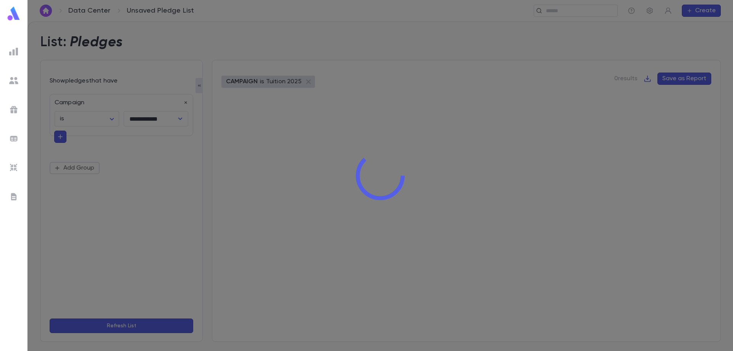
type input "**********"
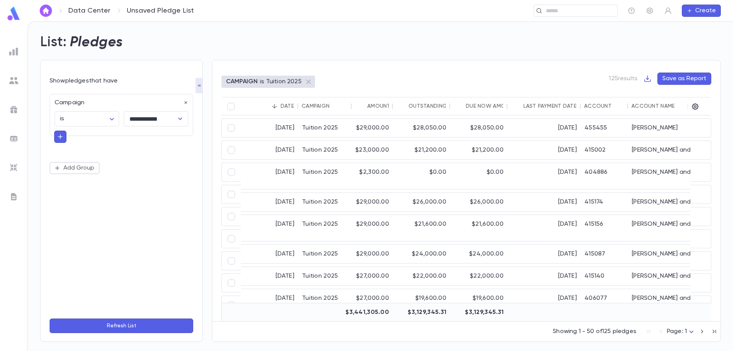
click at [651, 107] on div "Account Name" at bounding box center [653, 106] width 43 height 6
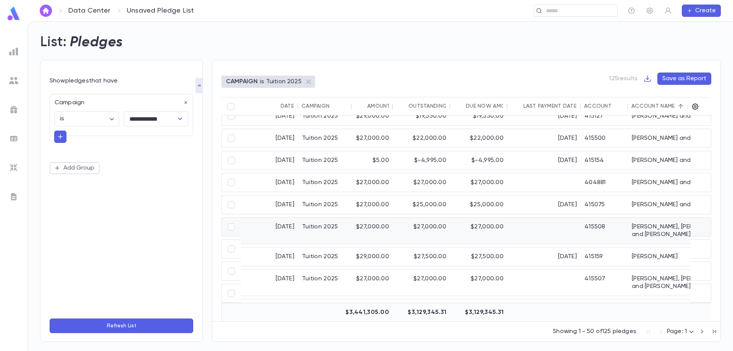
scroll to position [153, 0]
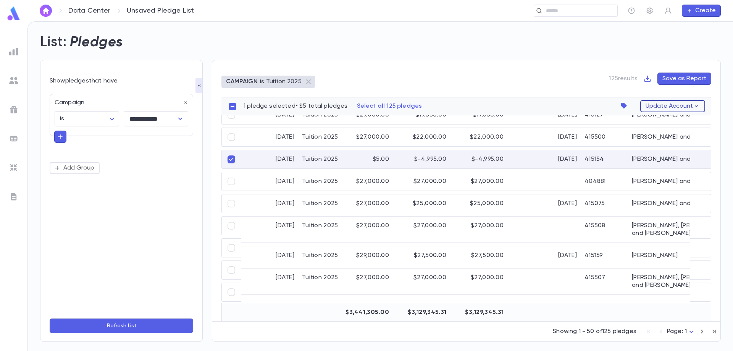
click at [672, 108] on button "Update Account" at bounding box center [673, 106] width 65 height 12
click at [377, 160] on div at bounding box center [366, 175] width 733 height 351
click at [277, 160] on div "[DATE]" at bounding box center [269, 159] width 57 height 18
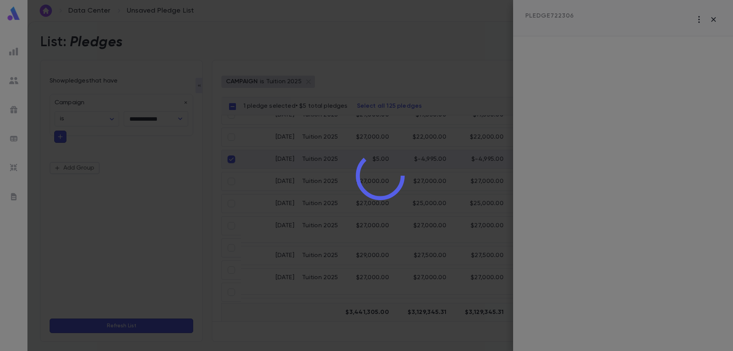
click at [715, 19] on div at bounding box center [381, 175] width 706 height 351
click at [382, 160] on icon at bounding box center [380, 175] width 49 height 49
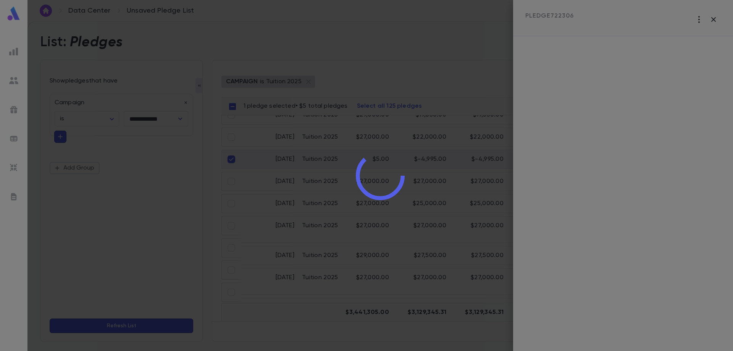
click at [382, 160] on icon at bounding box center [380, 175] width 49 height 49
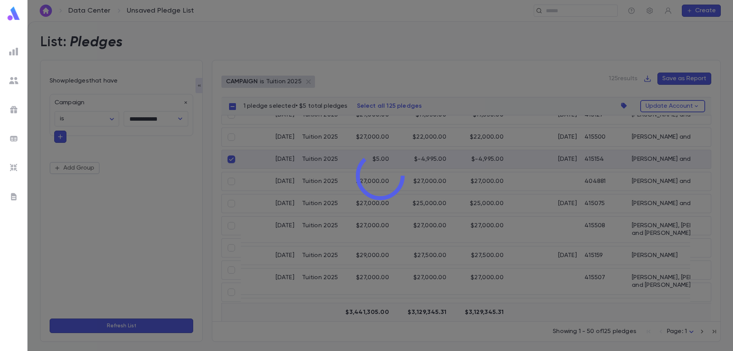
click at [234, 162] on div at bounding box center [381, 175] width 706 height 351
click at [229, 160] on div at bounding box center [381, 175] width 706 height 351
click at [649, 79] on div at bounding box center [381, 175] width 706 height 351
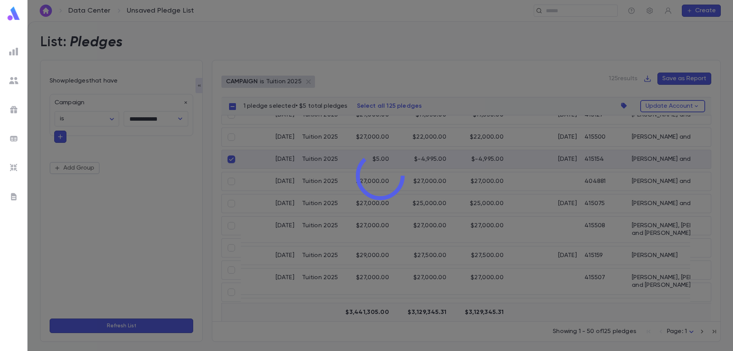
click at [659, 102] on div at bounding box center [381, 175] width 706 height 351
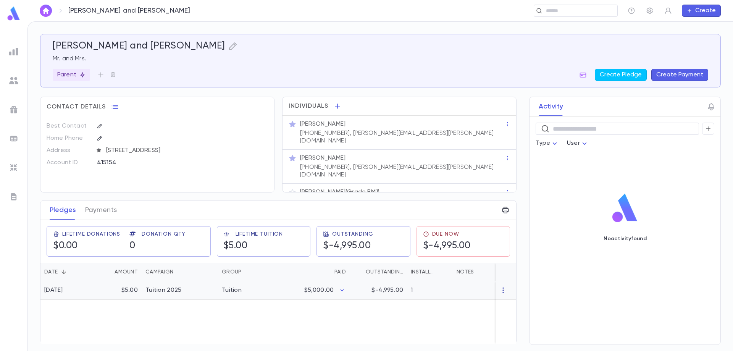
click at [503, 287] on icon "button" at bounding box center [504, 290] width 8 height 8
click at [518, 300] on li "Delete" at bounding box center [518, 298] width 32 height 12
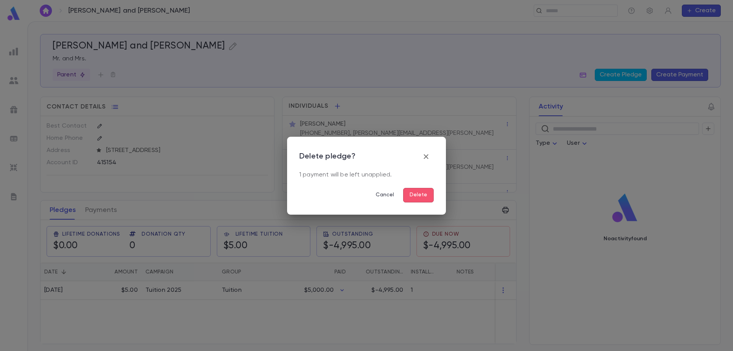
click at [417, 196] on button "Delete" at bounding box center [418, 195] width 31 height 15
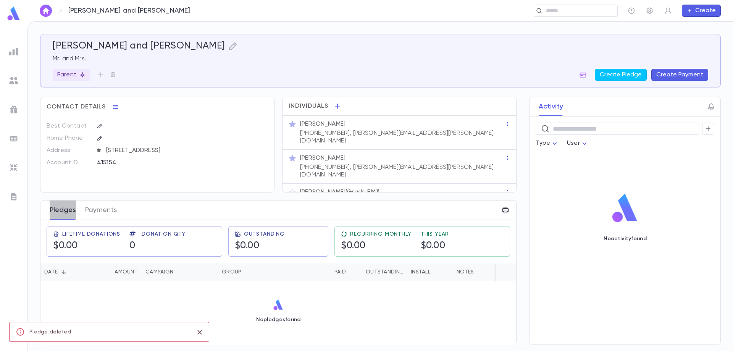
click at [65, 209] on button "Pledges" at bounding box center [63, 210] width 26 height 19
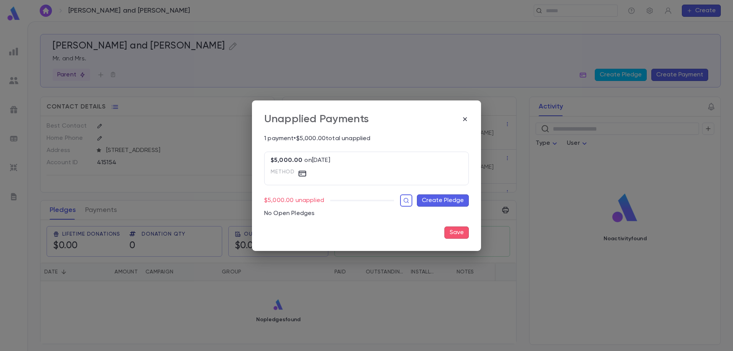
drag, startPoint x: 445, startPoint y: 200, endPoint x: 437, endPoint y: 199, distance: 7.7
click at [437, 199] on button "Create Pledge" at bounding box center [443, 200] width 52 height 12
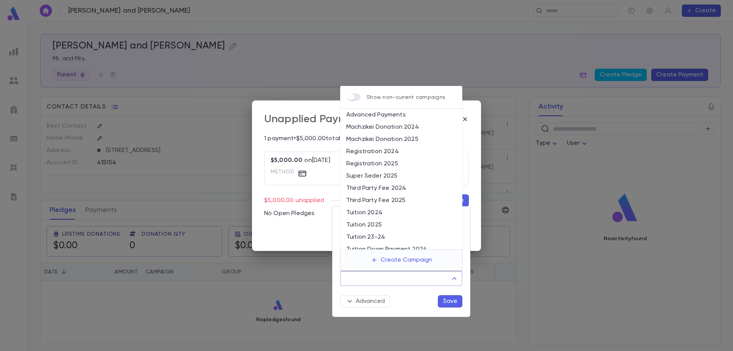
click at [385, 282] on input "Campaign" at bounding box center [396, 278] width 104 height 15
click at [378, 225] on li "Tuition 2025" at bounding box center [401, 225] width 122 height 12
type input "**********"
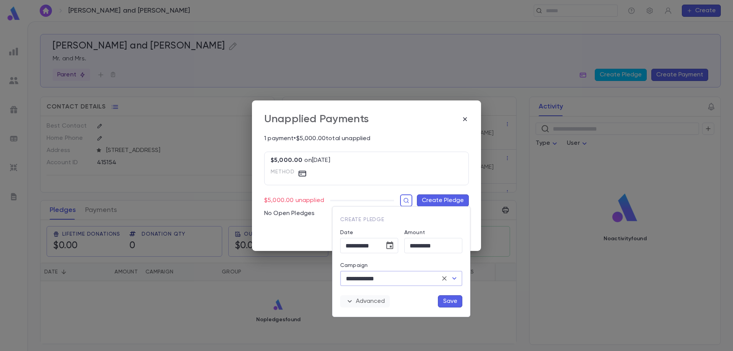
click at [349, 301] on icon "button" at bounding box center [350, 301] width 4 height 2
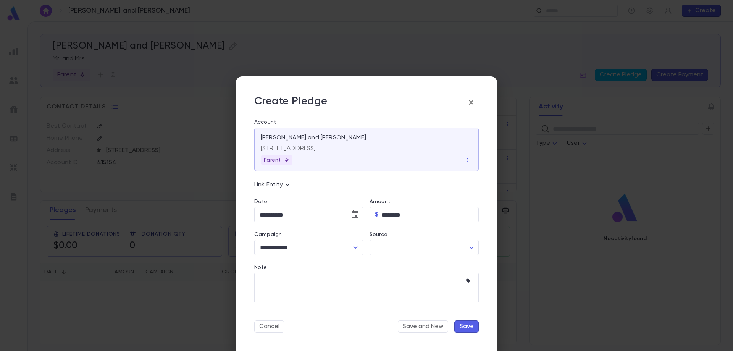
click at [466, 327] on button "Save" at bounding box center [467, 326] width 24 height 12
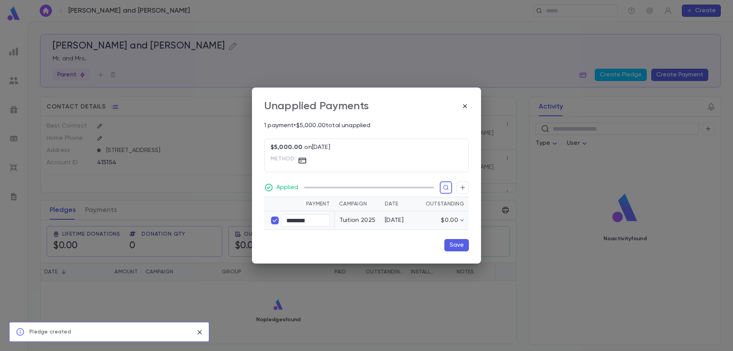
click at [454, 248] on button "Save" at bounding box center [457, 245] width 24 height 12
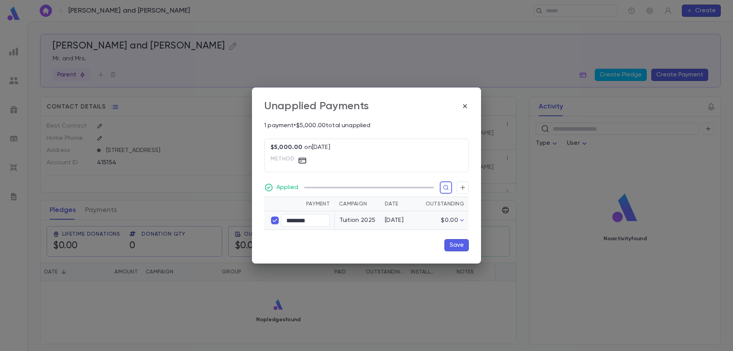
click at [456, 245] on button "Save" at bounding box center [457, 245] width 24 height 12
click at [455, 245] on button "Save" at bounding box center [457, 245] width 24 height 12
click at [359, 185] on div "Applied" at bounding box center [349, 187] width 170 height 9
click at [267, 191] on icon at bounding box center [268, 187] width 9 height 9
click at [270, 189] on icon at bounding box center [268, 187] width 9 height 9
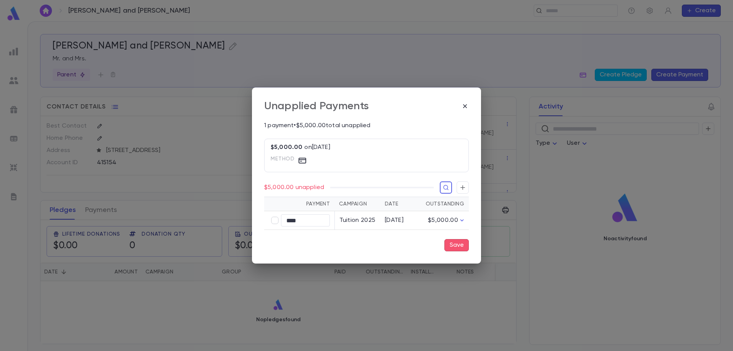
type input "********"
click at [452, 245] on button "Save" at bounding box center [457, 245] width 24 height 12
click at [461, 247] on button "Save" at bounding box center [457, 245] width 24 height 12
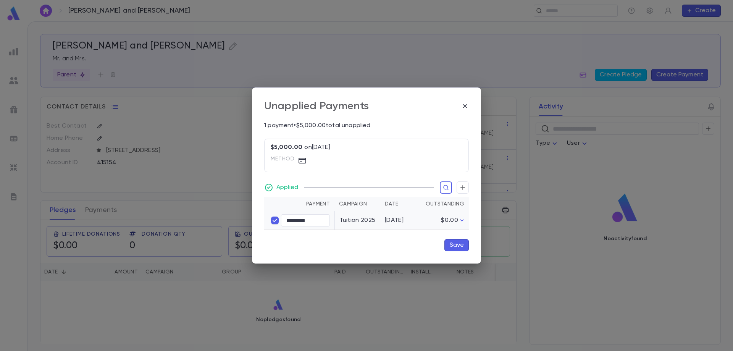
click at [456, 246] on button "Save" at bounding box center [457, 245] width 24 height 12
click at [457, 246] on button "Save" at bounding box center [457, 245] width 24 height 12
click at [464, 107] on icon "button" at bounding box center [465, 106] width 8 height 8
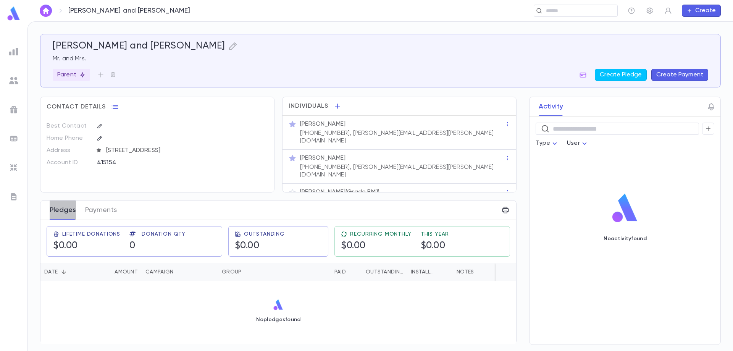
click at [60, 210] on button "Pledges" at bounding box center [63, 210] width 26 height 19
click at [103, 205] on button "Payments" at bounding box center [101, 210] width 32 height 19
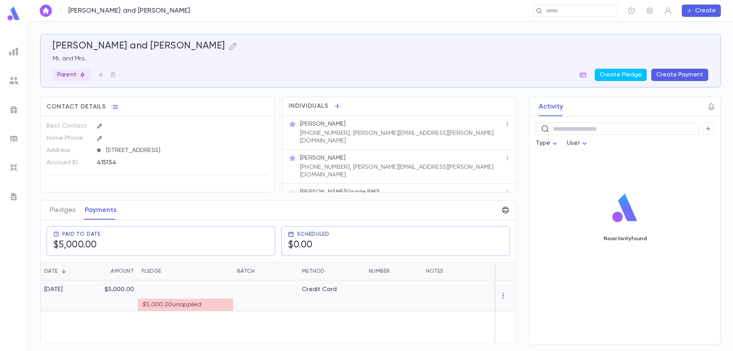
click at [160, 299] on div "$5,000.00 unapplied" at bounding box center [185, 305] width 95 height 12
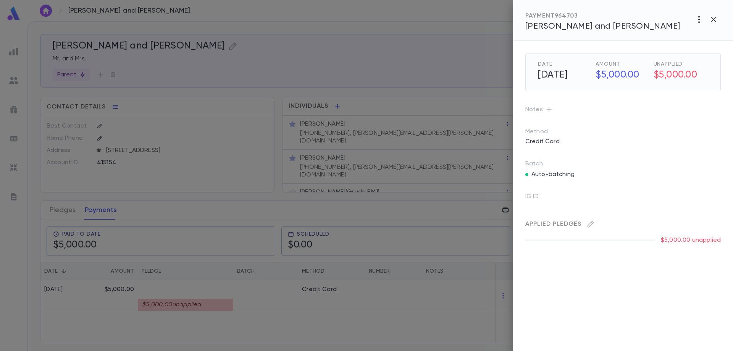
click at [699, 21] on icon "button" at bounding box center [699, 19] width 9 height 9
click at [134, 319] on div at bounding box center [366, 175] width 733 height 351
click at [717, 20] on icon "button" at bounding box center [713, 19] width 9 height 9
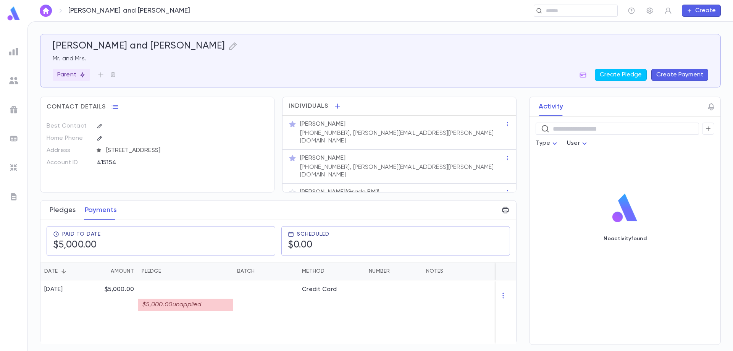
click at [63, 204] on button "Pledges" at bounding box center [63, 210] width 26 height 19
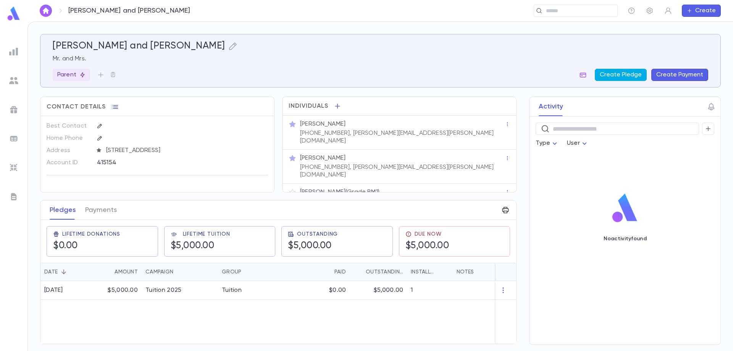
click at [617, 74] on button "Create Pledge" at bounding box center [621, 75] width 52 height 12
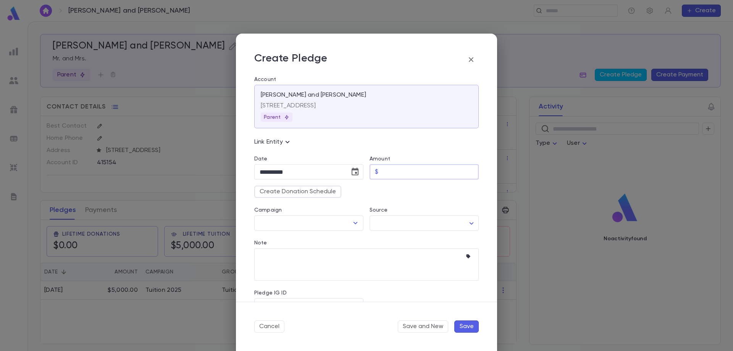
click at [404, 172] on input "Amount" at bounding box center [430, 172] width 97 height 15
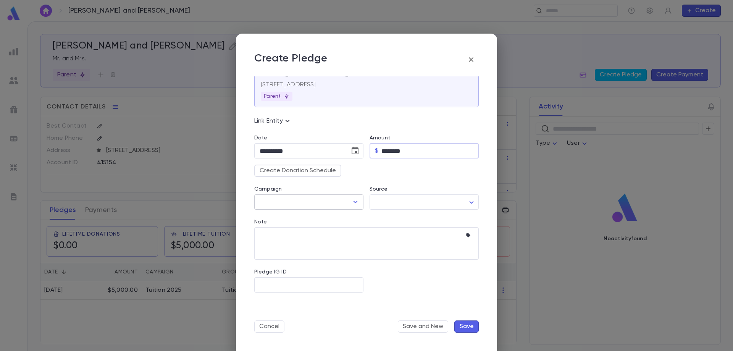
type input "********"
click at [319, 198] on input "Campaign" at bounding box center [303, 202] width 91 height 15
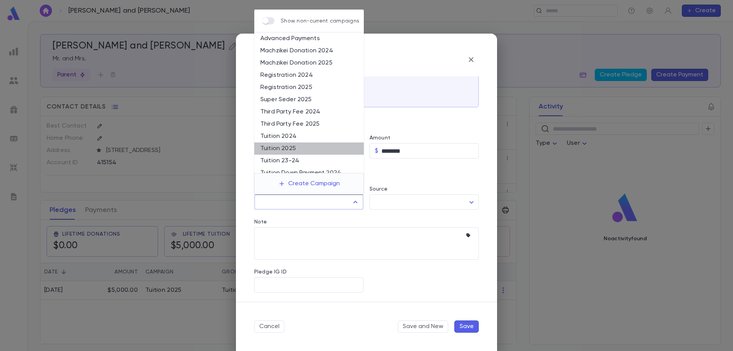
click at [326, 147] on li "Tuition 2025" at bounding box center [309, 148] width 110 height 12
type input "**********"
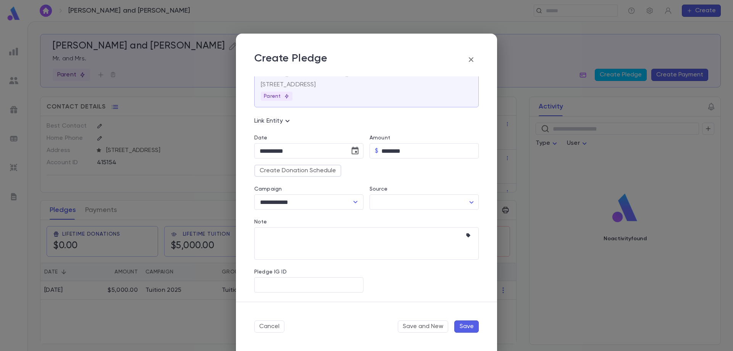
click at [284, 118] on icon at bounding box center [287, 120] width 9 height 9
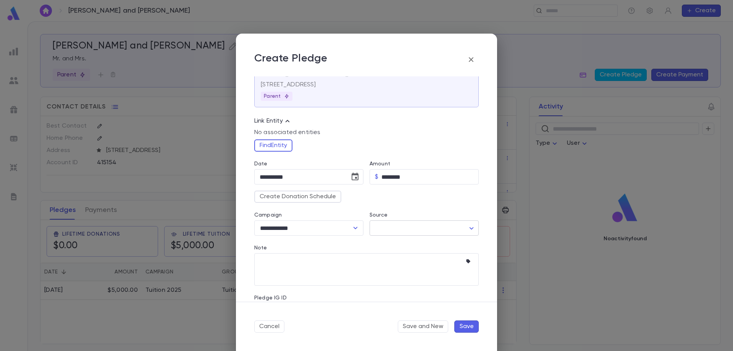
click at [434, 230] on body "Boehm, Mordechai and Ilana ​ Create Boehm, Mordechai and Ilana Mr. and Mrs. Par…" at bounding box center [366, 186] width 733 height 330
click at [434, 230] on div at bounding box center [366, 175] width 733 height 351
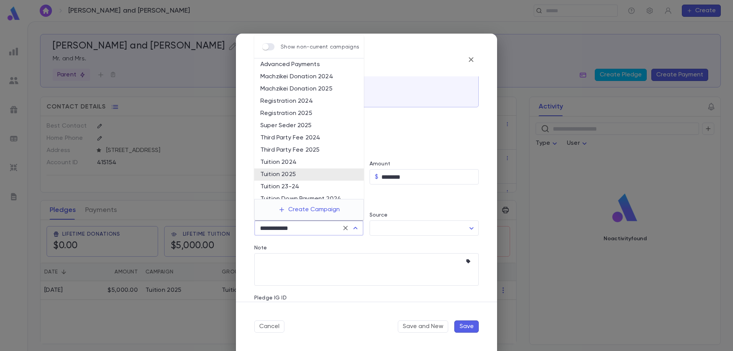
click at [314, 230] on input "**********" at bounding box center [298, 228] width 81 height 15
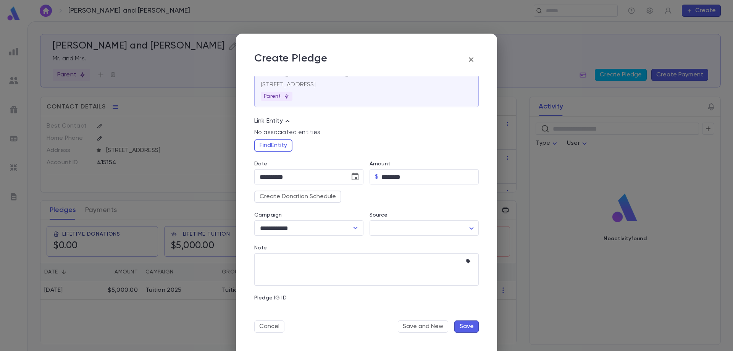
click at [319, 244] on div "Note * ​" at bounding box center [363, 261] width 231 height 50
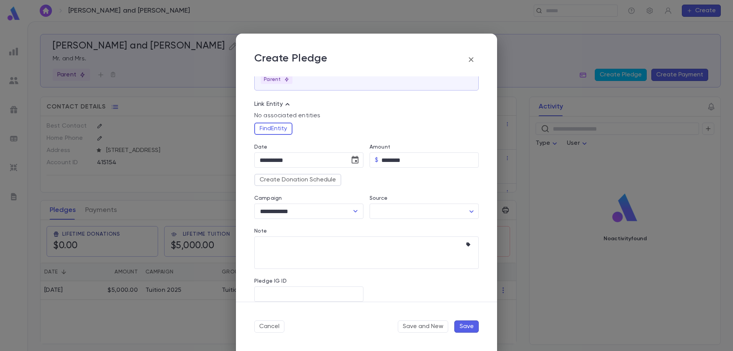
scroll to position [47, 0]
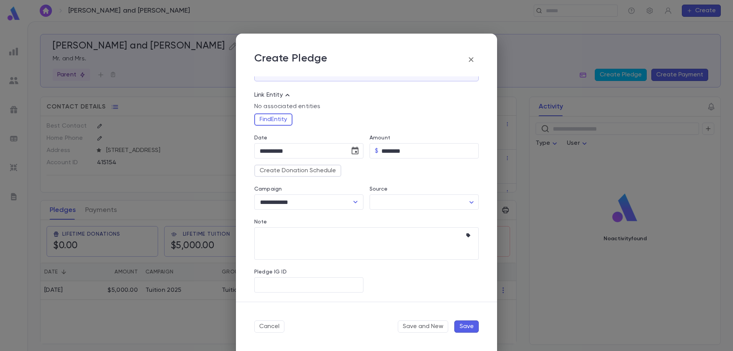
click at [460, 327] on button "Save" at bounding box center [467, 326] width 24 height 12
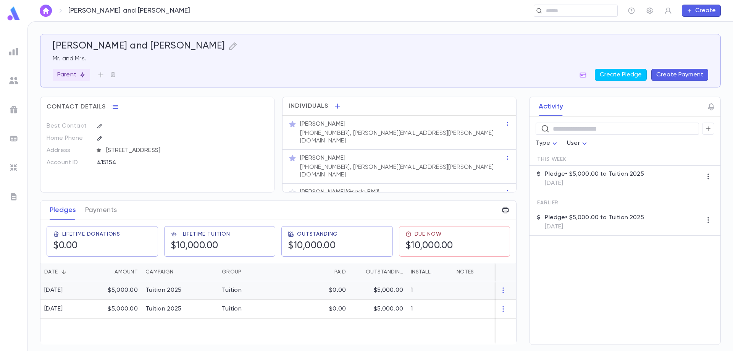
click at [91, 290] on div "9/2/2025" at bounding box center [66, 290] width 52 height 19
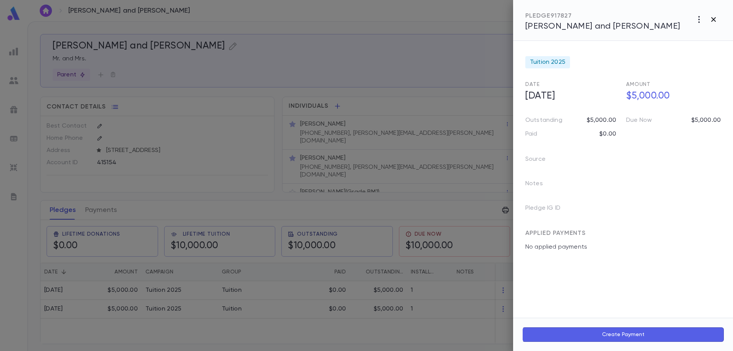
click at [718, 19] on button "button" at bounding box center [714, 19] width 15 height 15
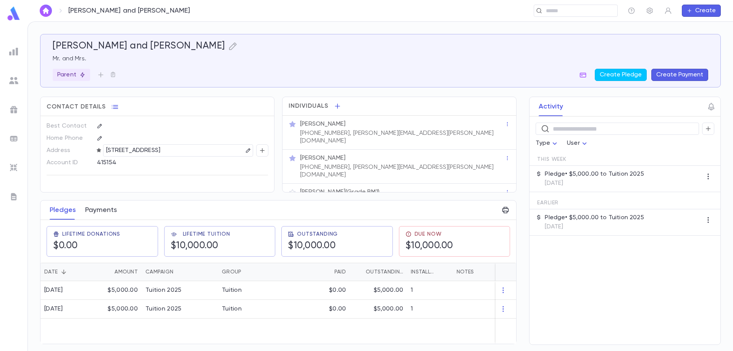
click at [98, 203] on button "Payments" at bounding box center [101, 210] width 32 height 19
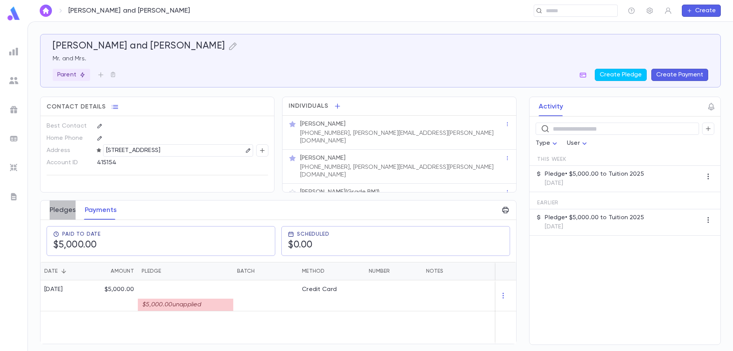
click at [62, 209] on button "Pledges" at bounding box center [63, 210] width 26 height 19
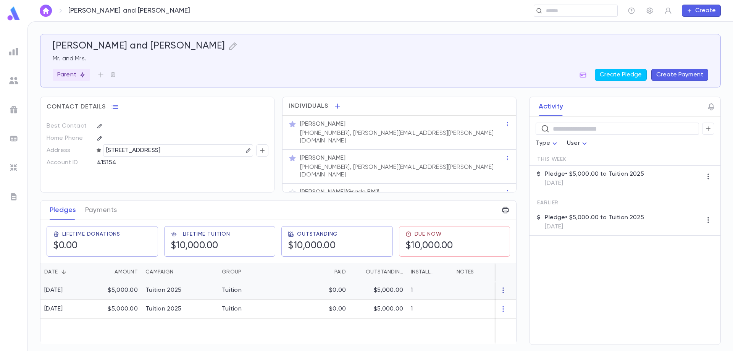
click at [504, 288] on icon "button" at bounding box center [504, 290] width 8 height 8
click at [516, 296] on li "Delete" at bounding box center [518, 298] width 32 height 12
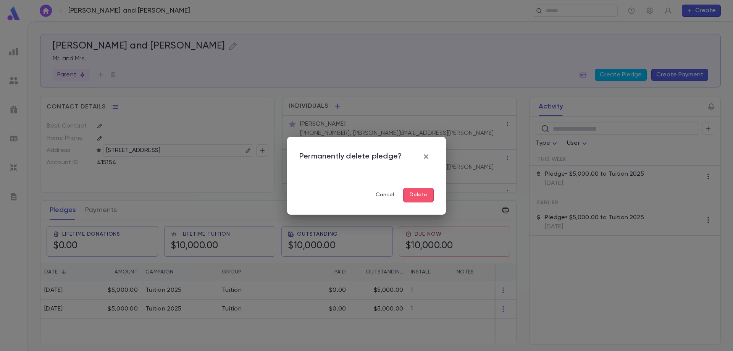
click at [416, 194] on button "Delete" at bounding box center [418, 195] width 31 height 15
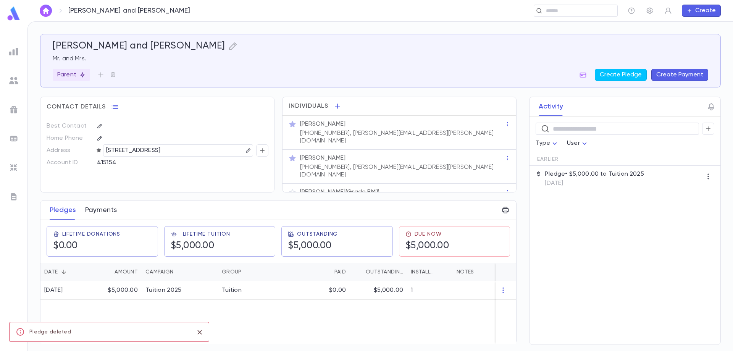
click at [109, 205] on button "Payments" at bounding box center [101, 210] width 32 height 19
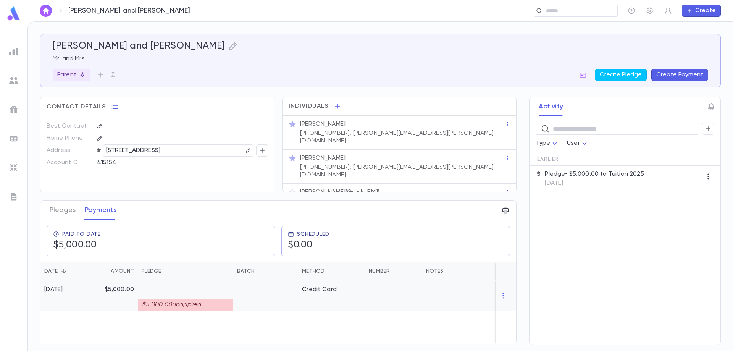
click at [183, 301] on div "$5,000.00 unapplied" at bounding box center [185, 305] width 95 height 12
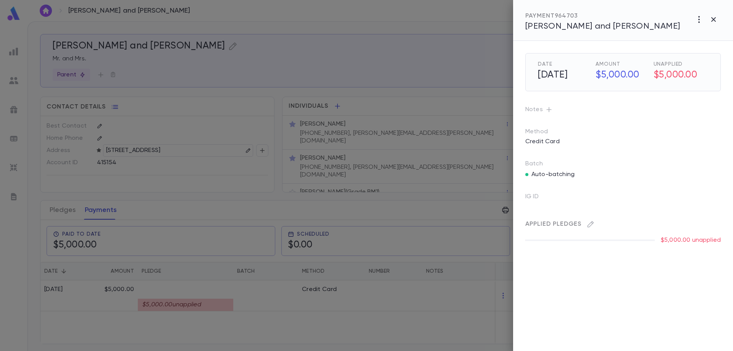
click at [681, 240] on p "$5,000.00 unapplied" at bounding box center [691, 240] width 60 height 8
click at [569, 222] on span "Applied Pledges" at bounding box center [554, 224] width 56 height 6
click at [678, 76] on h5 "$5,000.00" at bounding box center [681, 75] width 55 height 16
click at [699, 18] on icon "button" at bounding box center [699, 19] width 9 height 9
drag, startPoint x: 687, startPoint y: 250, endPoint x: 707, endPoint y: 250, distance: 19.5
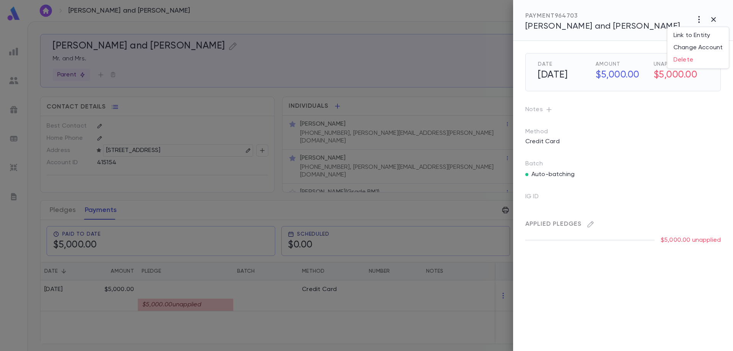
click at [707, 250] on div at bounding box center [366, 175] width 733 height 351
click at [682, 240] on p "$5,000.00 unapplied" at bounding box center [691, 240] width 60 height 8
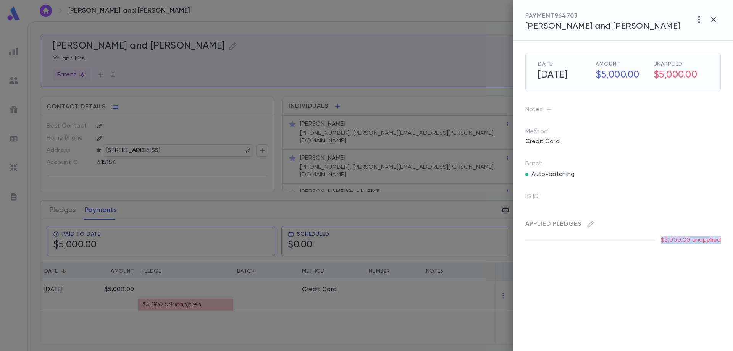
click at [657, 257] on div "Date 3/12/2025 Amount $5,000.00 Unapplied $5,000.00 Notes Method Credit Card Ba…" at bounding box center [623, 196] width 220 height 310
click at [240, 309] on div at bounding box center [366, 175] width 733 height 351
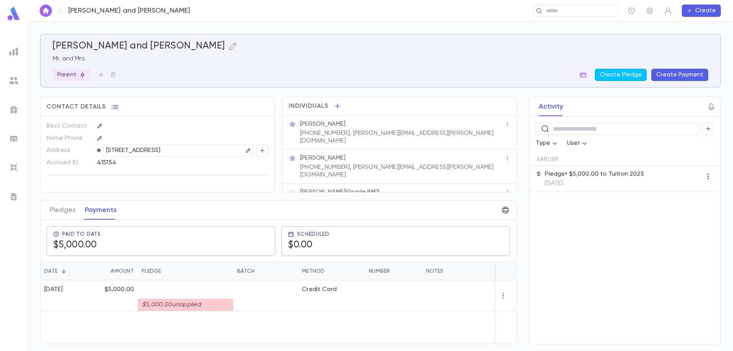
click at [251, 319] on div "3/12/2025 $5,000.00 $5,000.00 unapplied Credit Card" at bounding box center [289, 311] width 498 height 63
click at [64, 206] on button "Pledges" at bounding box center [63, 210] width 26 height 19
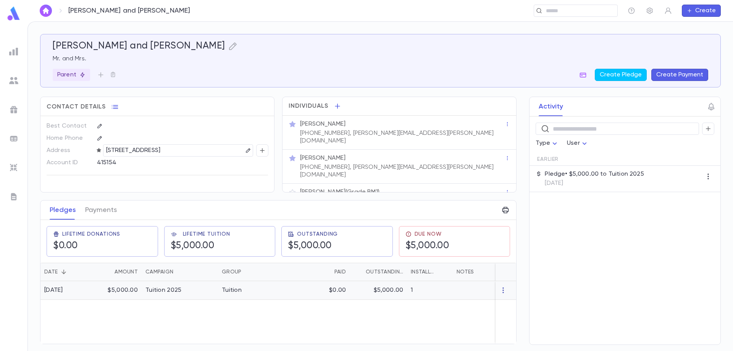
click at [505, 287] on icon "button" at bounding box center [504, 290] width 8 height 8
click at [95, 208] on div at bounding box center [366, 175] width 733 height 351
click at [97, 205] on button "Payments" at bounding box center [101, 210] width 32 height 19
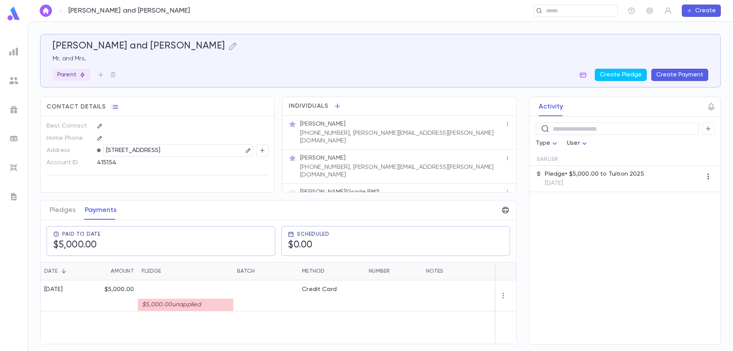
click at [711, 175] on icon "button" at bounding box center [709, 177] width 8 height 8
click at [599, 173] on div at bounding box center [366, 175] width 733 height 351
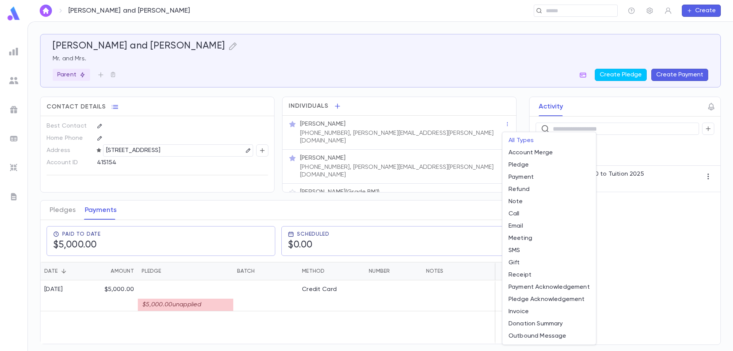
click at [552, 140] on body "Boehm, Mordechai and Ilana ​ Create Boehm, Mordechai and Ilana Mr. and Mrs. Par…" at bounding box center [366, 186] width 733 height 330
click at [611, 151] on div at bounding box center [366, 175] width 733 height 351
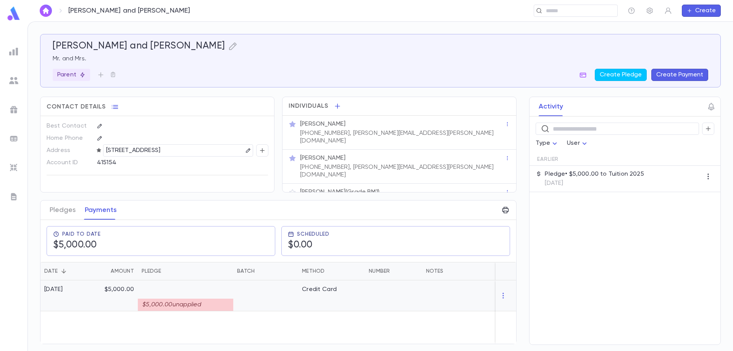
click at [150, 299] on div "$5,000.00 unapplied" at bounding box center [185, 305] width 95 height 12
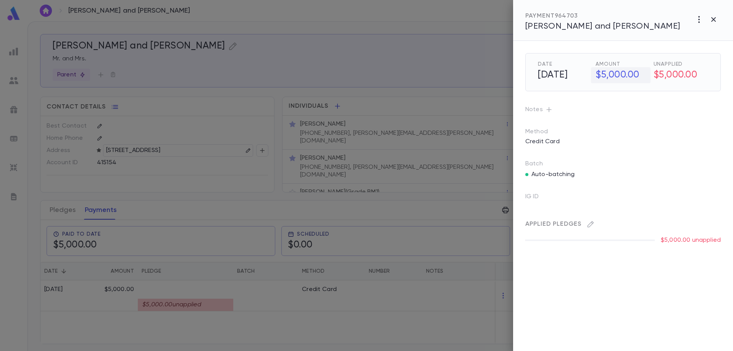
click at [610, 73] on h5 "$5,000.00" at bounding box center [620, 75] width 59 height 16
click at [626, 126] on div "Method Credit Card" at bounding box center [617, 132] width 208 height 32
click at [678, 74] on h5 "$5,000.00" at bounding box center [681, 75] width 55 height 16
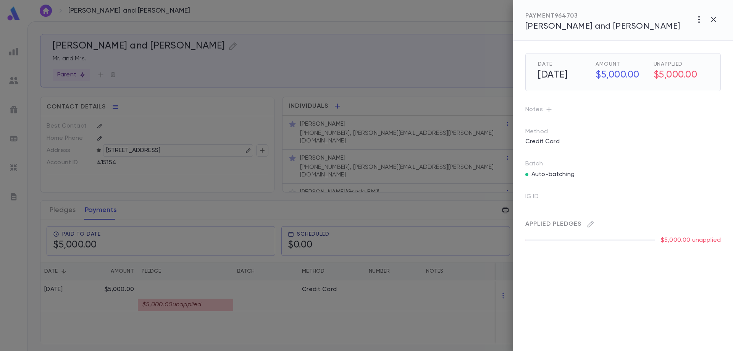
click at [551, 173] on p "Auto-batching" at bounding box center [553, 175] width 43 height 8
click at [550, 226] on span "Applied Pledges" at bounding box center [554, 224] width 56 height 6
drag, startPoint x: 550, startPoint y: 226, endPoint x: 696, endPoint y: 243, distance: 147.3
click at [552, 225] on span "Applied Pledges" at bounding box center [554, 224] width 56 height 6
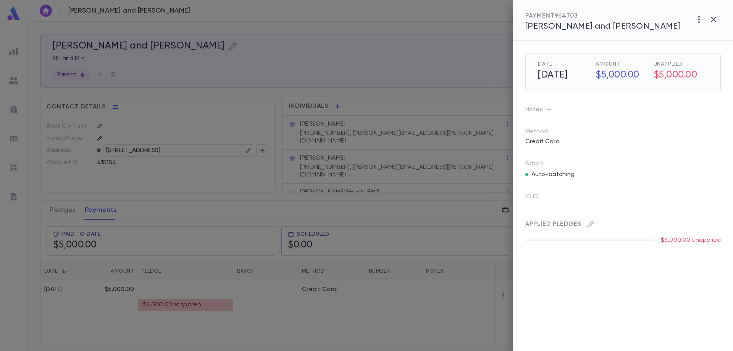
click at [695, 241] on p "$5,000.00 unapplied" at bounding box center [691, 240] width 60 height 8
click at [694, 241] on p "$5,000.00 unapplied" at bounding box center [691, 240] width 60 height 8
drag, startPoint x: 647, startPoint y: 241, endPoint x: 634, endPoint y: 242, distance: 13.5
click at [646, 241] on span at bounding box center [590, 240] width 129 height 2
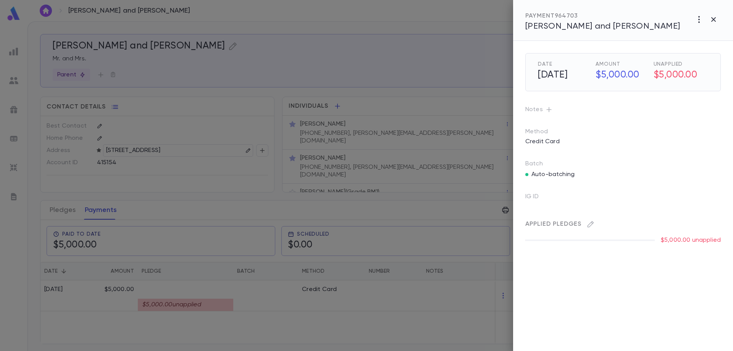
click at [573, 262] on div "Date 3/12/2025 Amount $5,000.00 Unapplied $5,000.00 Notes Method Credit Card Ba…" at bounding box center [623, 196] width 220 height 310
drag, startPoint x: 575, startPoint y: 276, endPoint x: 423, endPoint y: 263, distance: 152.6
click at [574, 277] on div "Date 3/12/2025 Amount $5,000.00 Unapplied $5,000.00 Notes Method Credit Card Ba…" at bounding box center [623, 196] width 220 height 310
click at [259, 312] on div at bounding box center [366, 175] width 733 height 351
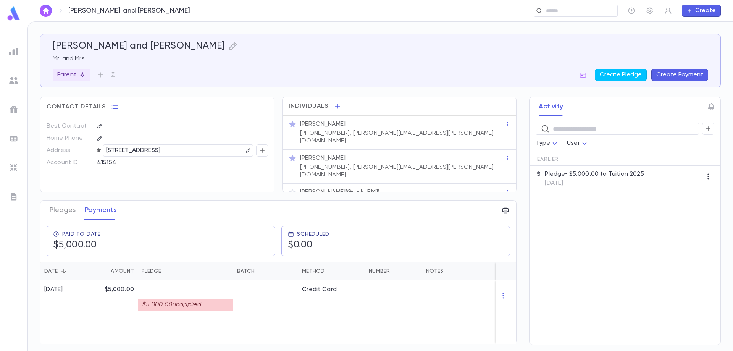
click at [264, 321] on div "3/12/2025 $5,000.00 $5,000.00 unapplied Credit Card" at bounding box center [289, 311] width 498 height 63
click at [215, 304] on div "$5,000.00 unapplied" at bounding box center [185, 305] width 95 height 12
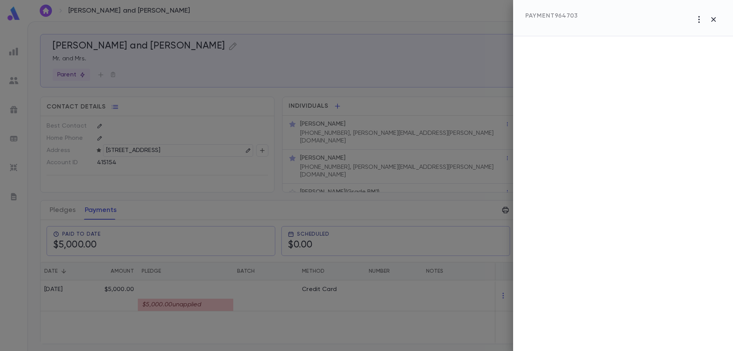
click at [715, 20] on icon "button" at bounding box center [713, 19] width 9 height 9
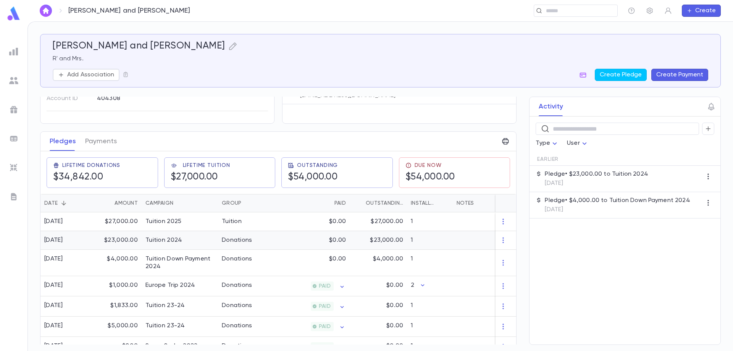
scroll to position [76, 0]
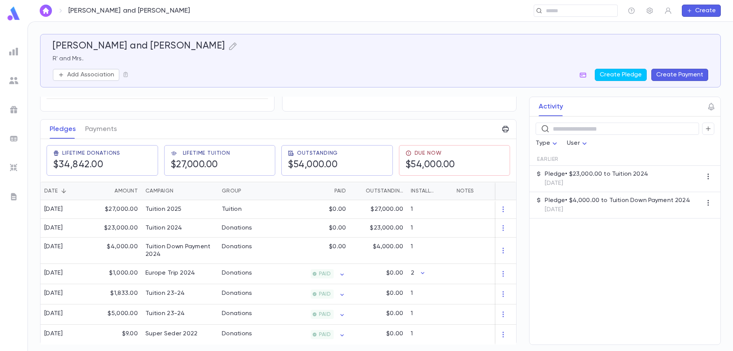
click at [473, 60] on p "R' and Mrs." at bounding box center [381, 59] width 656 height 8
click at [503, 209] on icon "button" at bounding box center [503, 210] width 1 height 6
click at [510, 221] on li "Delete" at bounding box center [514, 222] width 32 height 12
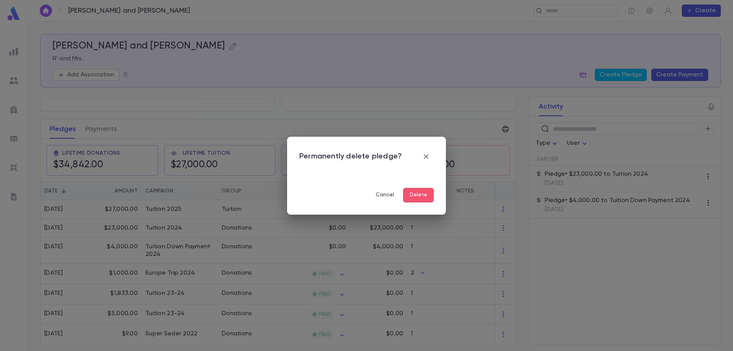
click at [419, 199] on button "Delete" at bounding box center [418, 195] width 31 height 15
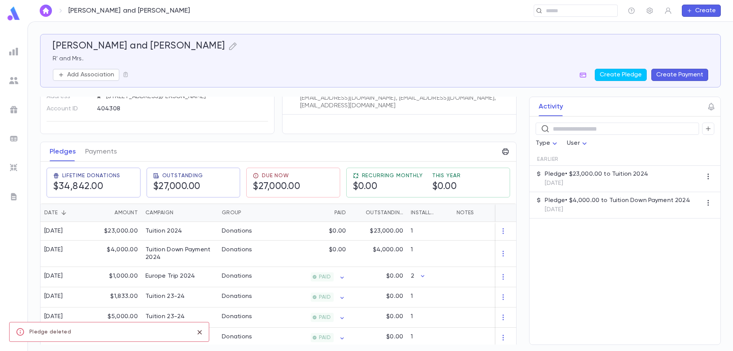
scroll to position [61, 0]
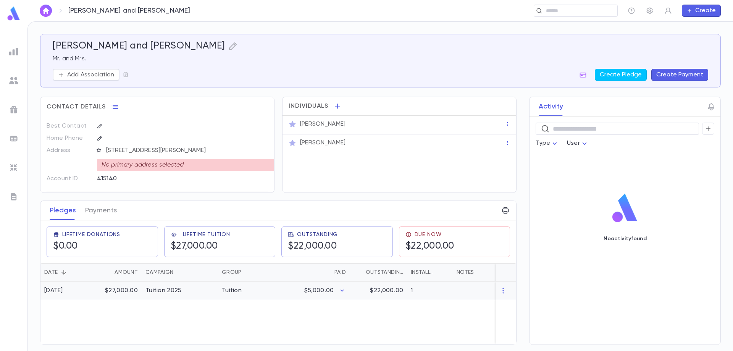
click at [121, 290] on div "$27,000.00" at bounding box center [117, 291] width 50 height 19
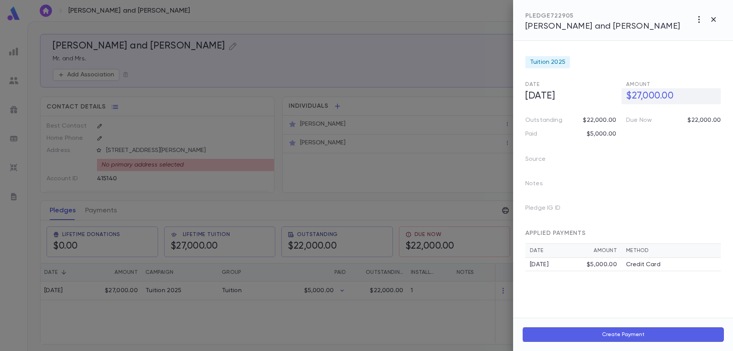
click at [646, 97] on h5 "$27,000.00" at bounding box center [671, 96] width 99 height 16
click at [639, 98] on input "**********" at bounding box center [673, 96] width 95 height 15
type input "**********"
click at [717, 112] on icon "button" at bounding box center [715, 113] width 7 height 8
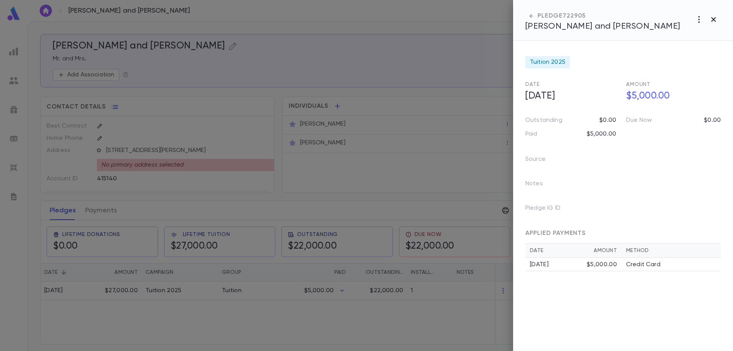
click at [714, 19] on icon "button" at bounding box center [713, 19] width 9 height 9
